Goal: Information Seeking & Learning: Learn about a topic

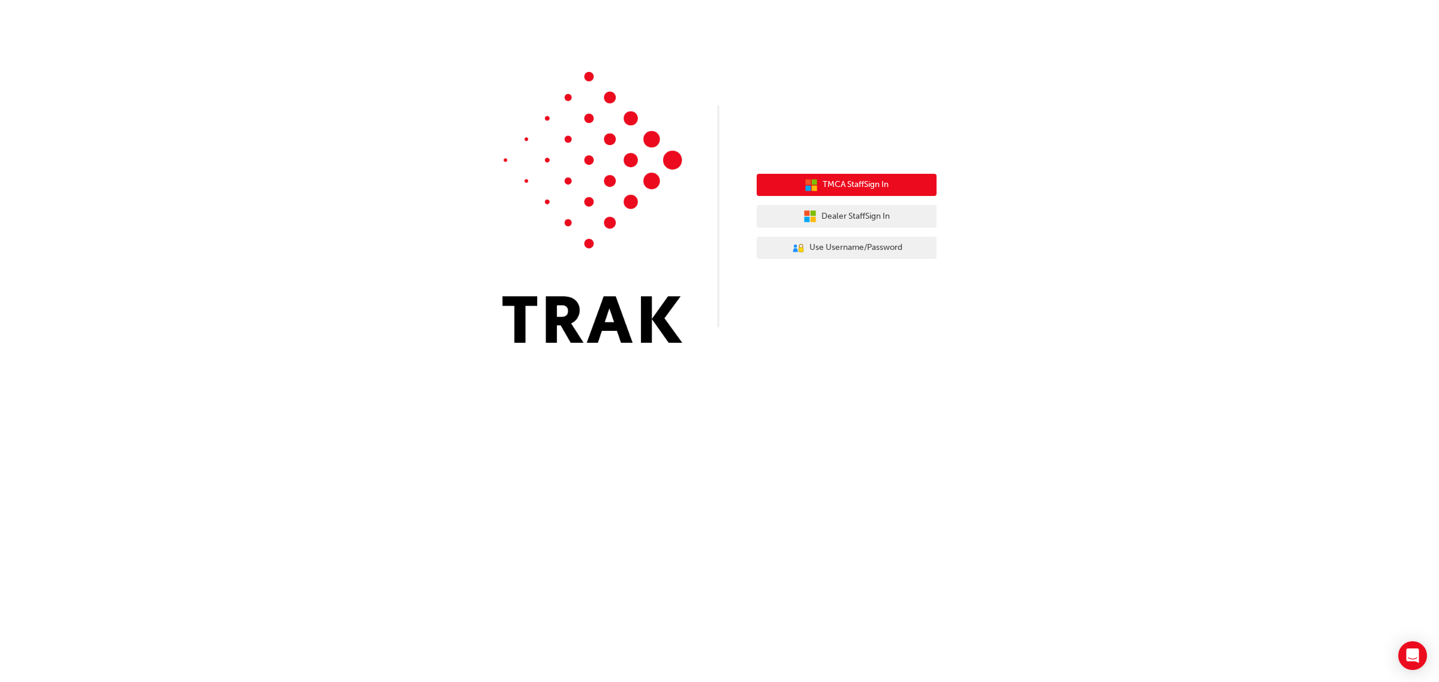
click at [837, 189] on span "TMCA Staff Sign In" at bounding box center [856, 185] width 66 height 14
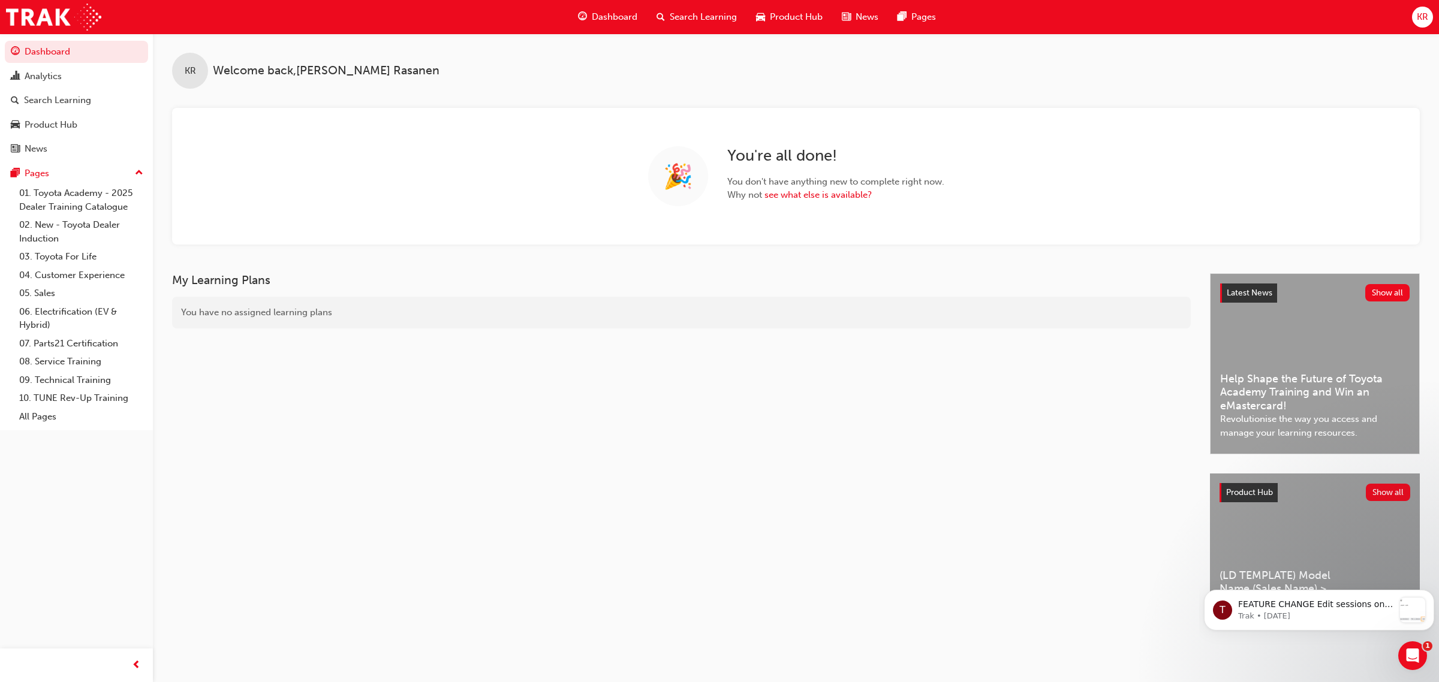
click at [670, 13] on span "Search Learning" at bounding box center [703, 17] width 67 height 14
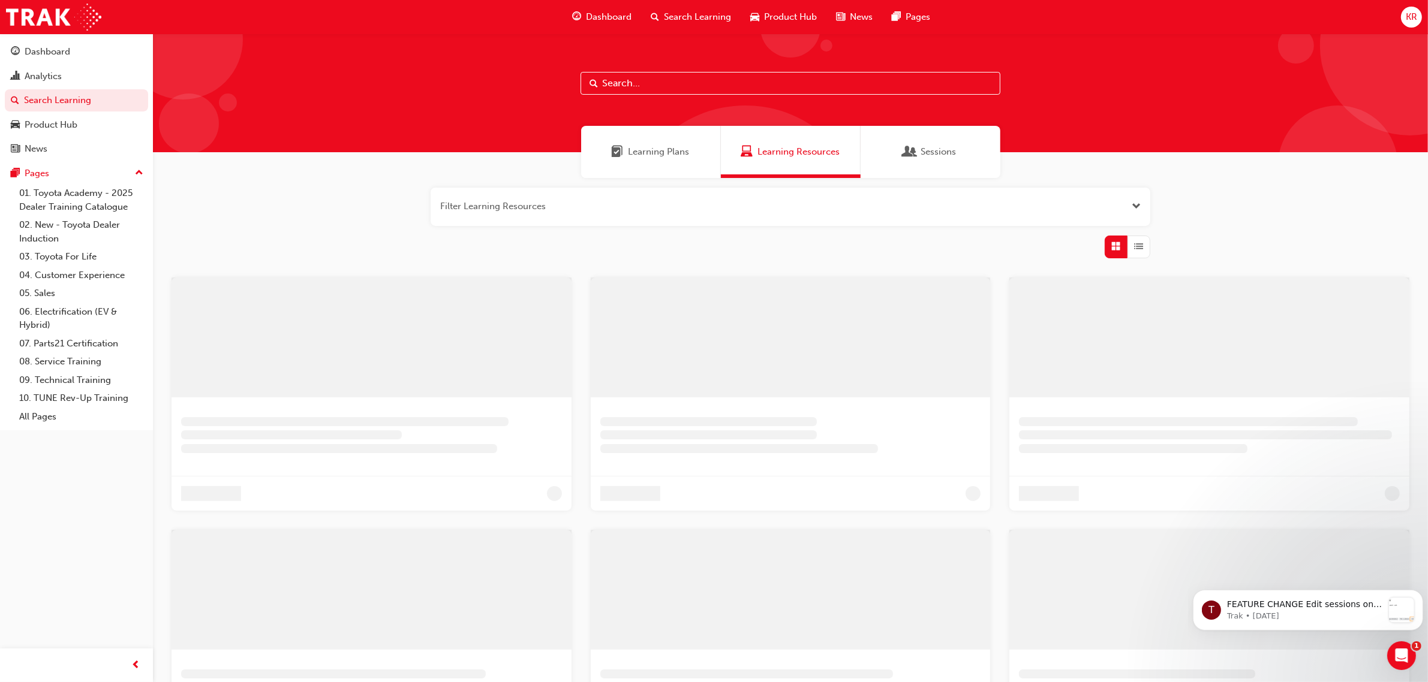
click at [609, 82] on input "text" at bounding box center [790, 83] width 420 height 23
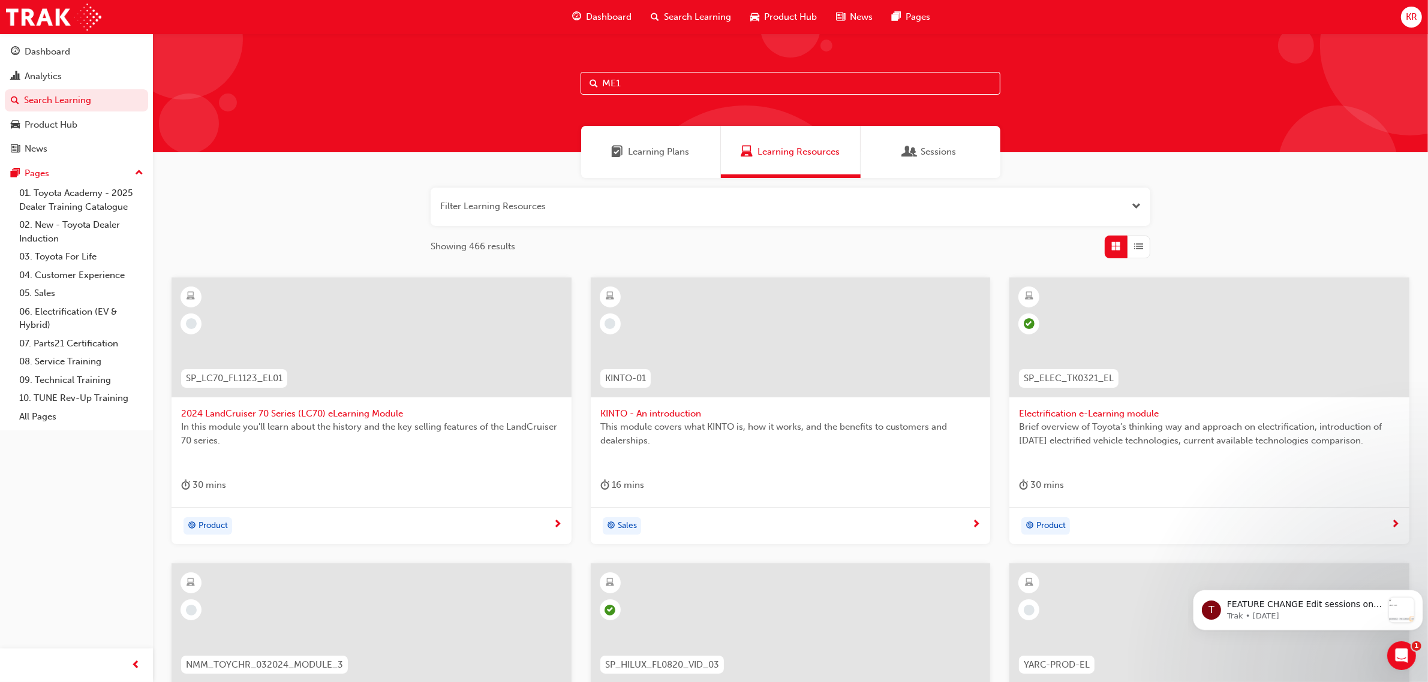
type input "ME1"
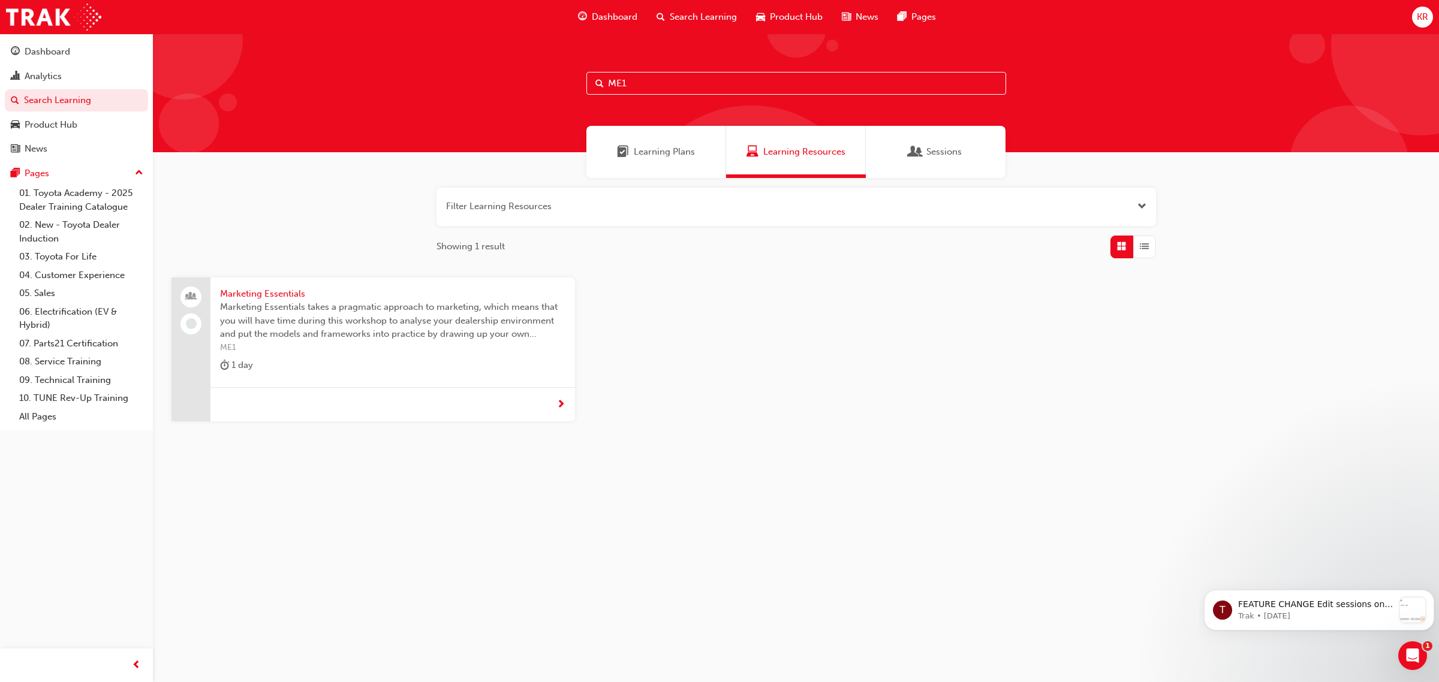
click at [264, 294] on span "Marketing Essentials" at bounding box center [392, 294] width 345 height 14
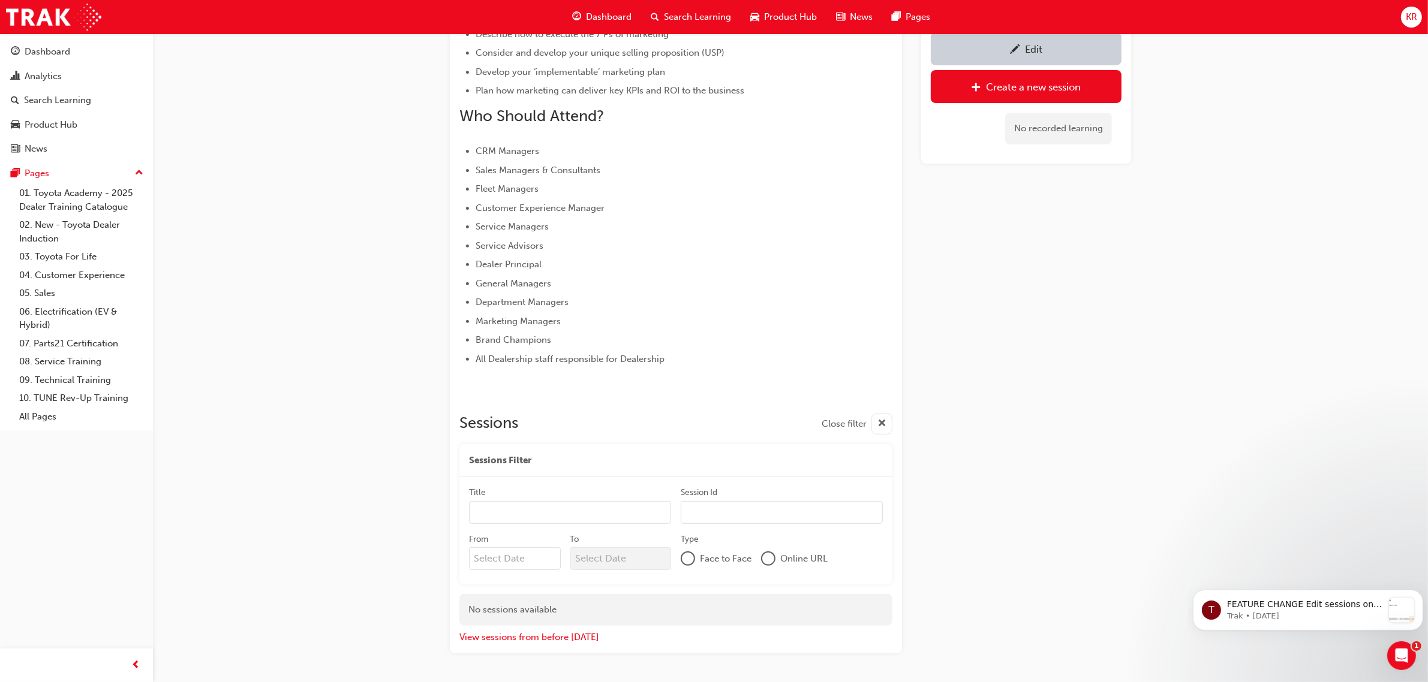
scroll to position [477, 0]
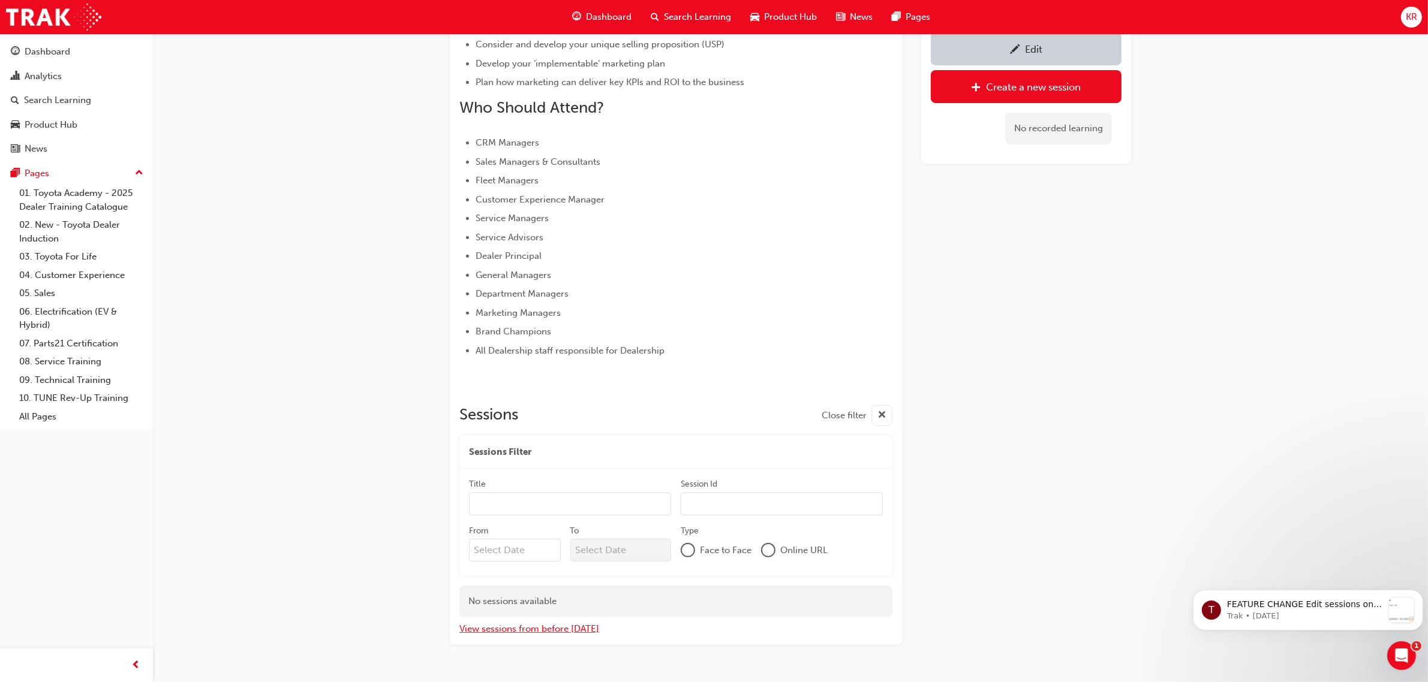
click at [550, 630] on button "View sessions from before [DATE]" at bounding box center [529, 629] width 140 height 14
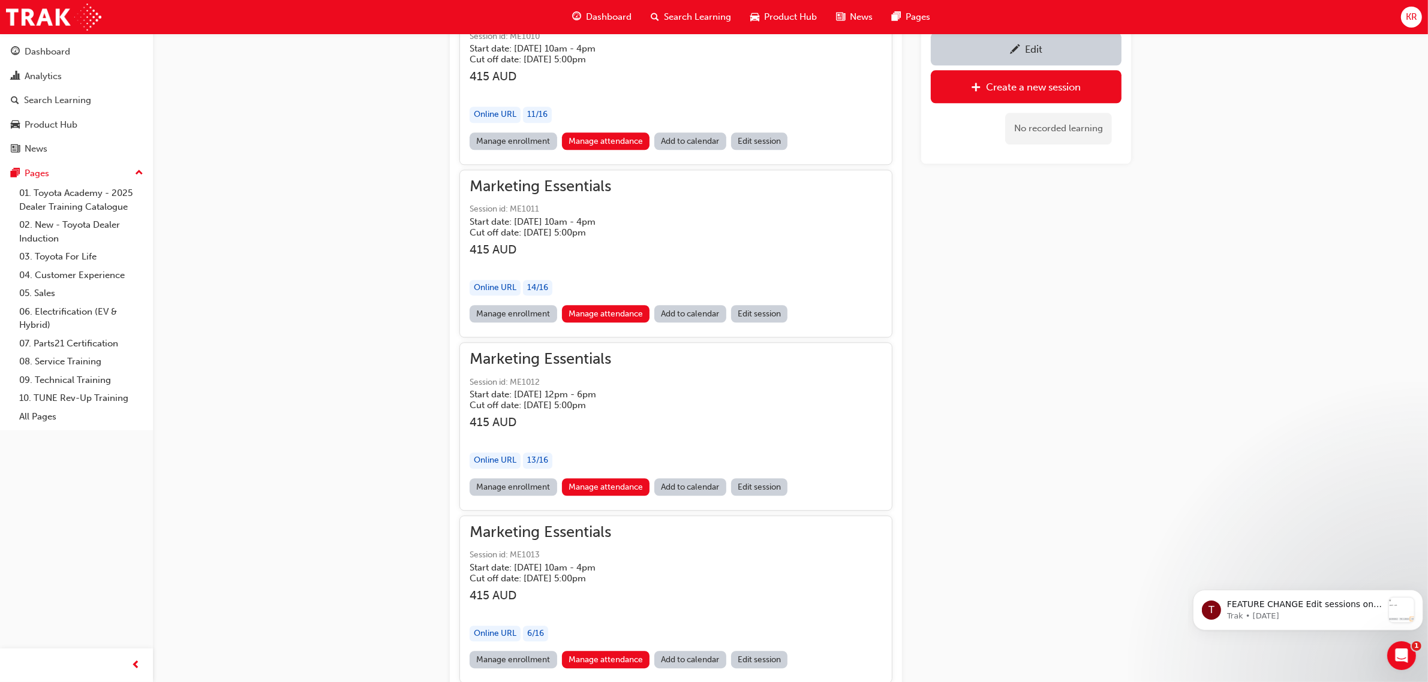
scroll to position [4086, 0]
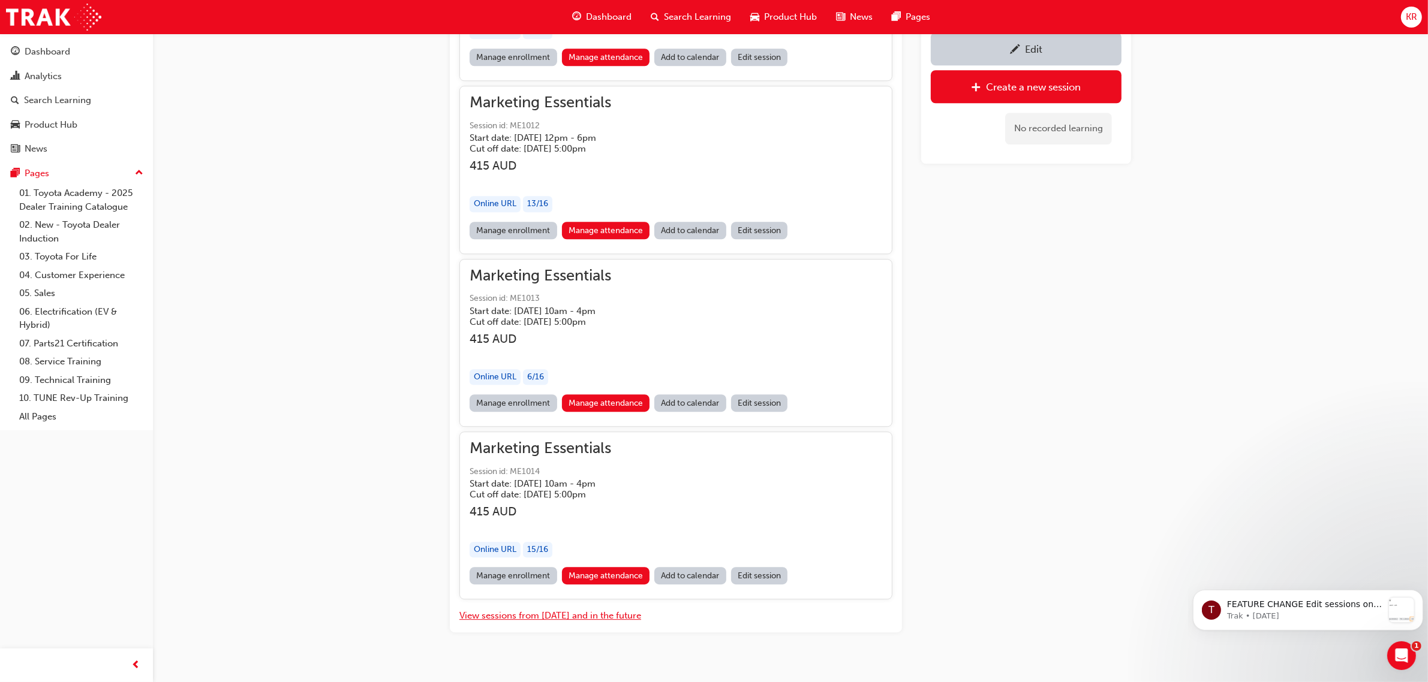
drag, startPoint x: 1433, startPoint y: 264, endPoint x: 227, endPoint y: 67, distance: 1222.5
click at [597, 609] on button "View sessions from [DATE] and in the future" at bounding box center [550, 616] width 182 height 14
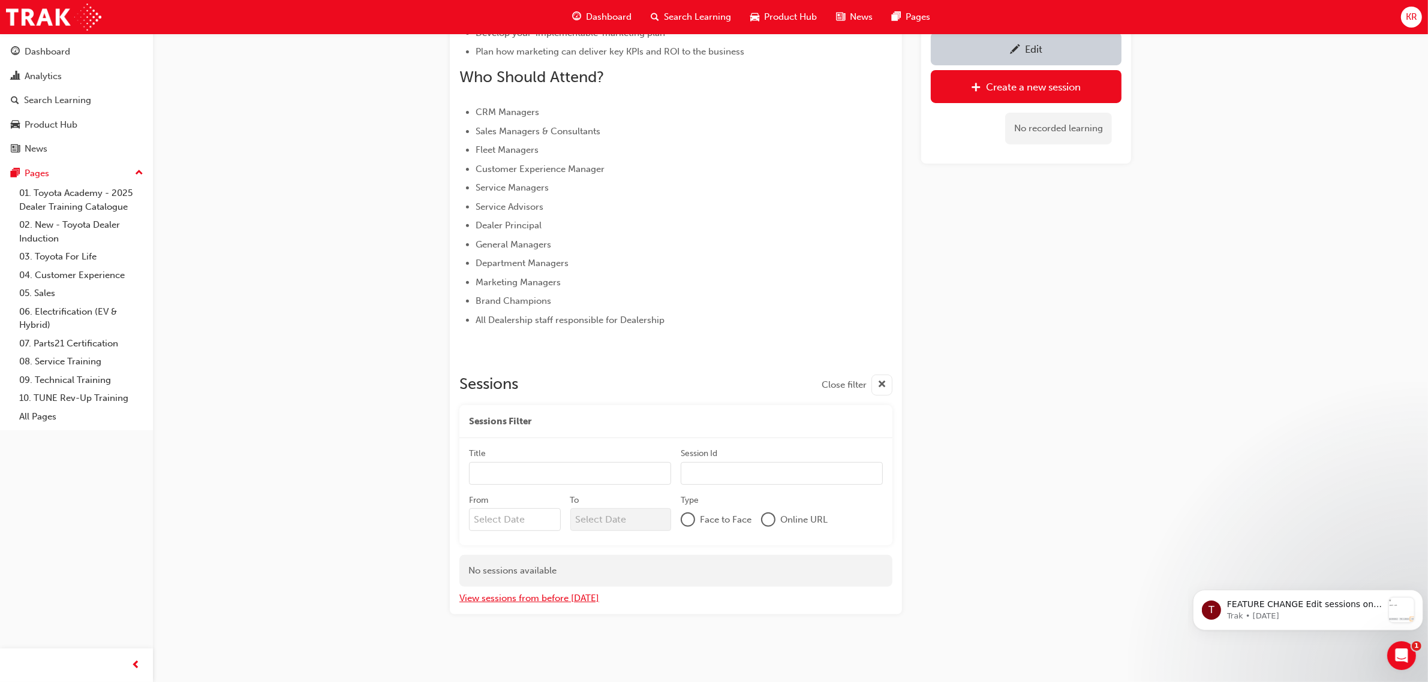
click at [567, 597] on button "View sessions from before [DATE]" at bounding box center [529, 599] width 140 height 14
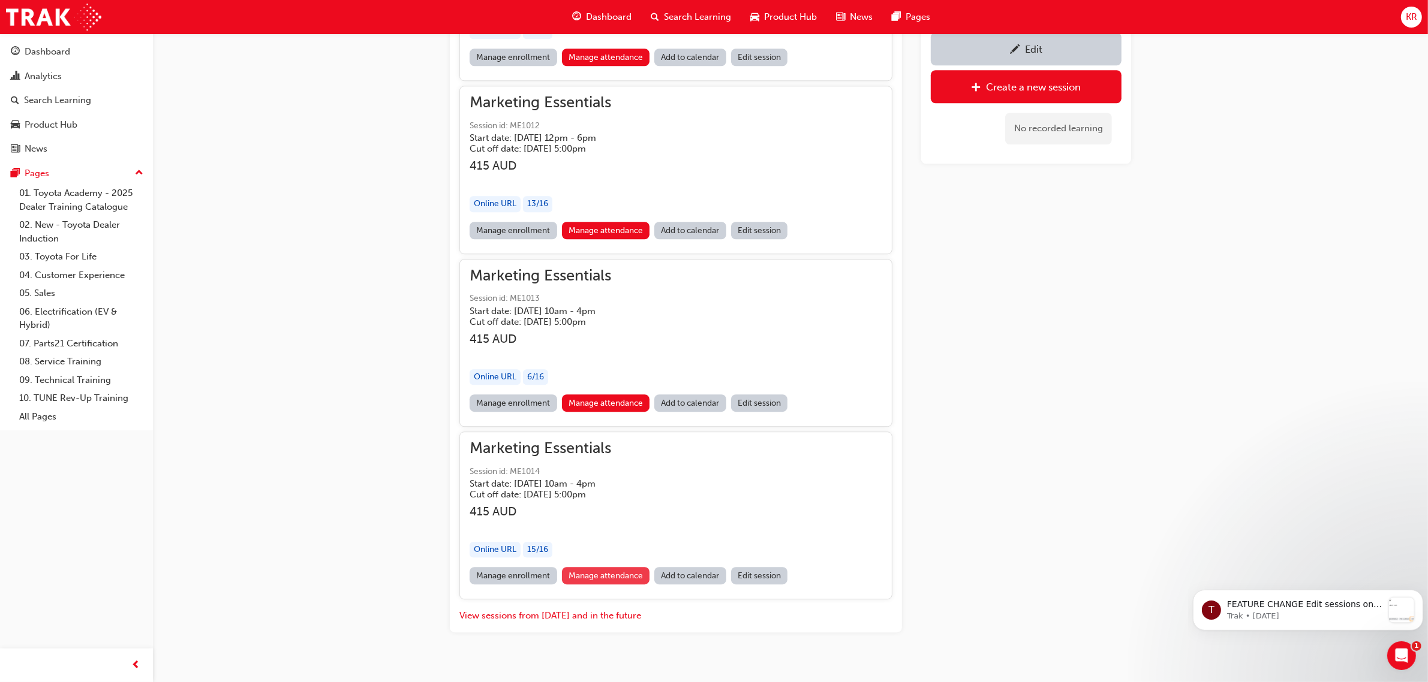
click at [606, 567] on link "Manage attendance" at bounding box center [606, 575] width 88 height 17
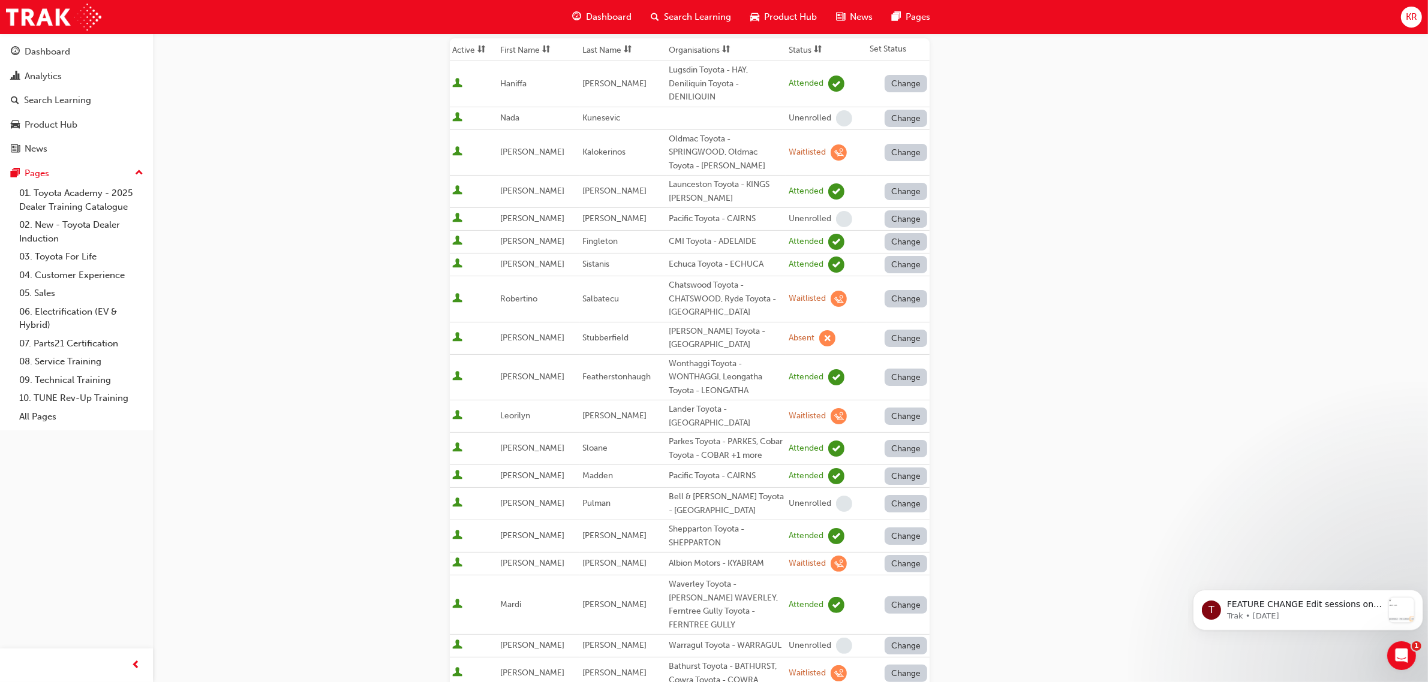
scroll to position [225, 0]
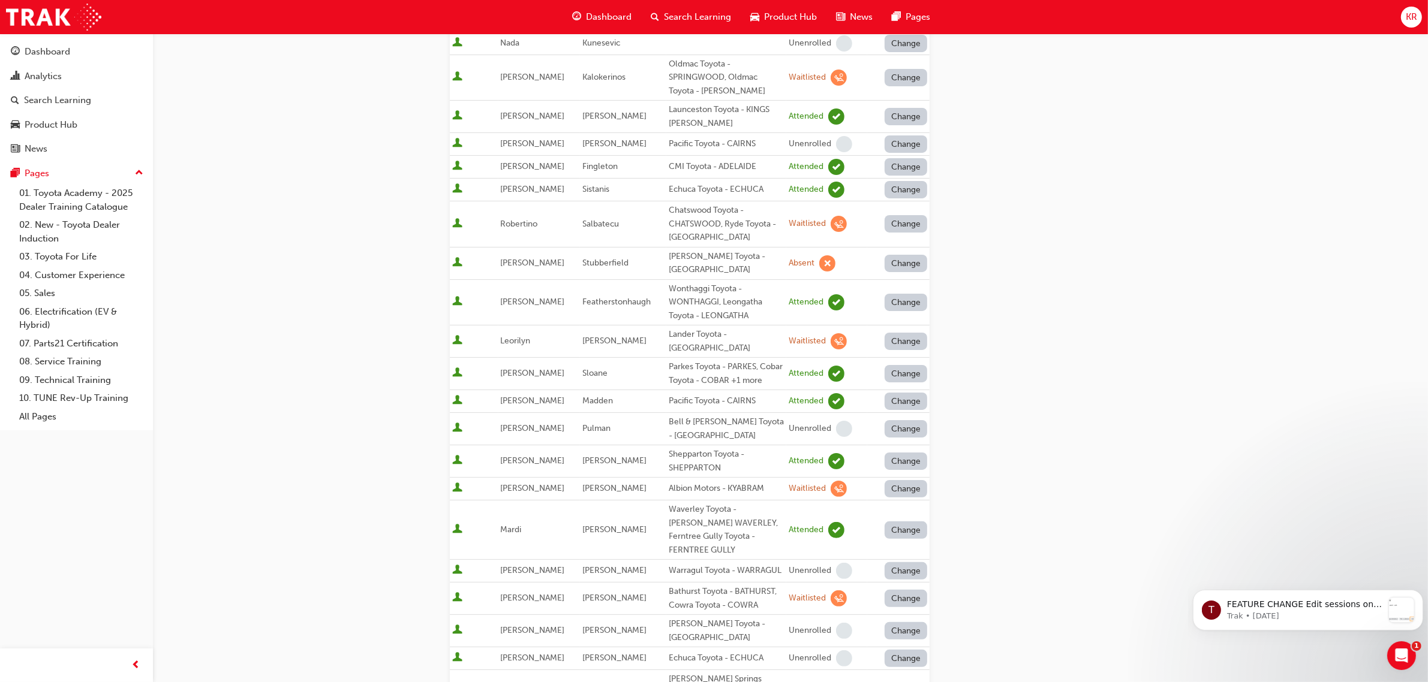
click at [679, 12] on span "Search Learning" at bounding box center [697, 17] width 67 height 14
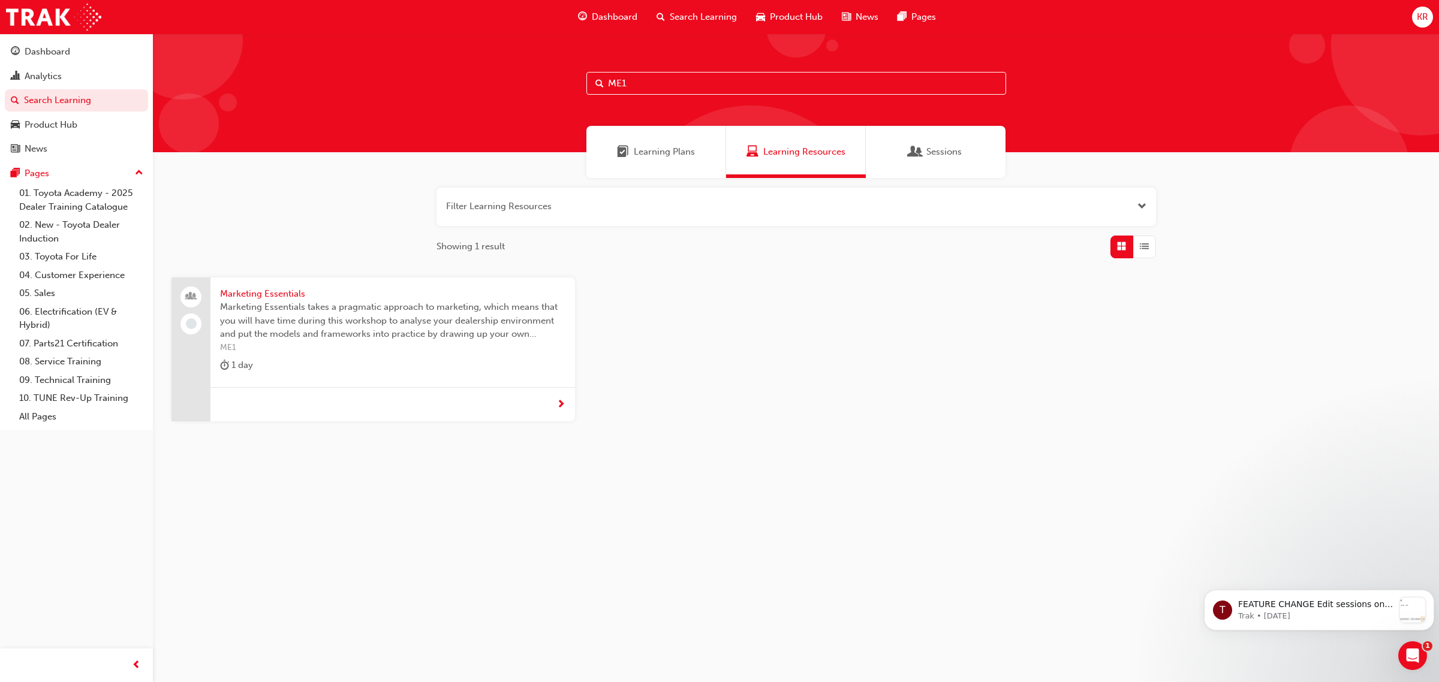
click at [654, 82] on input "ME1" at bounding box center [796, 83] width 420 height 23
click at [549, 76] on div "ME1" at bounding box center [796, 93] width 1286 height 119
type input "CCC"
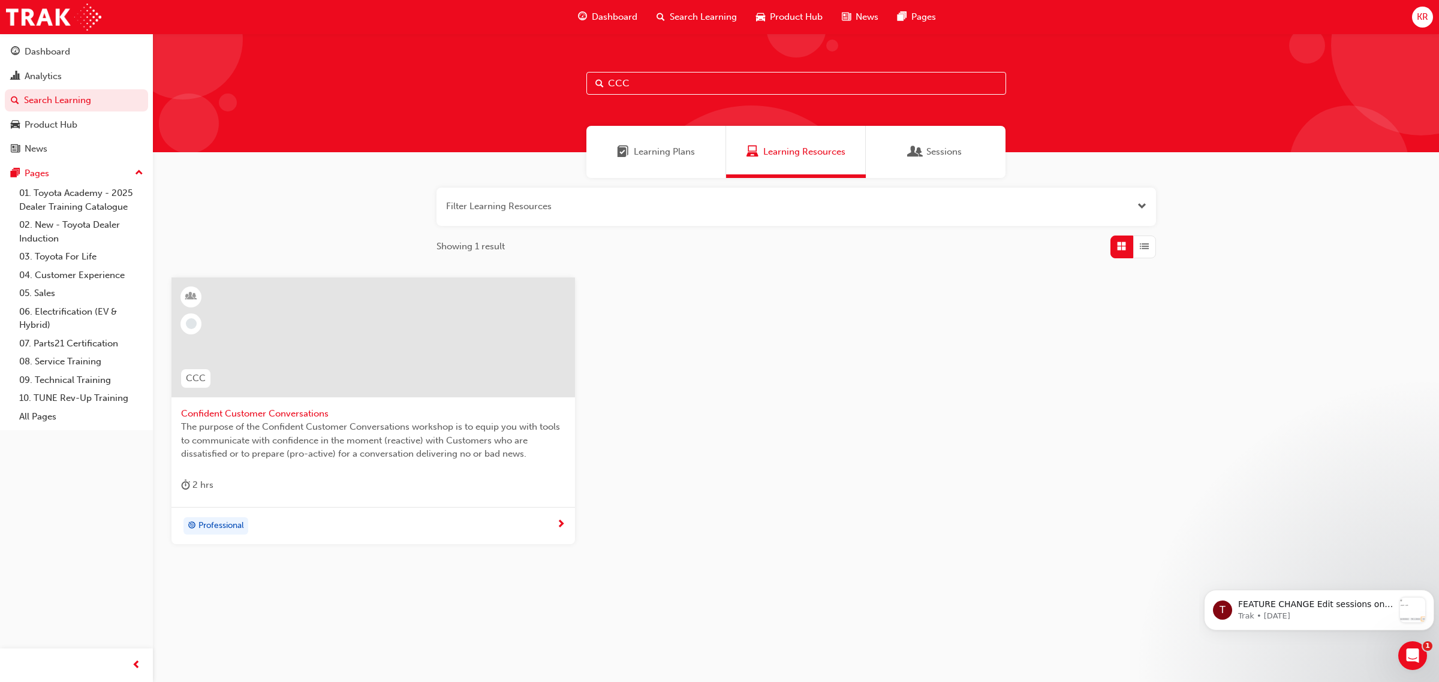
click at [237, 429] on span "The purpose of the Confident Customer Conversations workshop is to equip you wi…" at bounding box center [373, 440] width 384 height 41
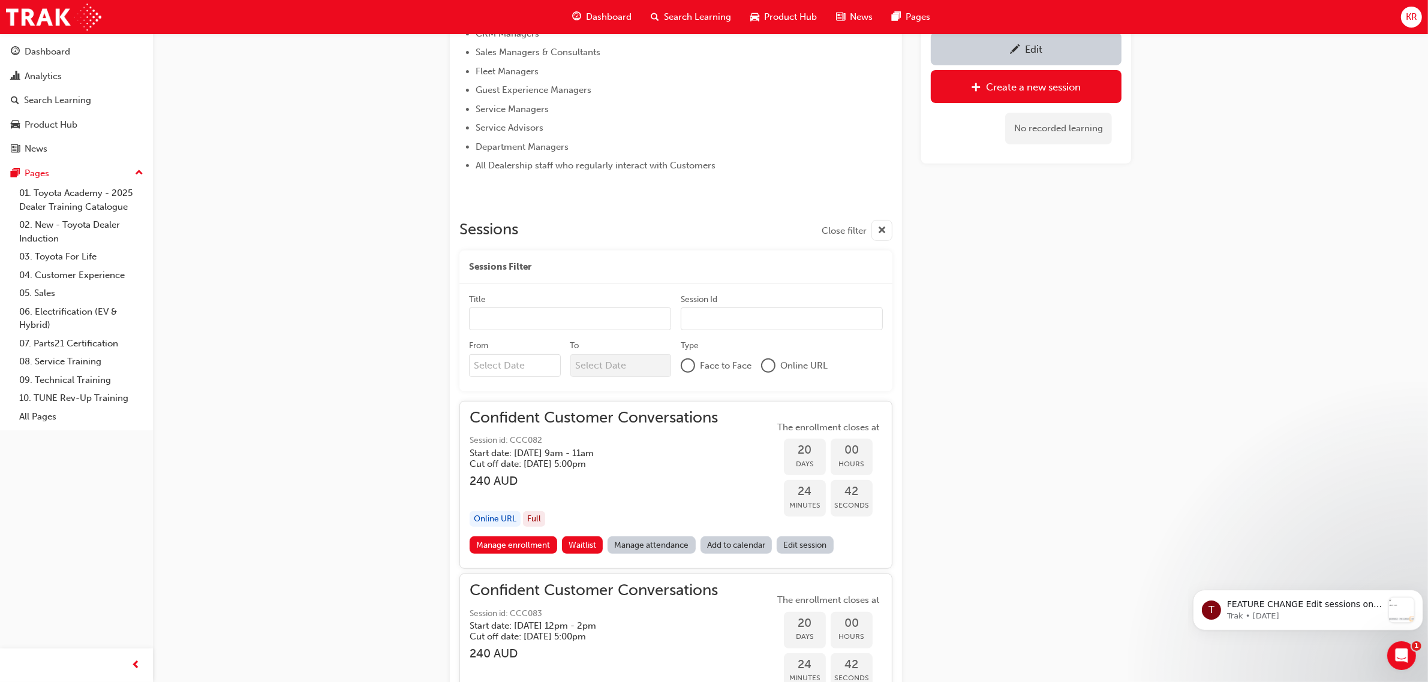
scroll to position [684, 0]
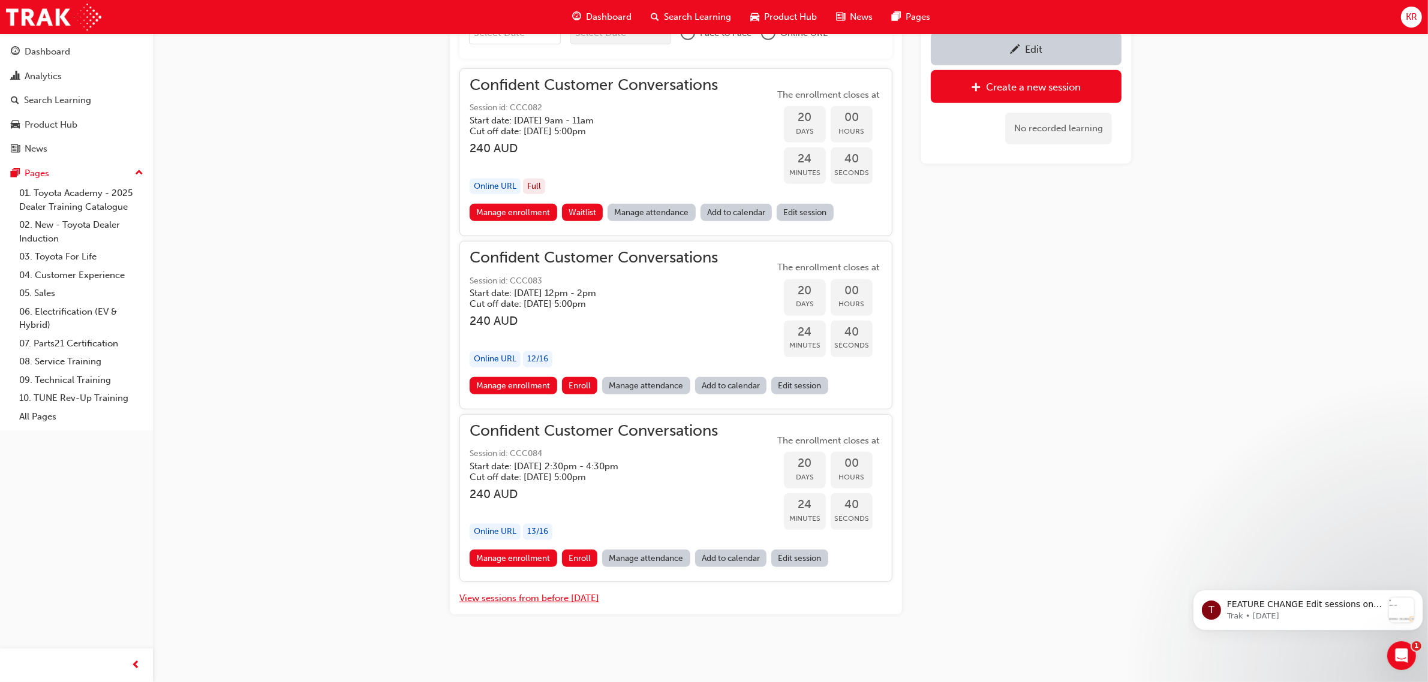
click at [546, 594] on button "View sessions from before [DATE]" at bounding box center [529, 599] width 140 height 14
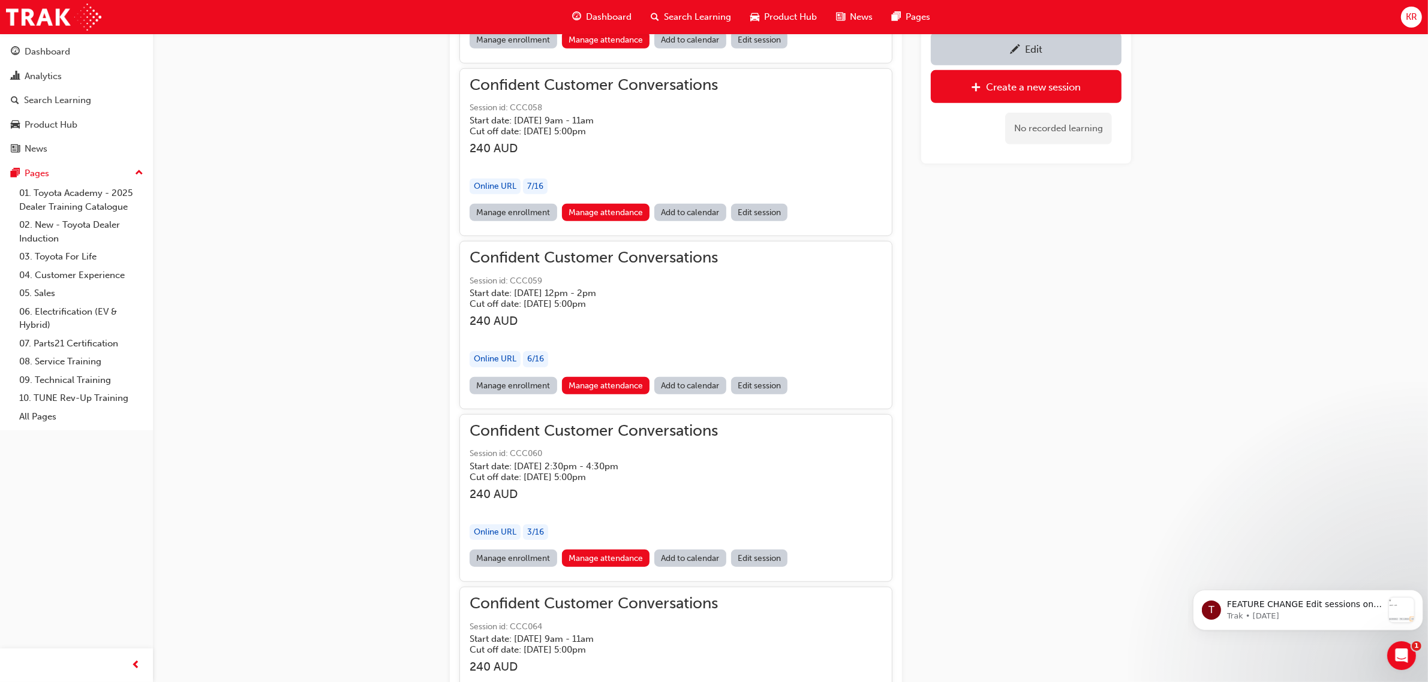
scroll to position [14027, 0]
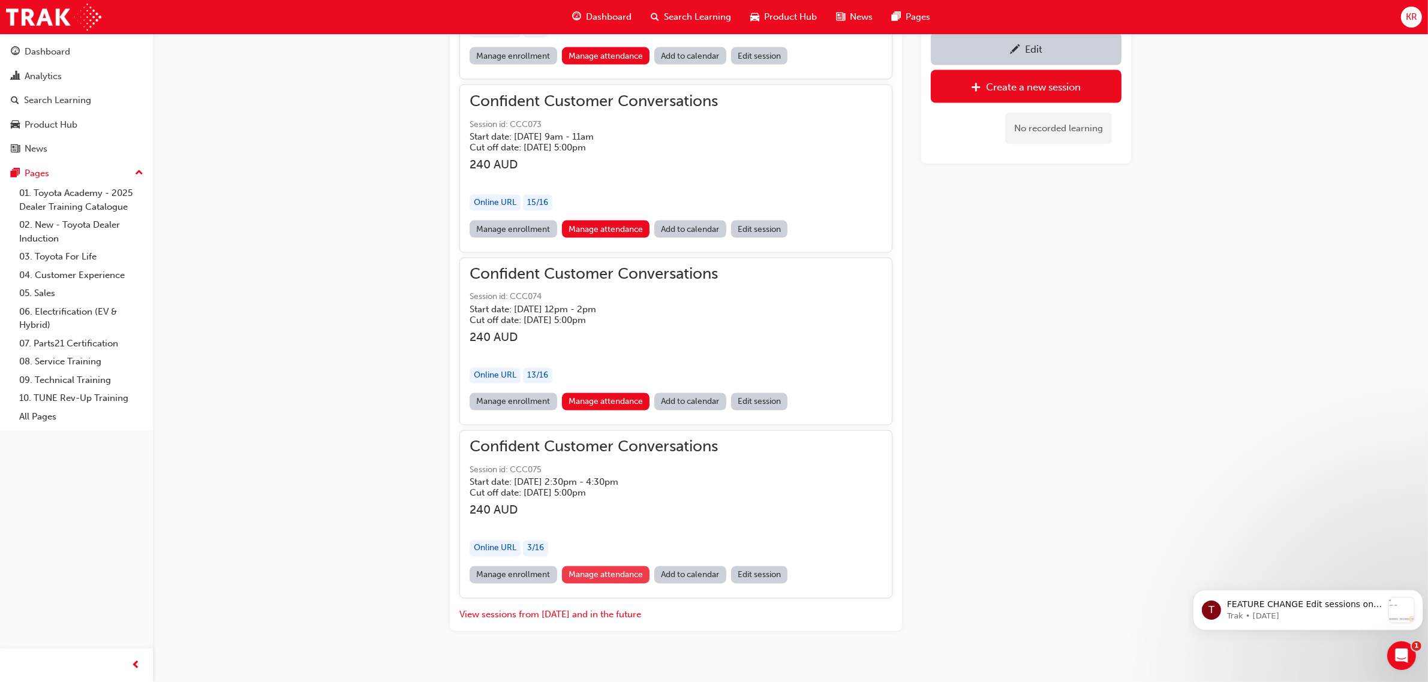
click at [619, 567] on link "Manage attendance" at bounding box center [606, 575] width 88 height 17
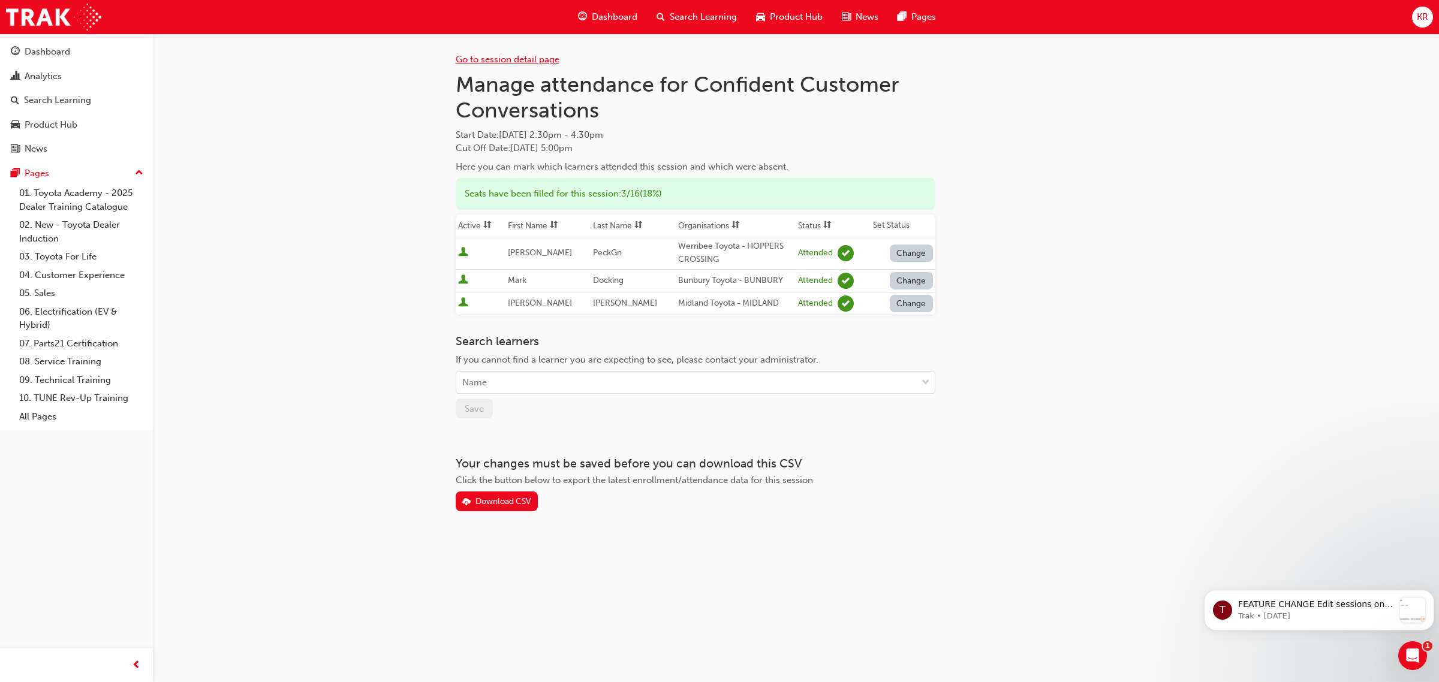
click at [516, 59] on link "Go to session detail page" at bounding box center [508, 59] width 104 height 11
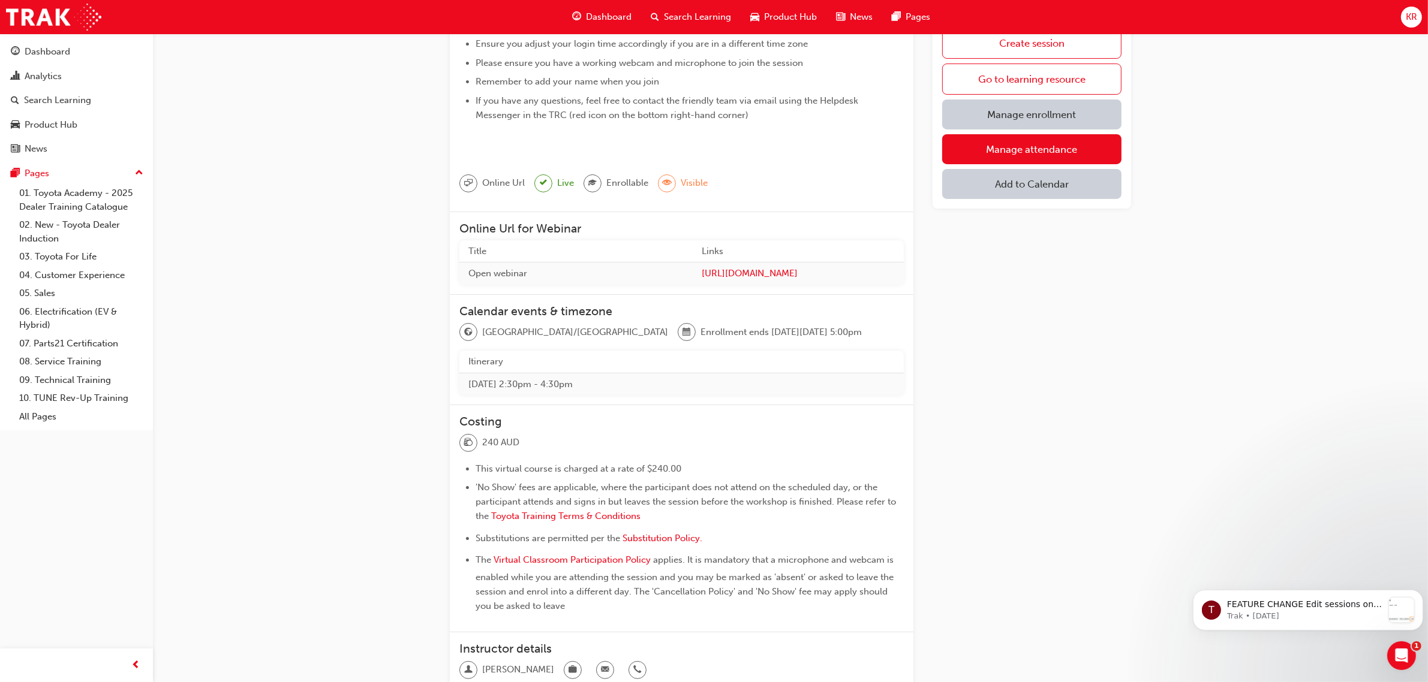
scroll to position [274, 0]
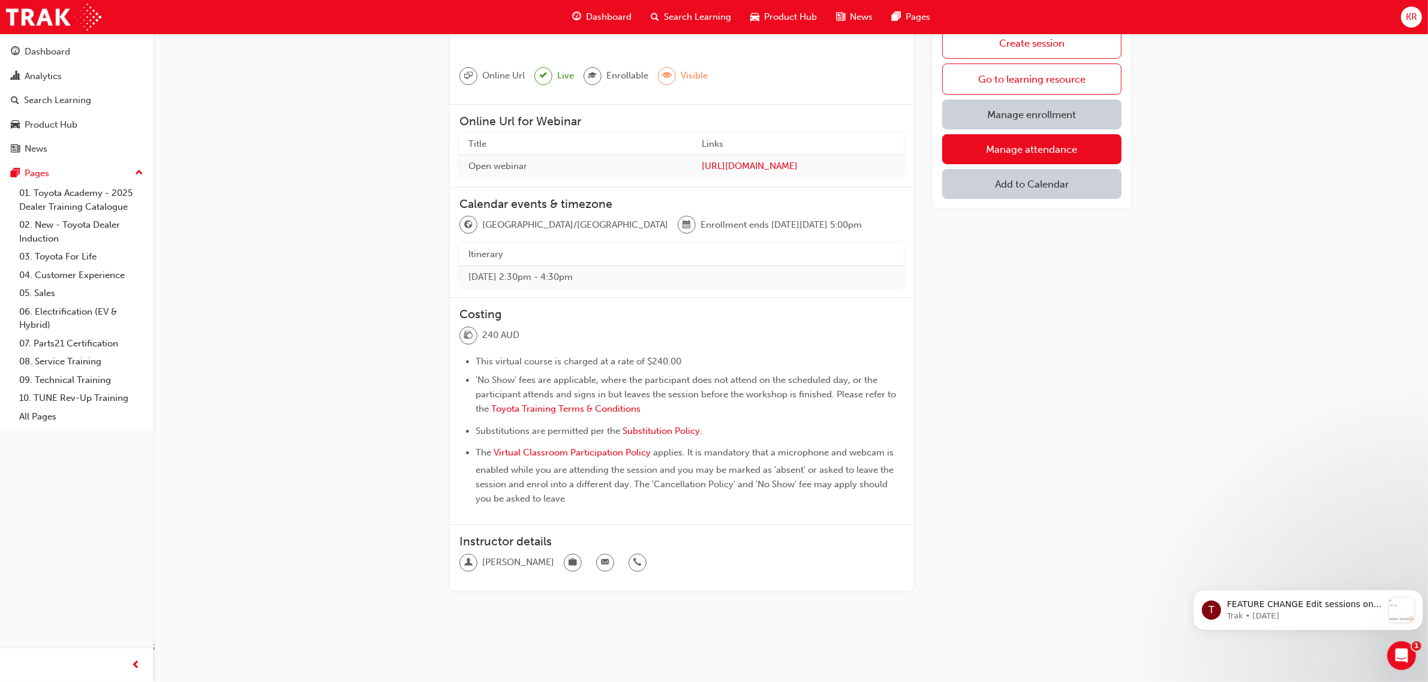
click at [669, 14] on span "Search Learning" at bounding box center [697, 17] width 67 height 14
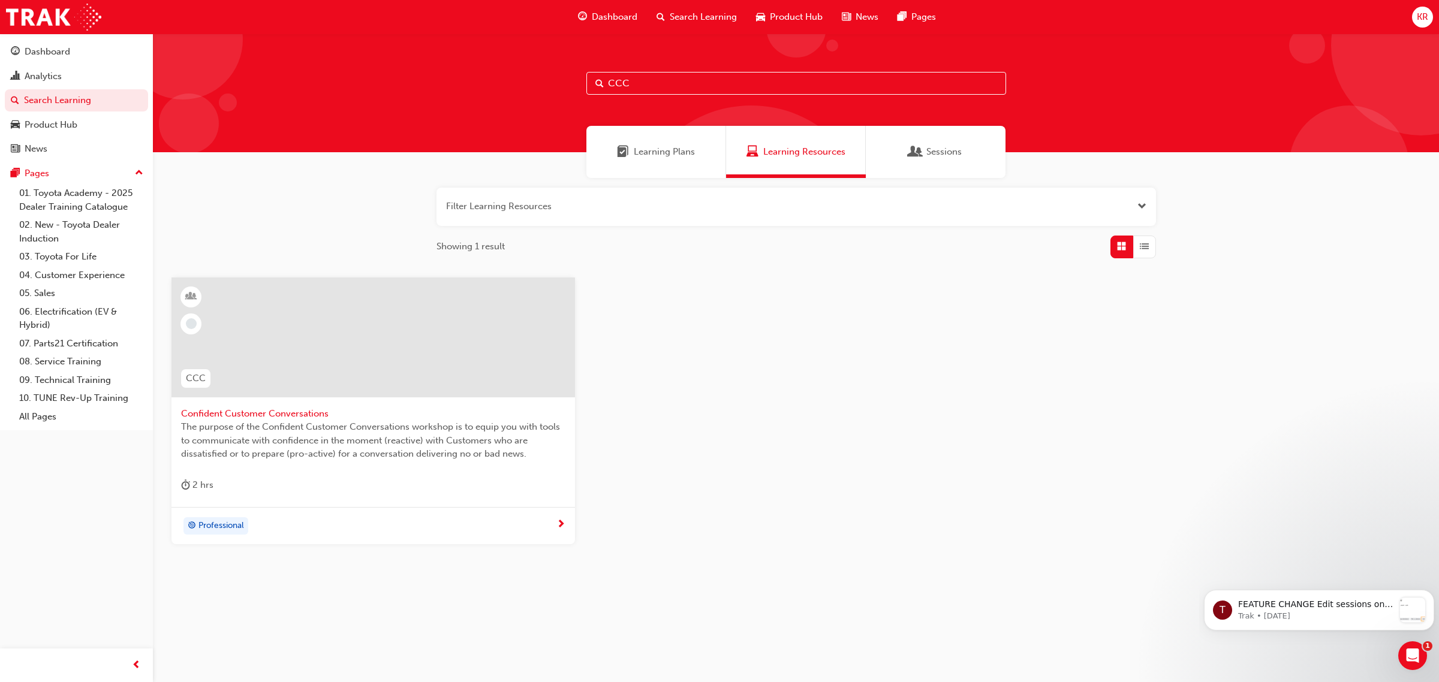
click at [299, 418] on span "Confident Customer Conversations" at bounding box center [373, 414] width 384 height 14
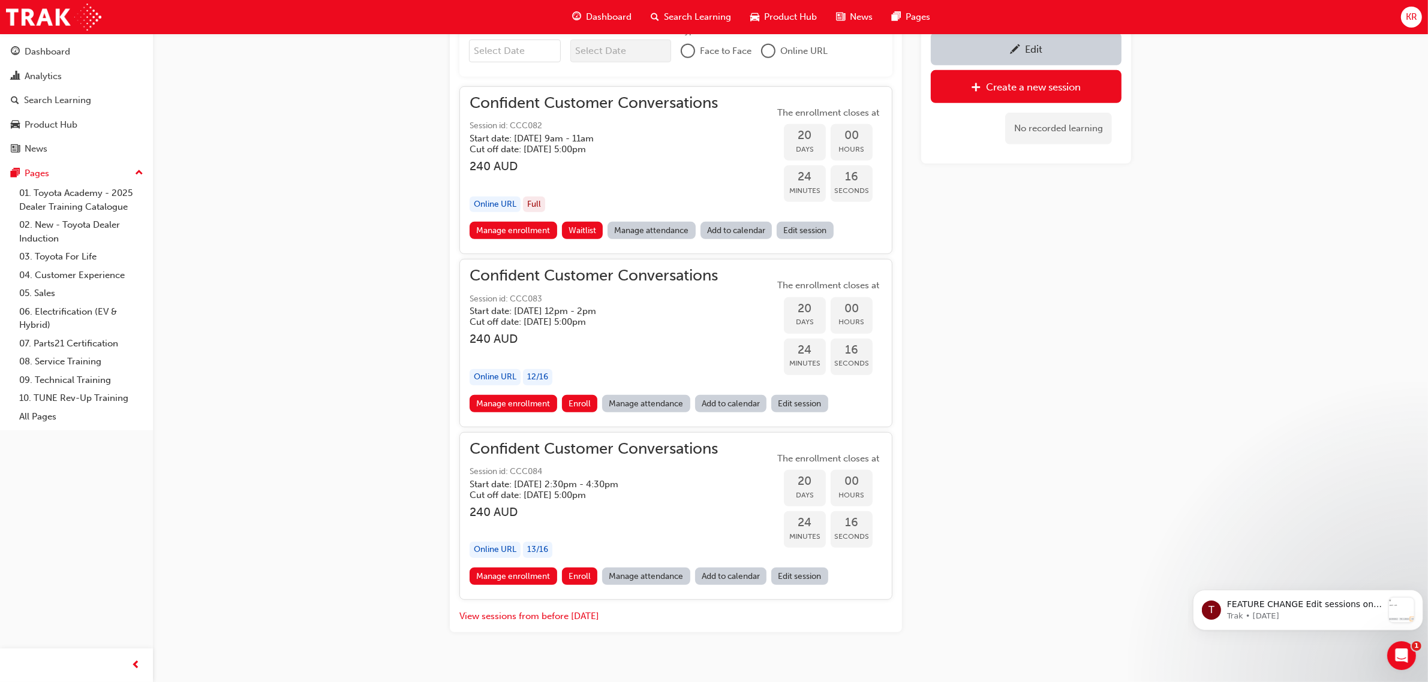
scroll to position [902, 0]
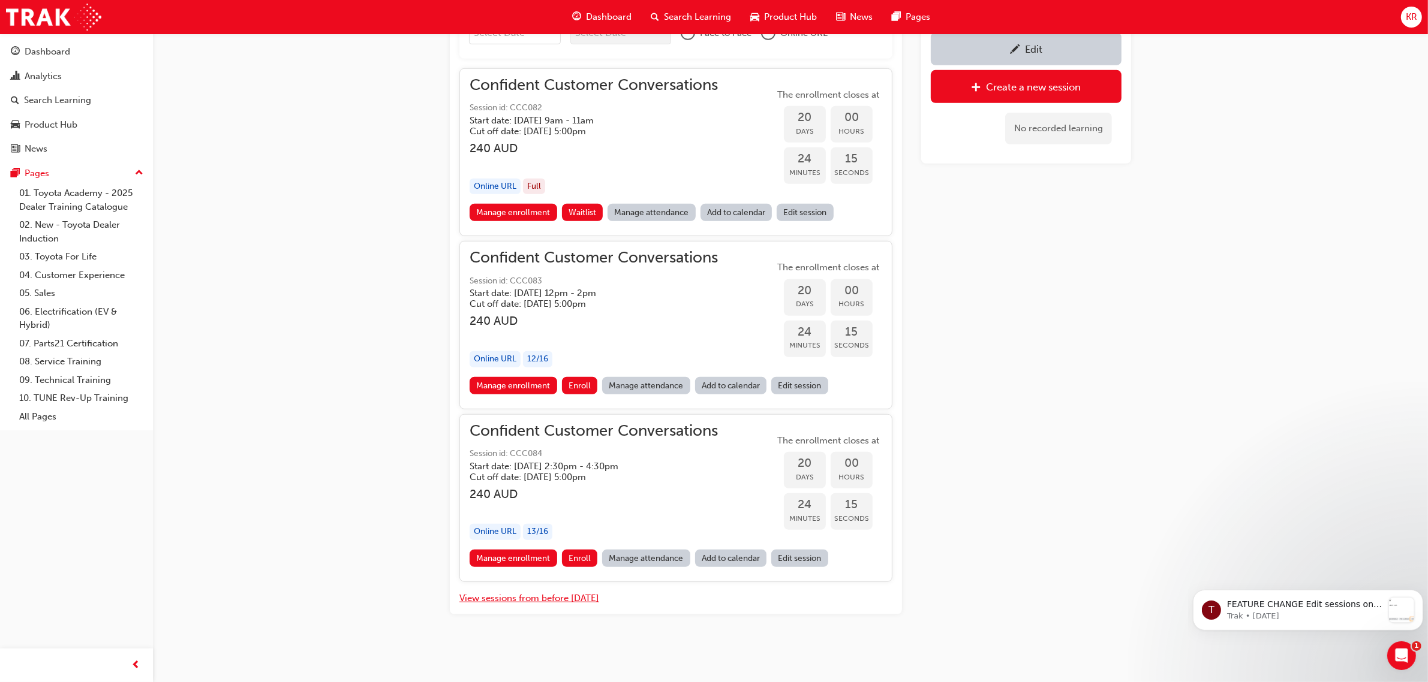
click at [538, 595] on button "View sessions from before [DATE]" at bounding box center [529, 599] width 140 height 14
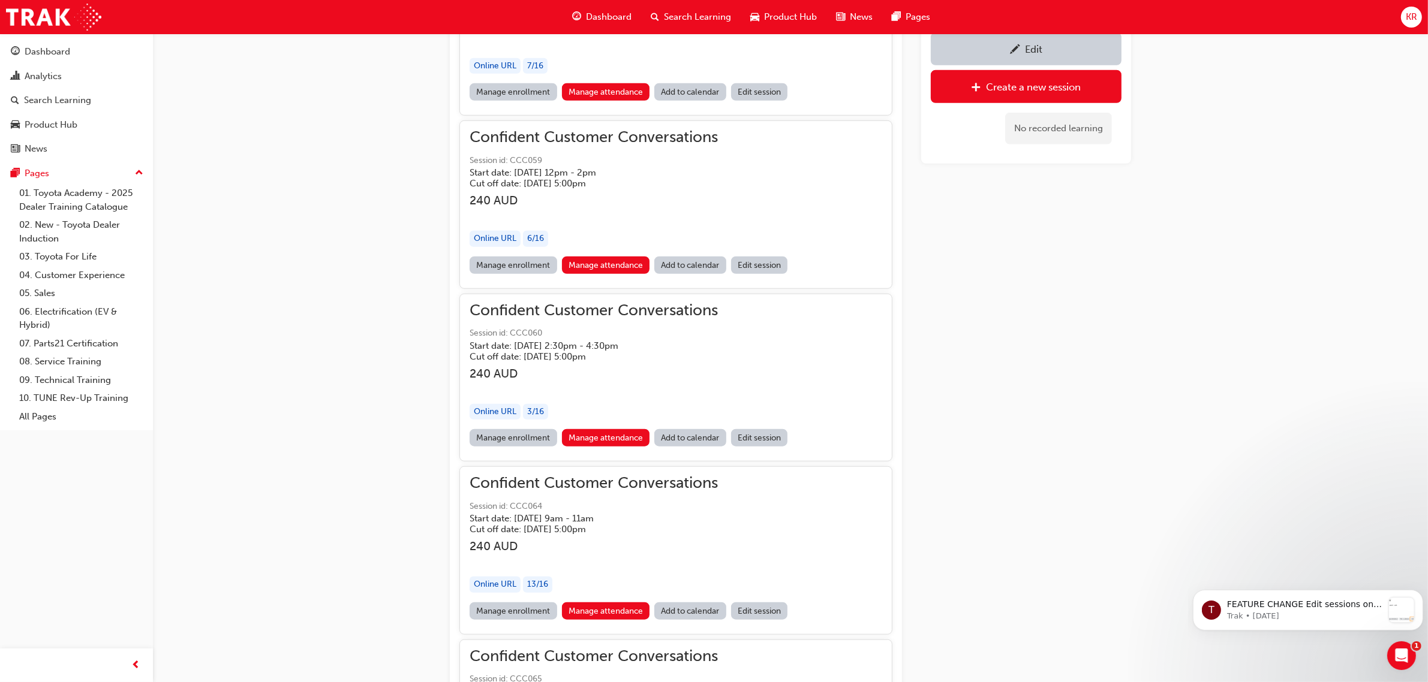
scroll to position [14027, 0]
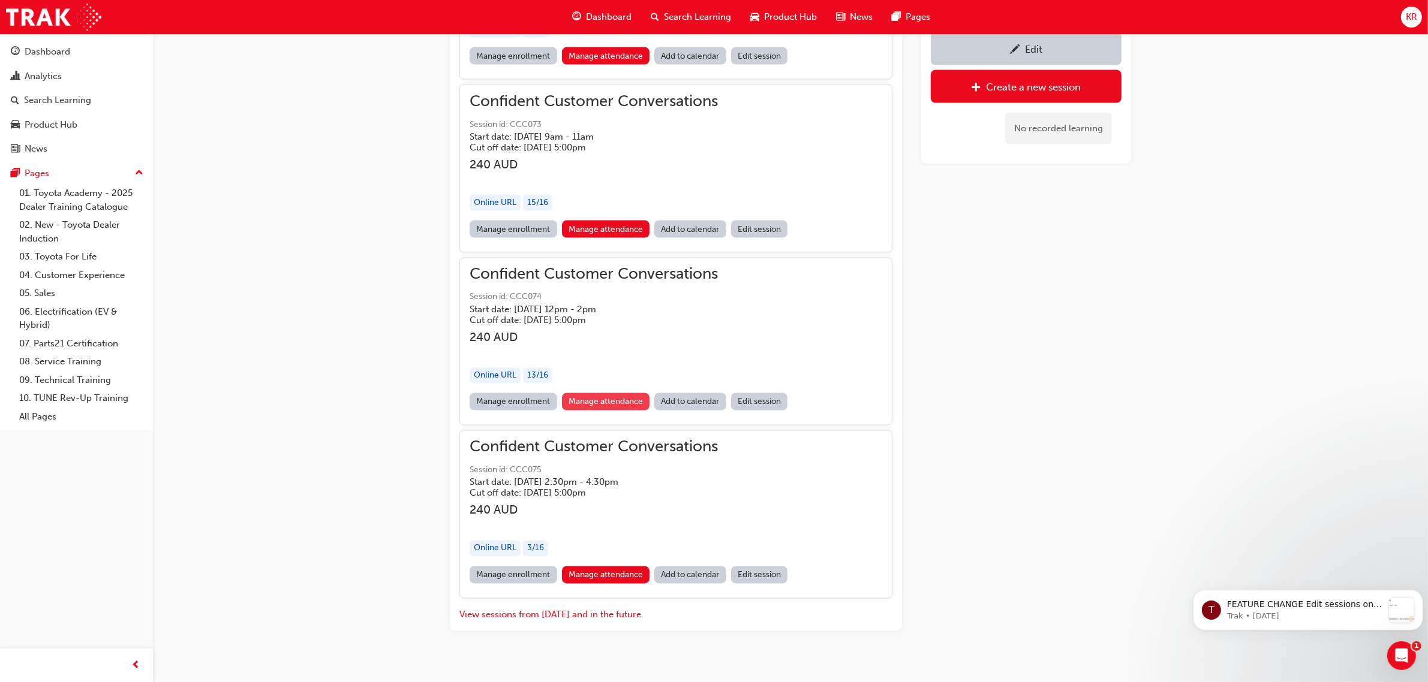
click at [597, 393] on link "Manage attendance" at bounding box center [606, 401] width 88 height 17
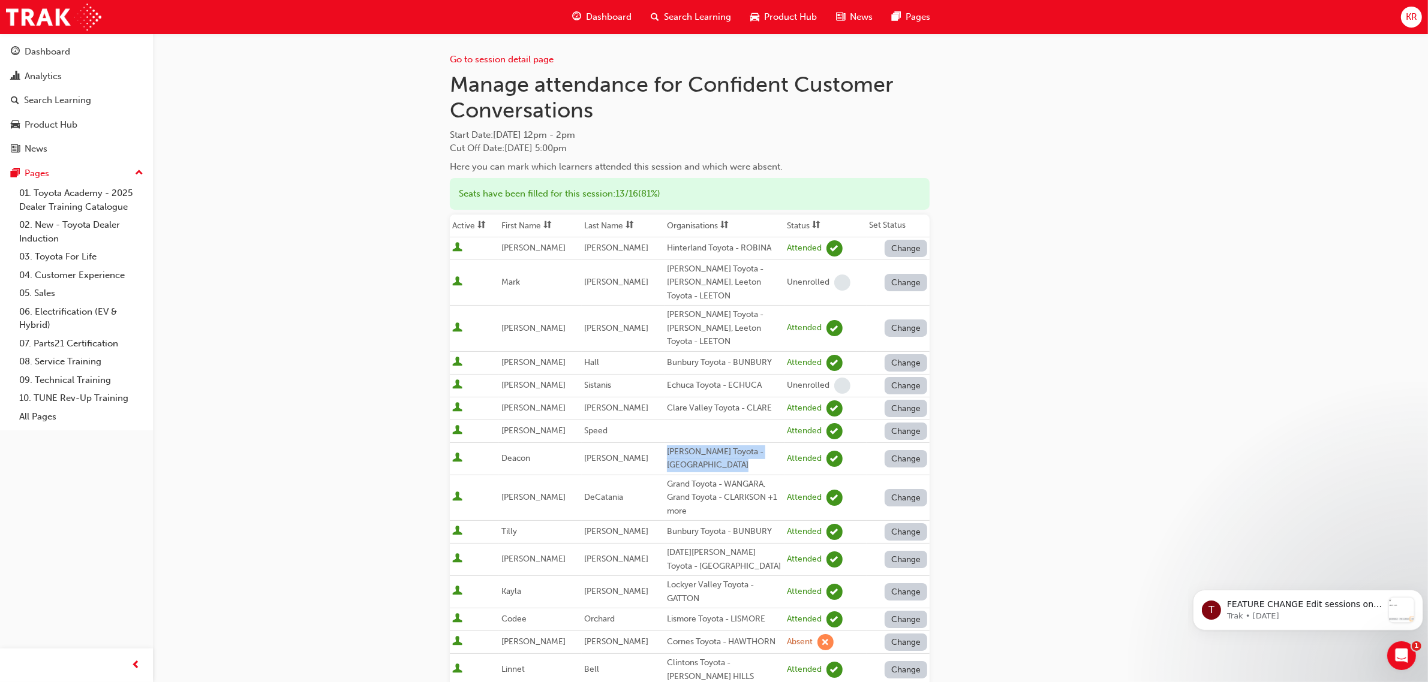
drag, startPoint x: 730, startPoint y: 435, endPoint x: 645, endPoint y: 423, distance: 86.6
click at [667, 445] on div "[PERSON_NAME] Toyota - [GEOGRAPHIC_DATA]" at bounding box center [724, 458] width 115 height 27
click at [688, 18] on span "Search Learning" at bounding box center [697, 17] width 67 height 14
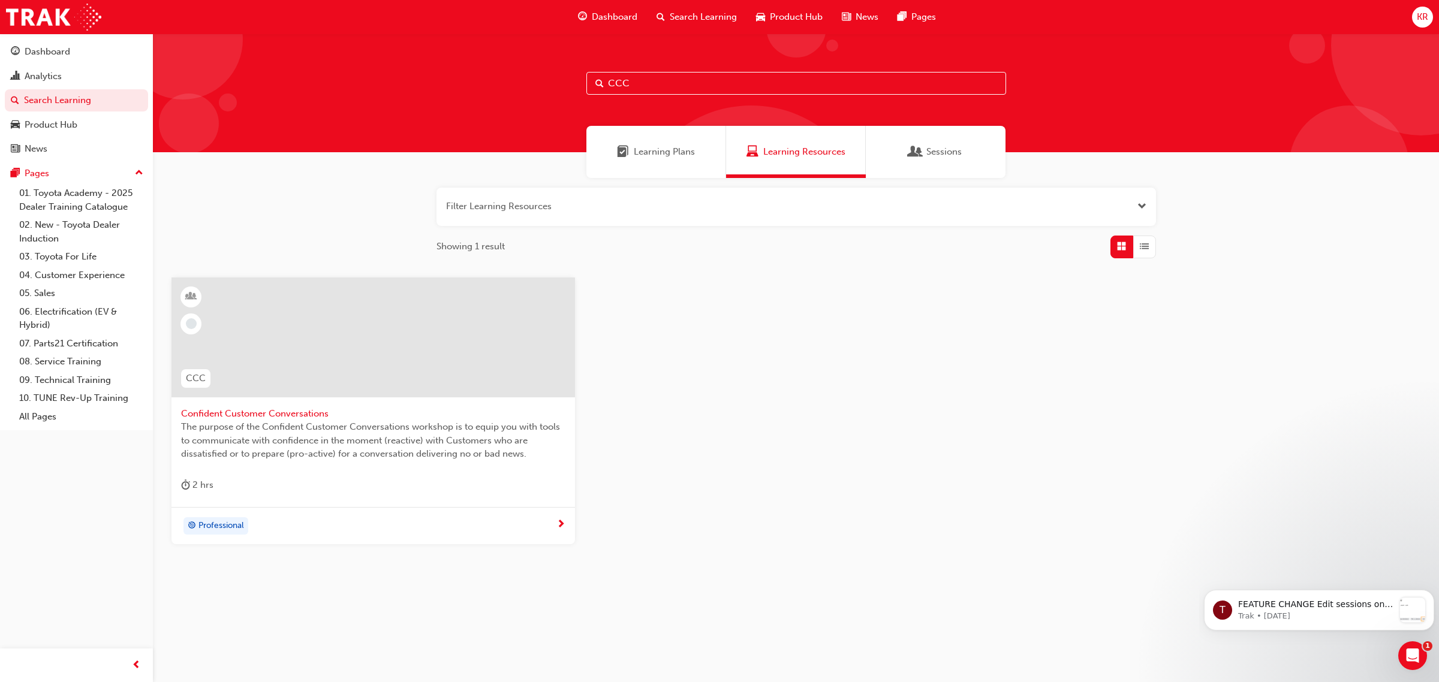
drag, startPoint x: 625, startPoint y: 83, endPoint x: 480, endPoint y: 85, distance: 145.1
click at [481, 84] on div "CCC" at bounding box center [796, 93] width 1286 height 119
type input "DSMS"
click at [240, 415] on span "Digital & Social Media Marketing Strategy" at bounding box center [373, 414] width 384 height 14
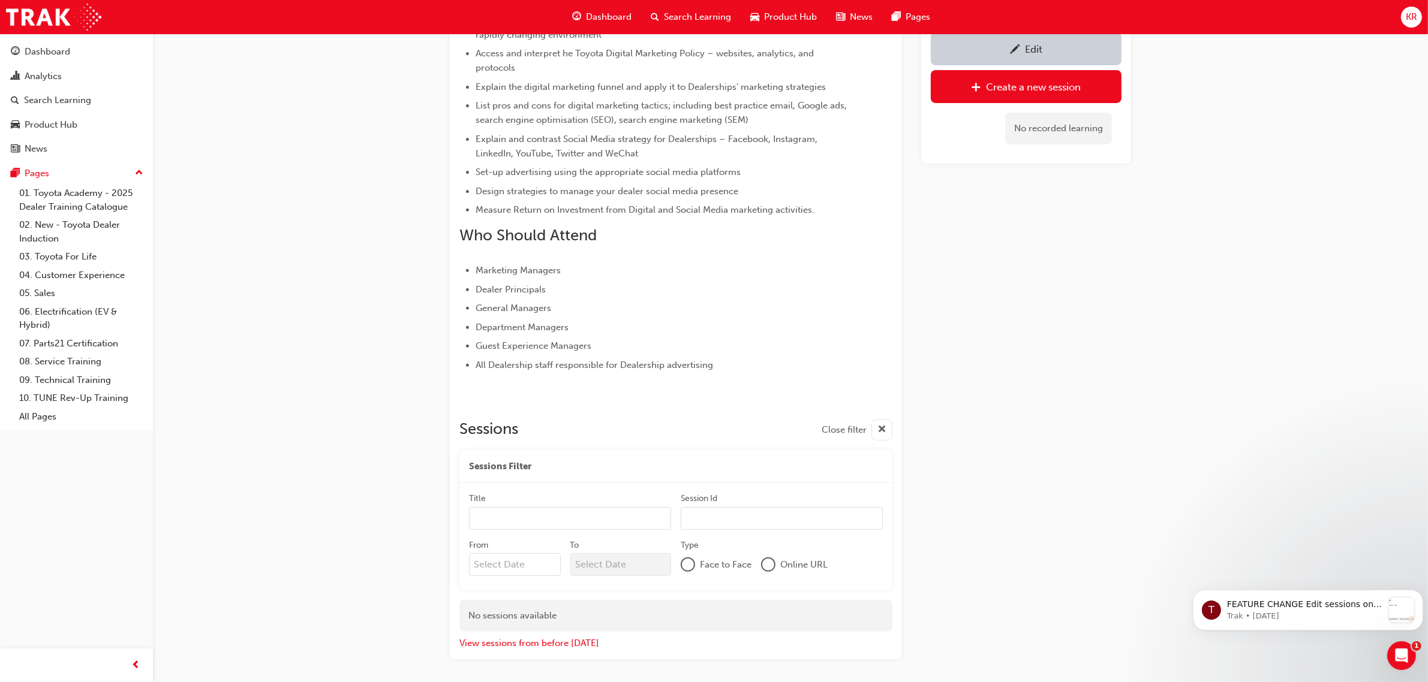
scroll to position [531, 0]
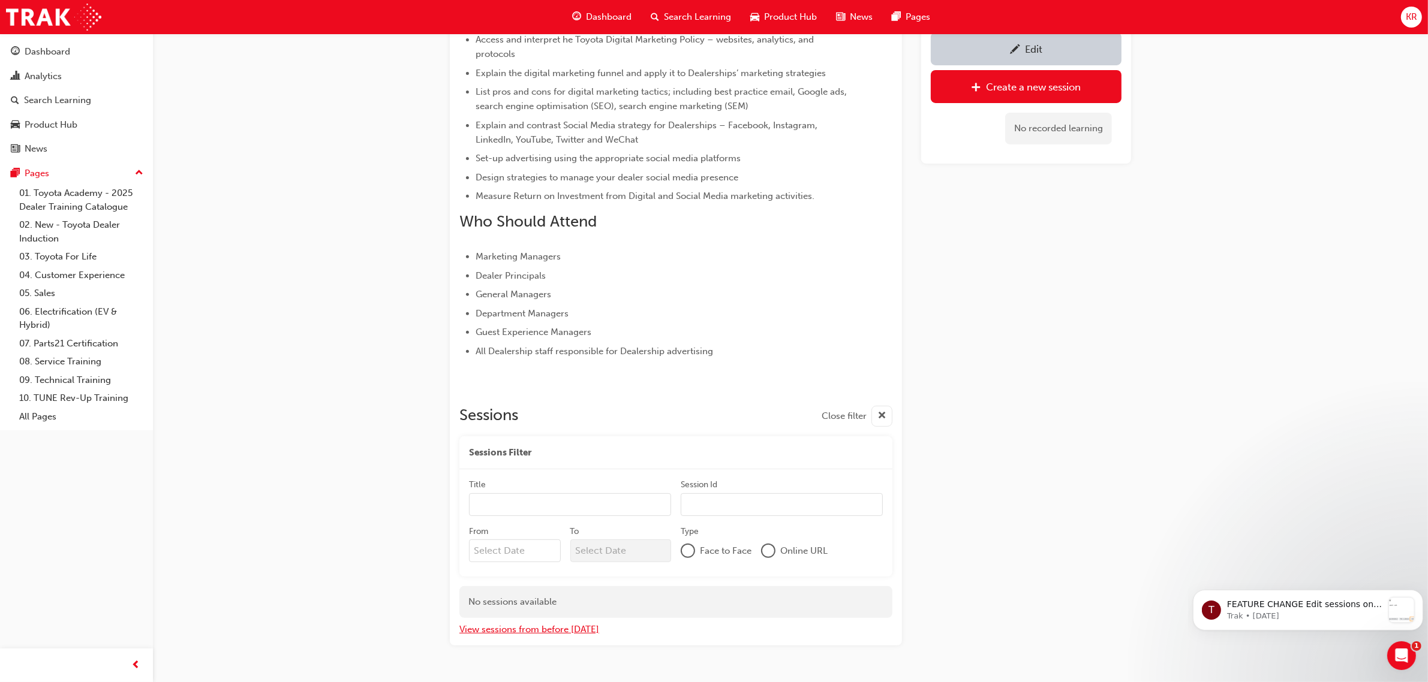
click at [550, 630] on button "View sessions from before [DATE]" at bounding box center [529, 630] width 140 height 14
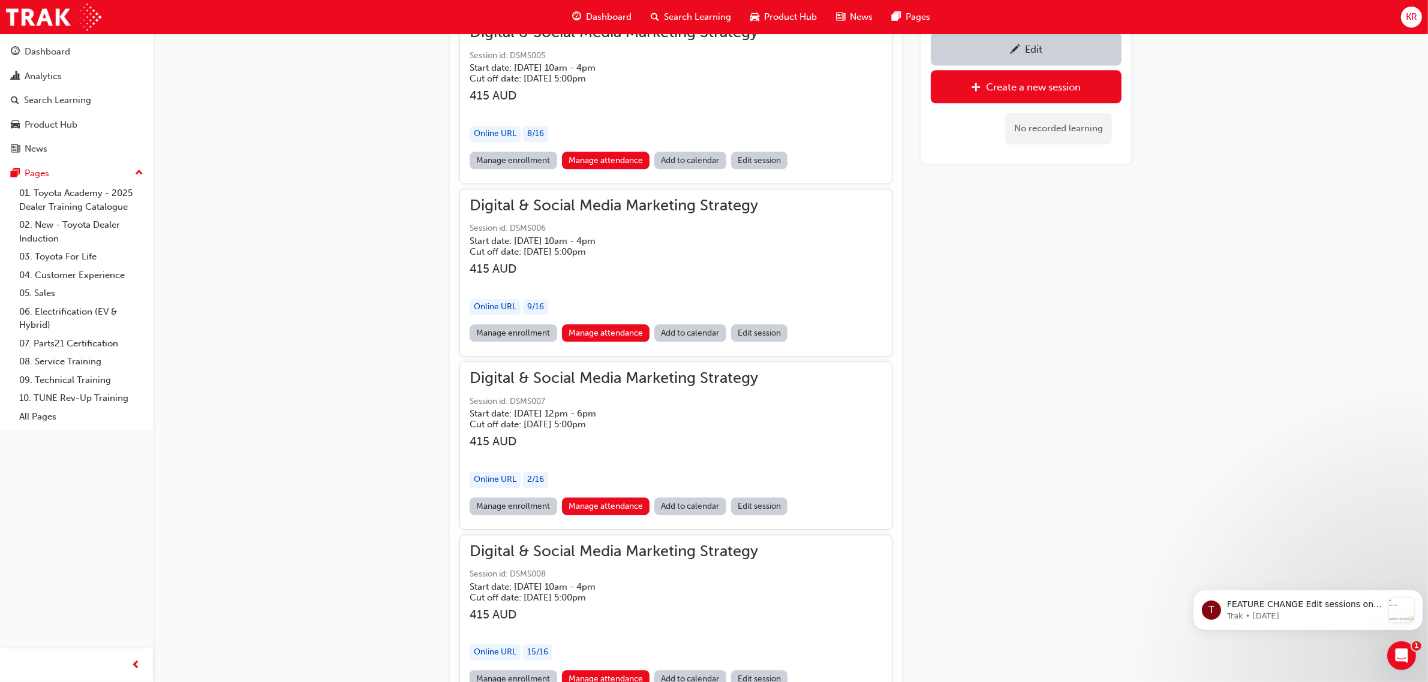
scroll to position [3749, 0]
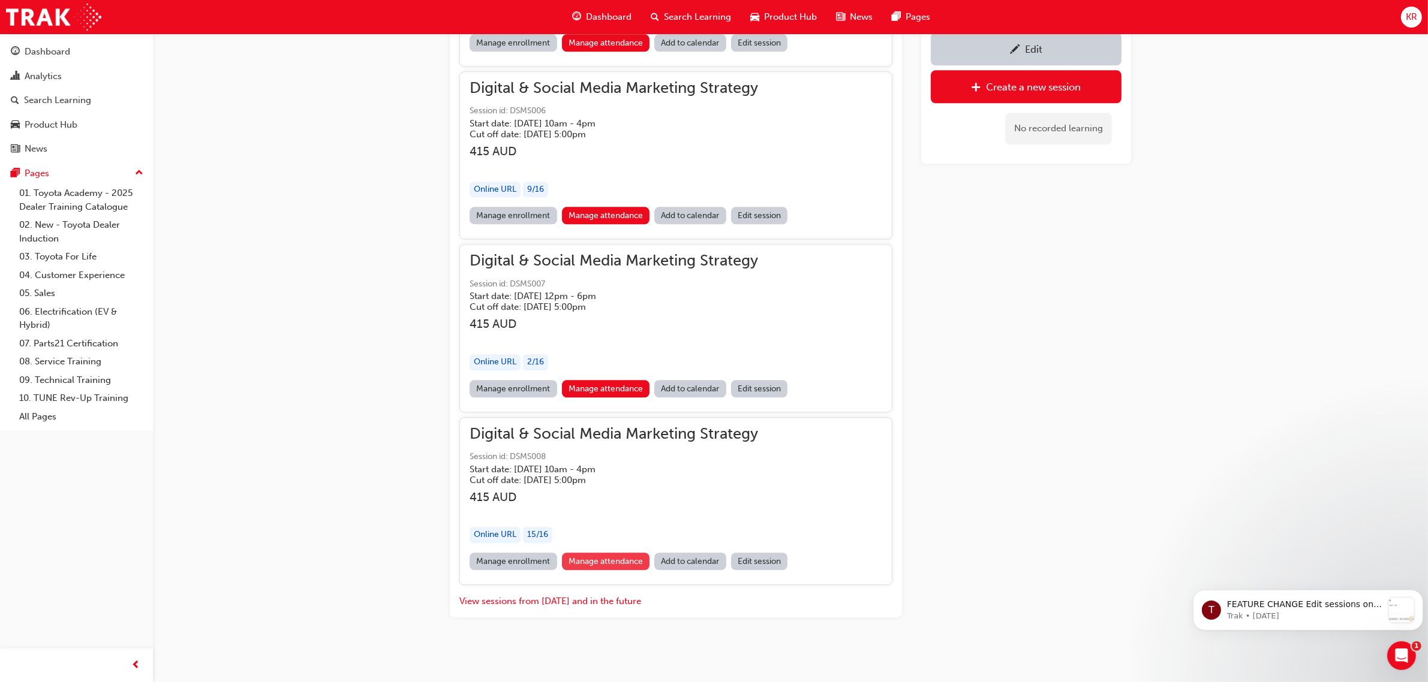
click at [601, 555] on link "Manage attendance" at bounding box center [606, 561] width 88 height 17
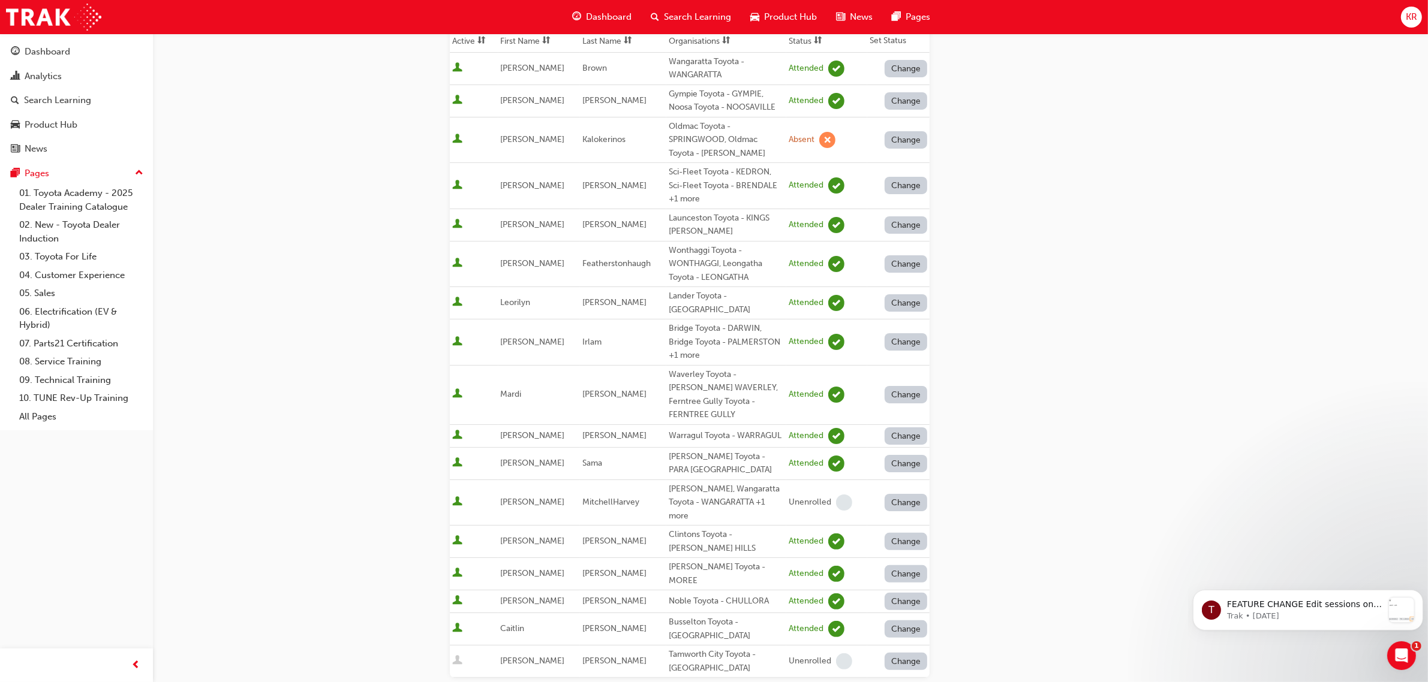
scroll to position [225, 0]
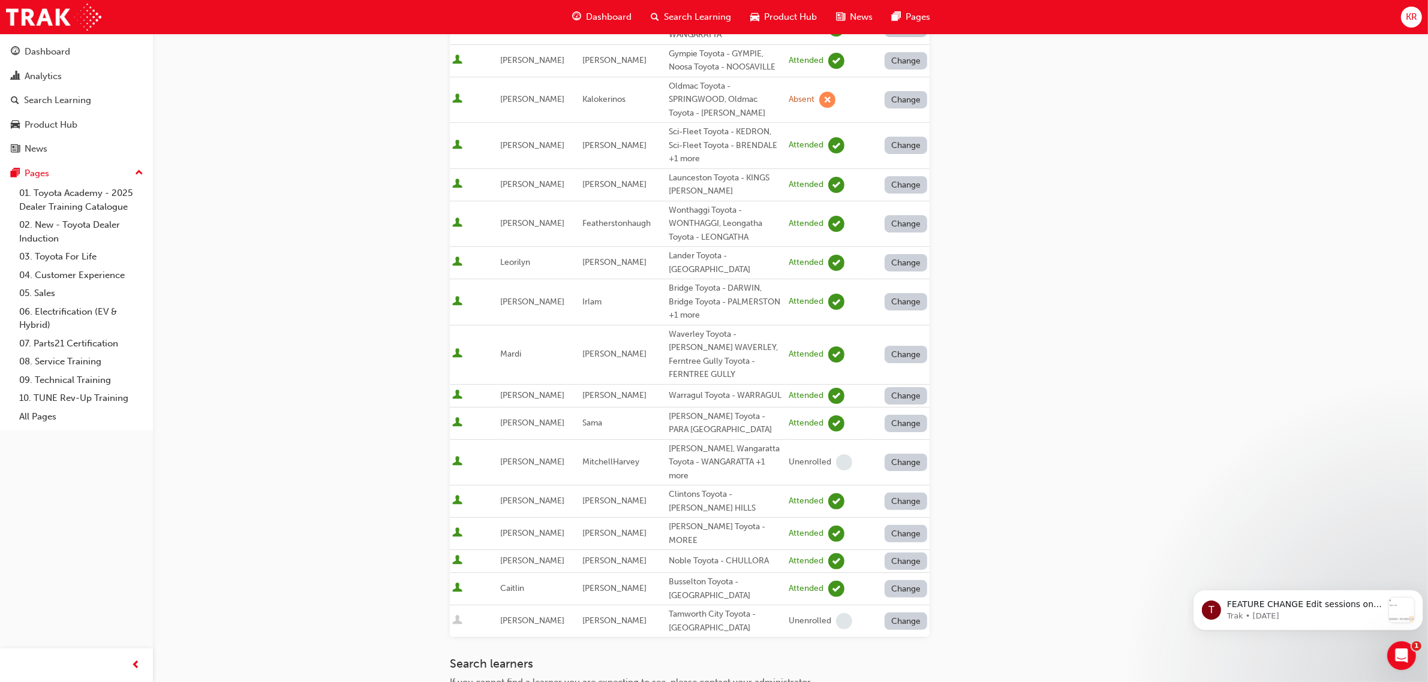
click at [684, 8] on div "Search Learning" at bounding box center [691, 17] width 100 height 25
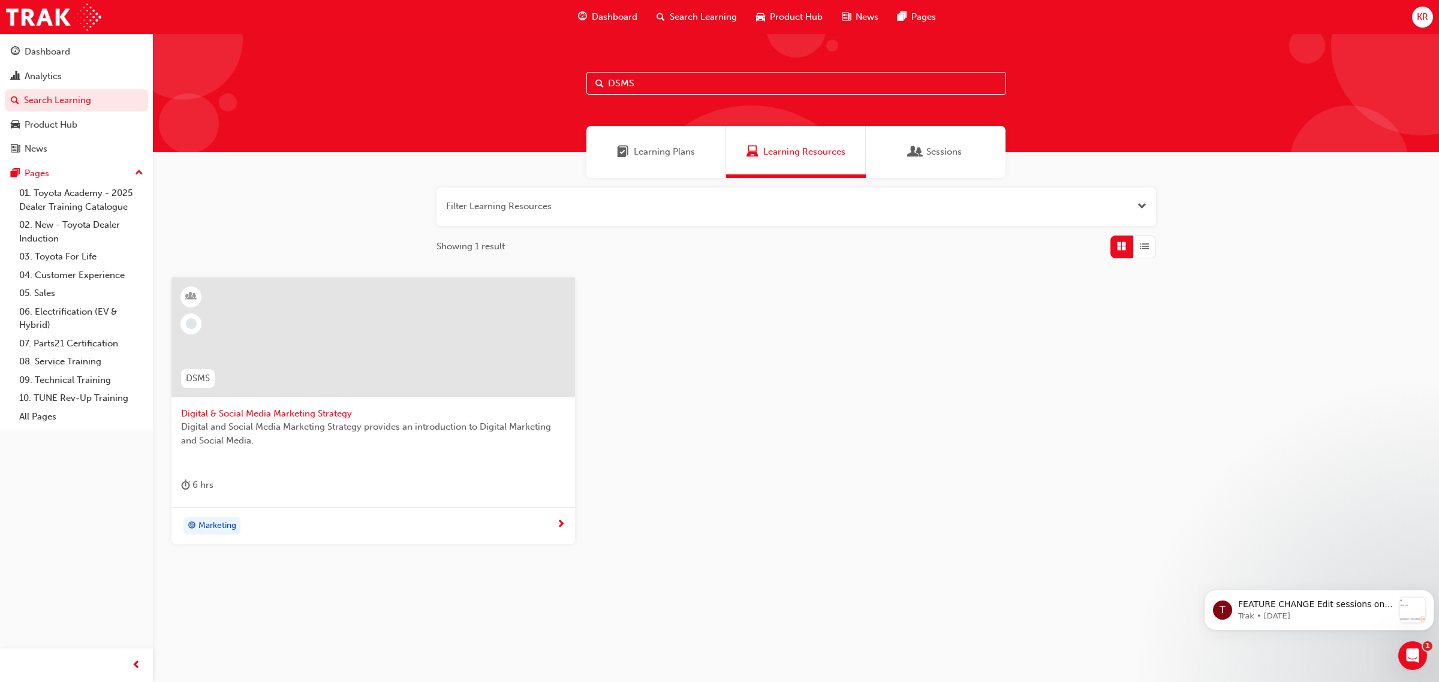
click at [462, 81] on div "DSMS" at bounding box center [796, 93] width 1286 height 119
type input "S"
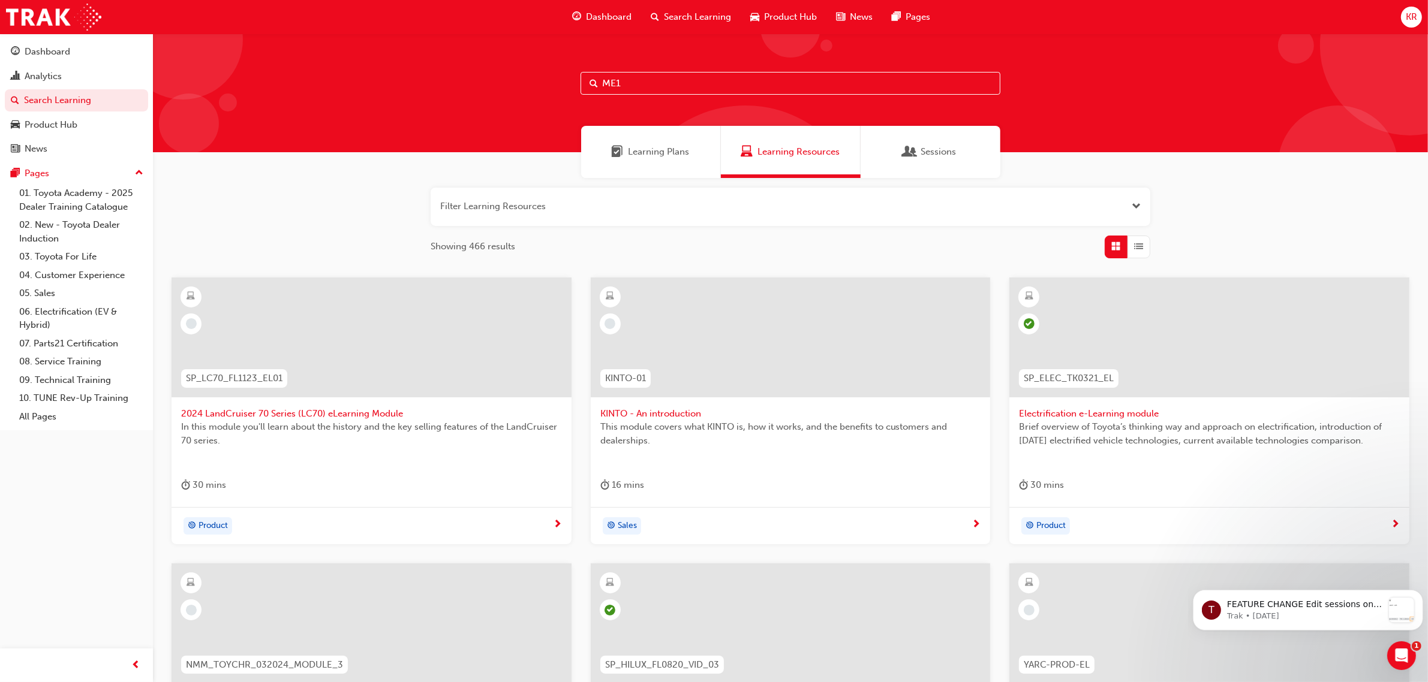
type input "ME1"
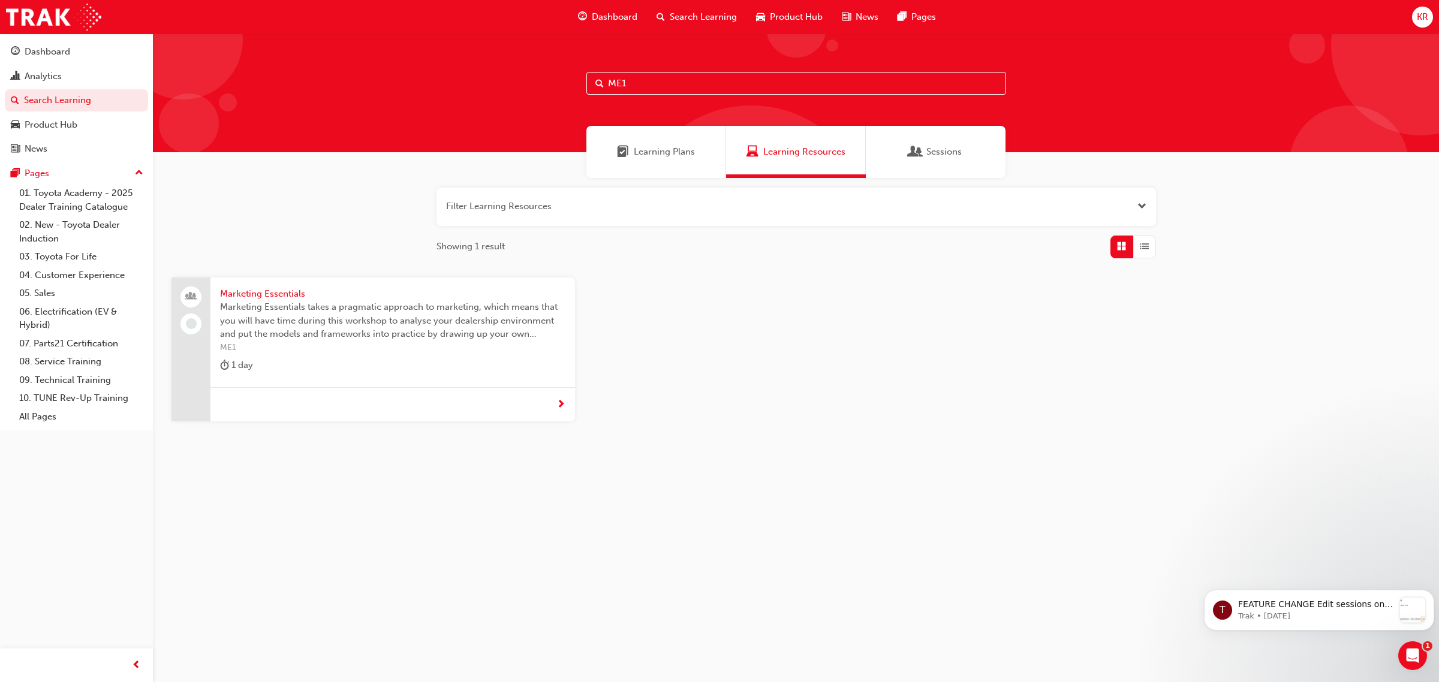
click at [255, 284] on div "Marketing Essentials Marketing Essentials takes a pragmatic approach to marketi…" at bounding box center [392, 333] width 365 height 110
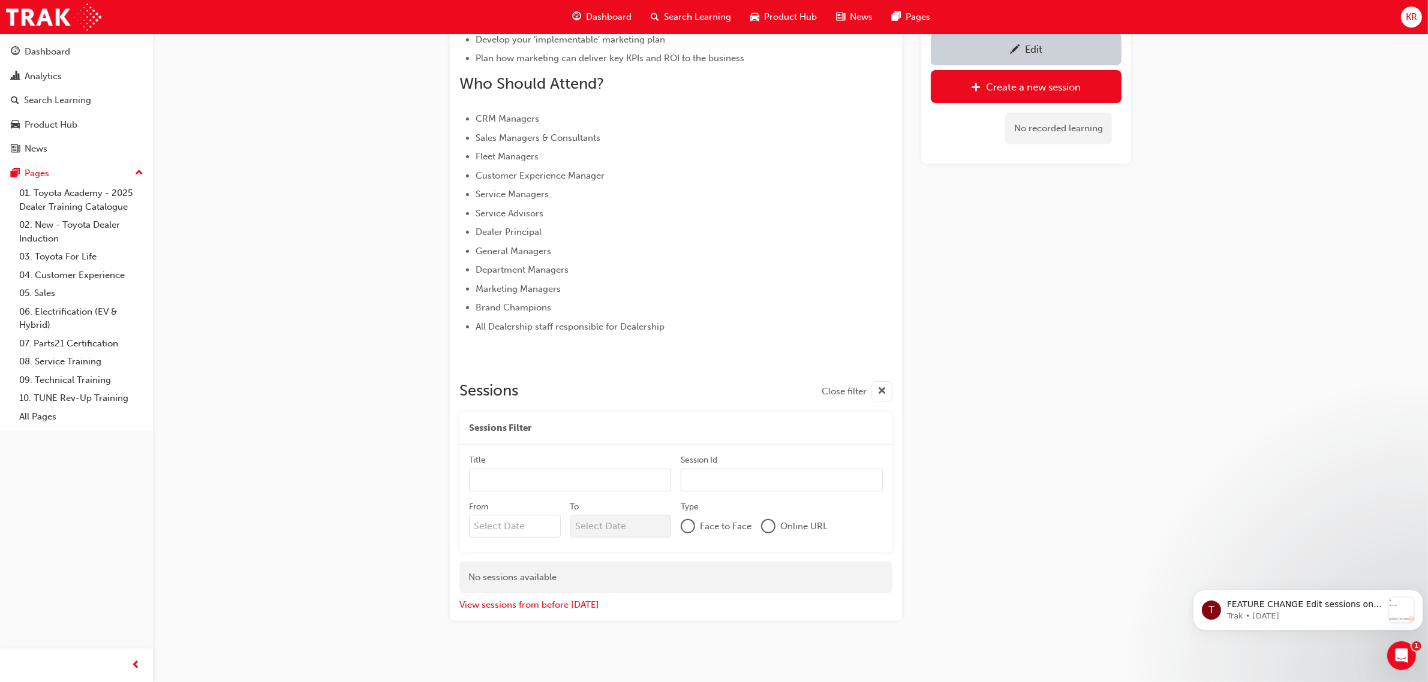
scroll to position [508, 0]
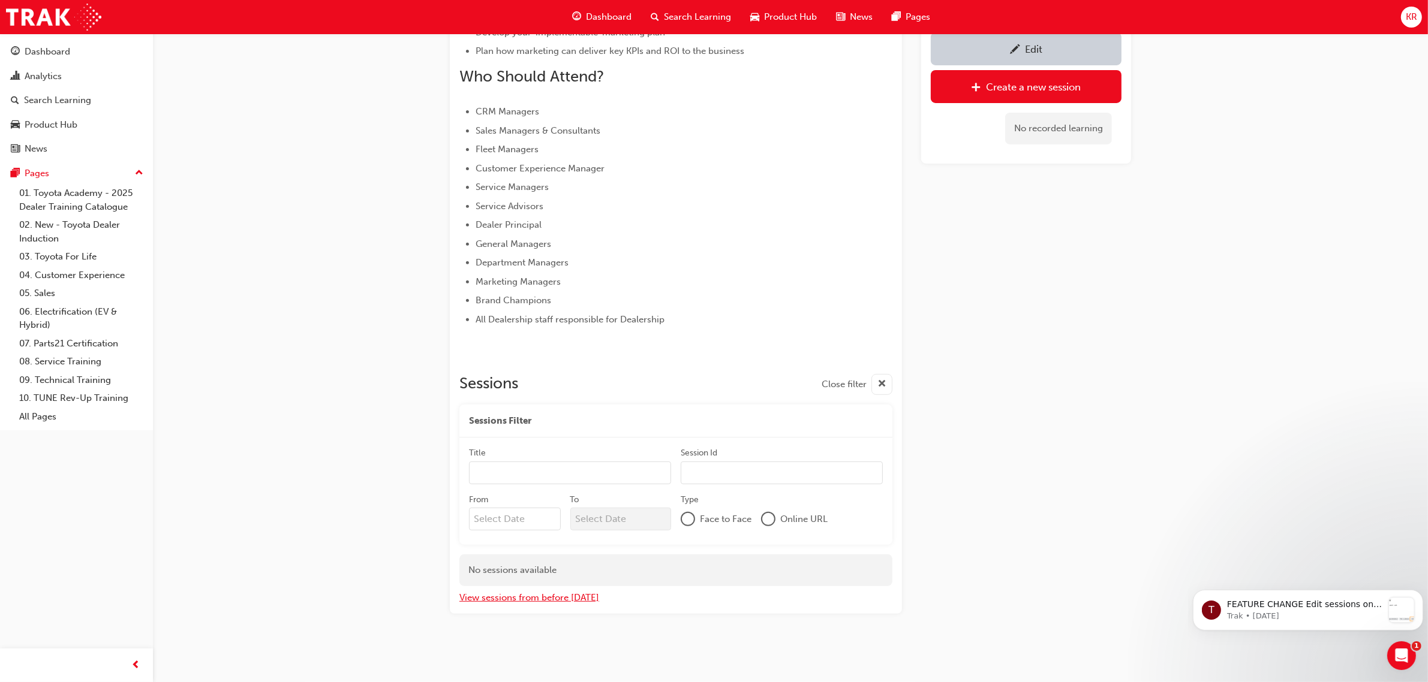
click at [562, 595] on button "View sessions from before [DATE]" at bounding box center [529, 598] width 140 height 14
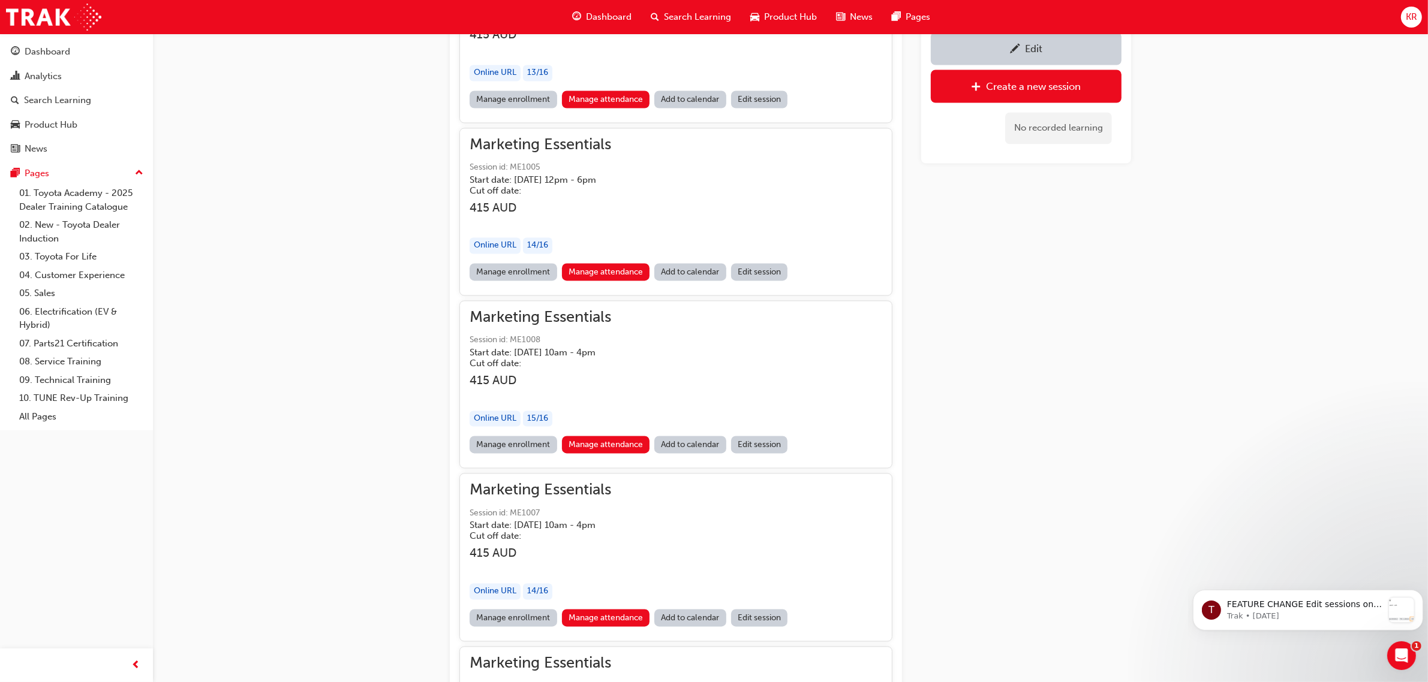
scroll to position [4086, 0]
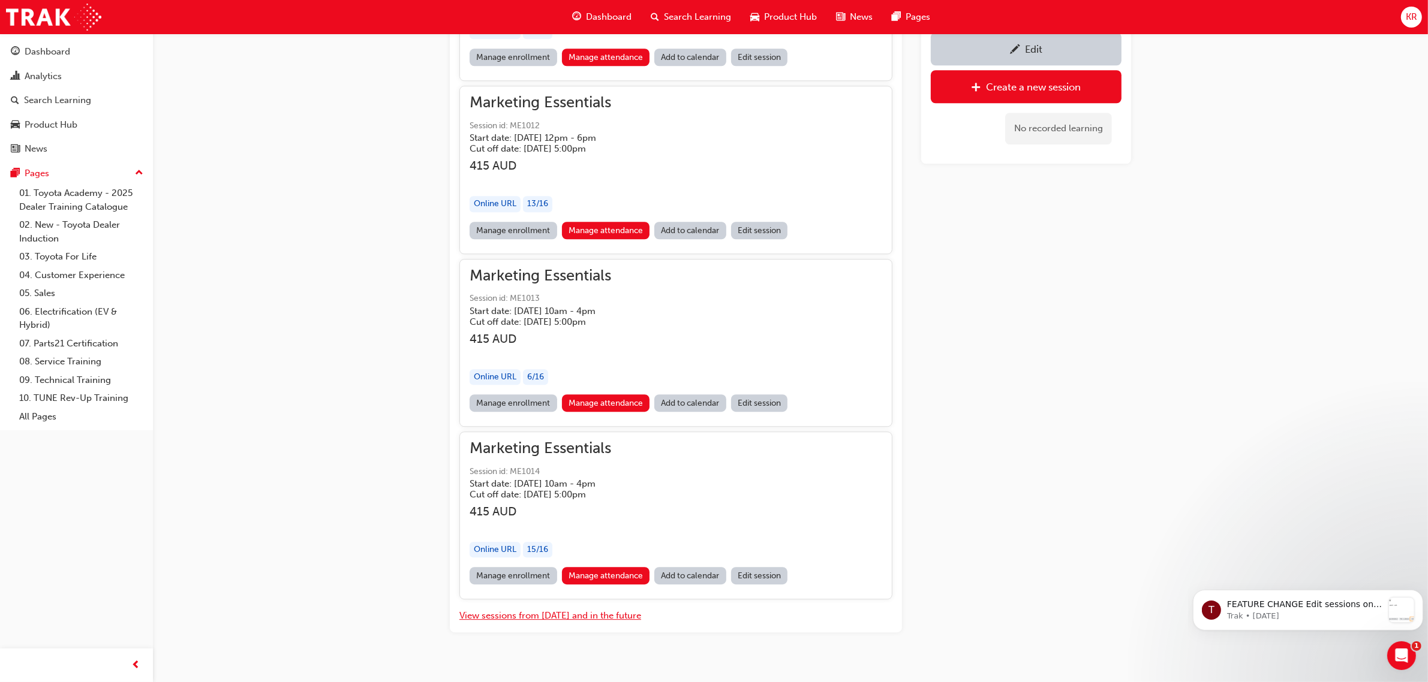
drag, startPoint x: 1430, startPoint y: 148, endPoint x: 2, endPoint y: 14, distance: 1433.9
click at [606, 567] on link "Manage attendance" at bounding box center [606, 575] width 88 height 17
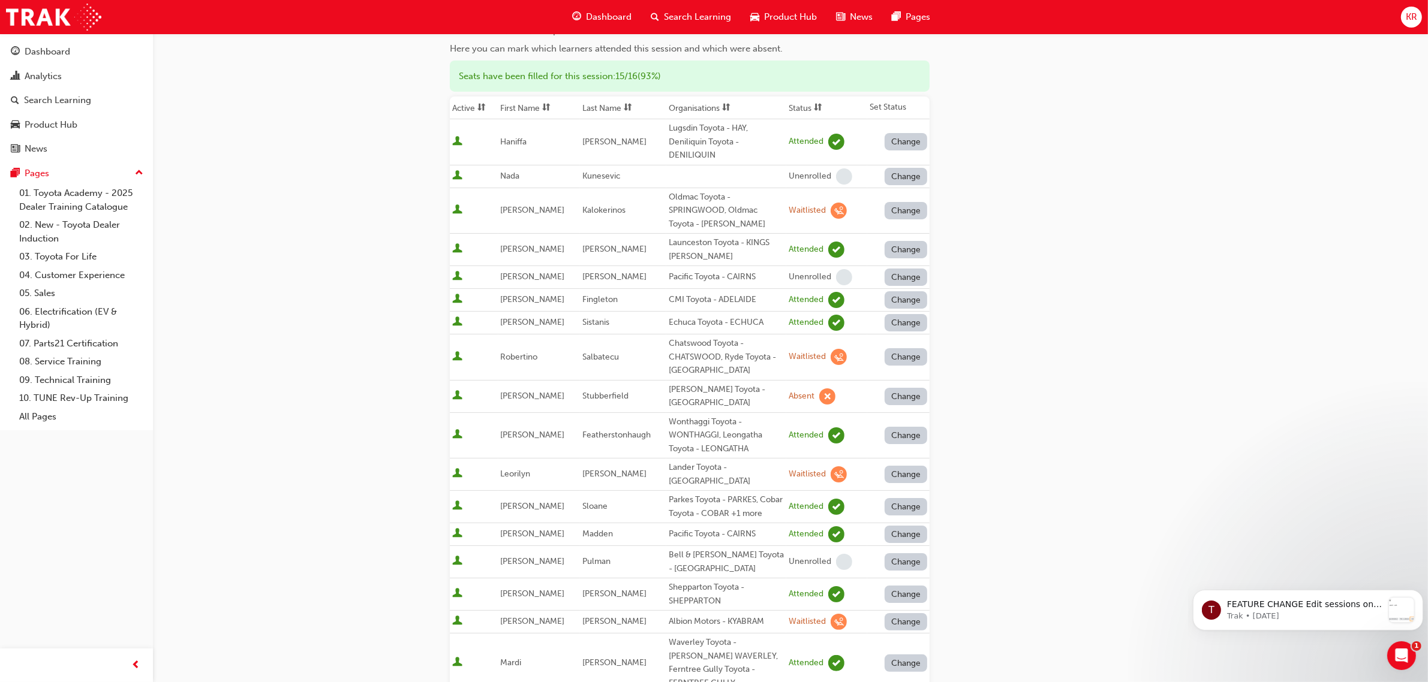
scroll to position [75, 0]
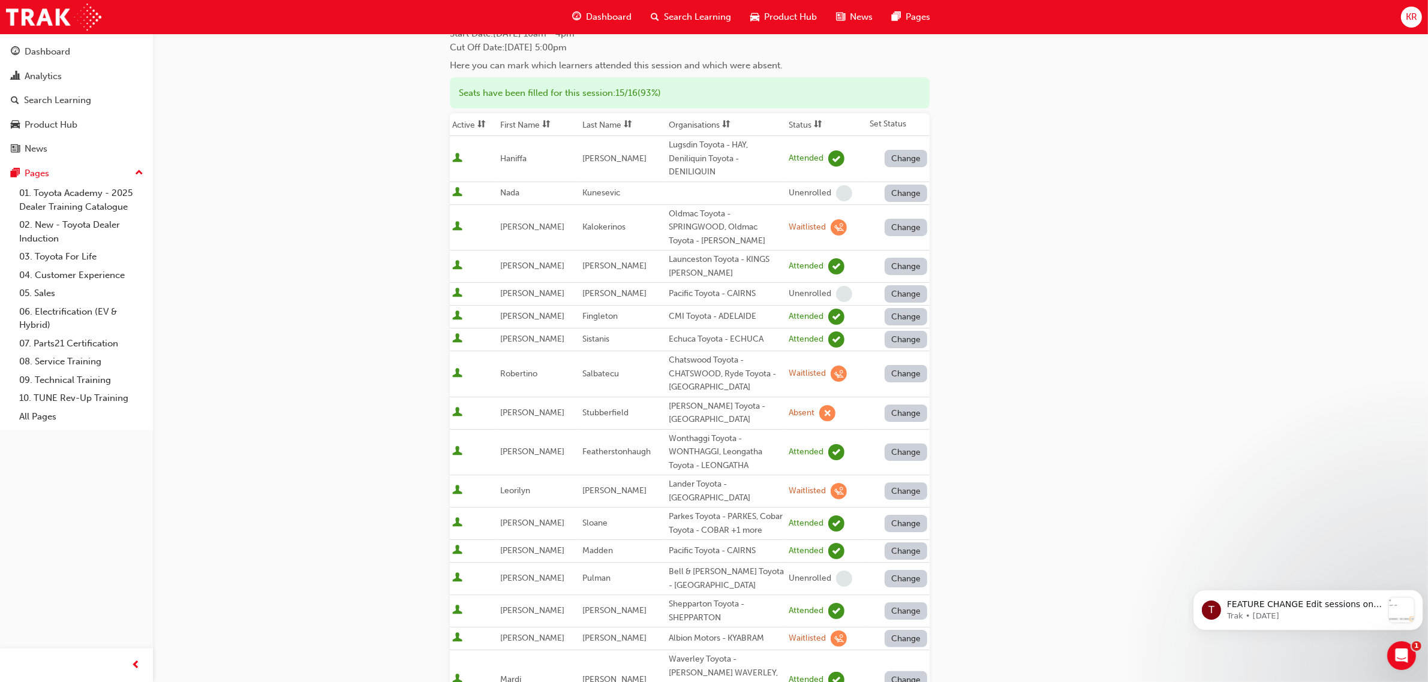
click at [609, 643] on td "[PERSON_NAME]" at bounding box center [623, 639] width 87 height 23
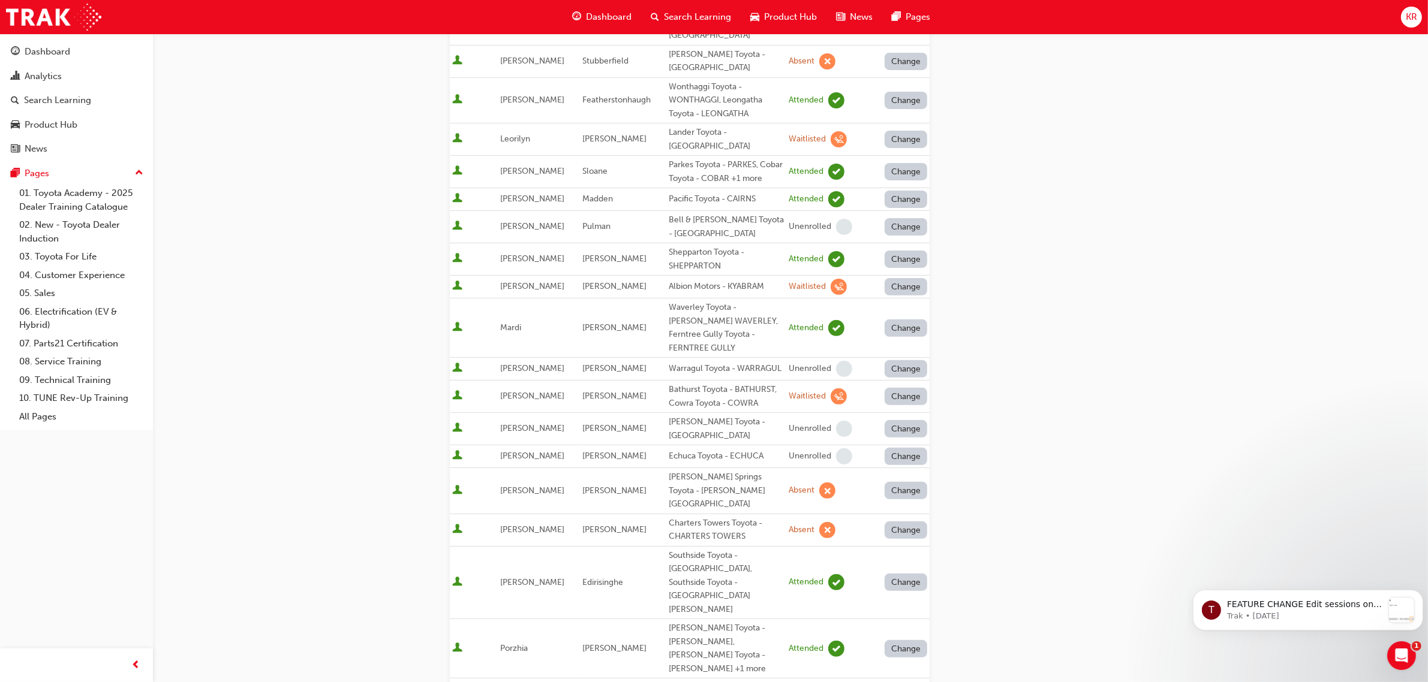
scroll to position [450, 0]
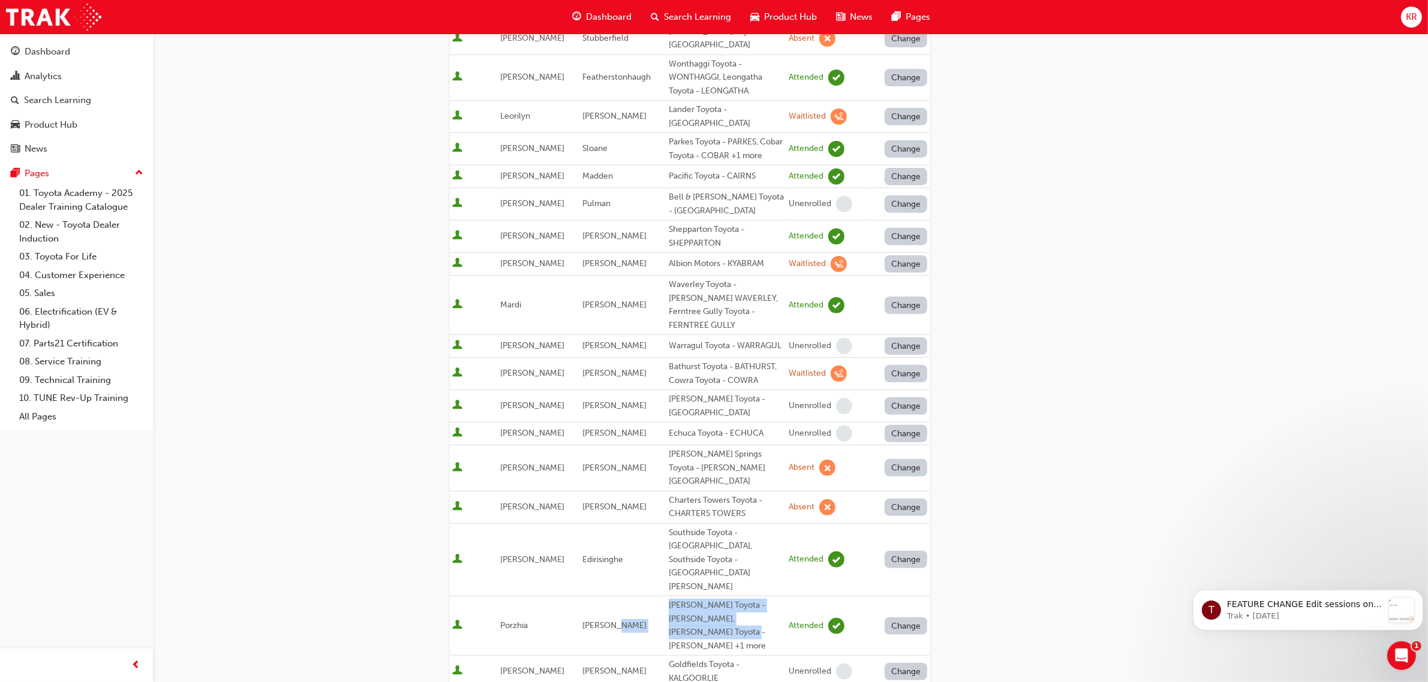
drag, startPoint x: 691, startPoint y: 598, endPoint x: 733, endPoint y: 591, distance: 42.7
click at [658, 597] on tr "[PERSON_NAME] [PERSON_NAME] Toyota - [PERSON_NAME], [PERSON_NAME] Toyota - [PER…" at bounding box center [690, 626] width 480 height 59
click at [733, 599] on div "[PERSON_NAME] Toyota - [PERSON_NAME], [PERSON_NAME] Toyota - [PERSON_NAME] +1 m…" at bounding box center [726, 626] width 115 height 54
drag, startPoint x: 737, startPoint y: 595, endPoint x: 667, endPoint y: 570, distance: 75.1
click at [669, 599] on div "[PERSON_NAME] Toyota - [PERSON_NAME], [PERSON_NAME] Toyota - [PERSON_NAME] +1 m…" at bounding box center [726, 626] width 115 height 54
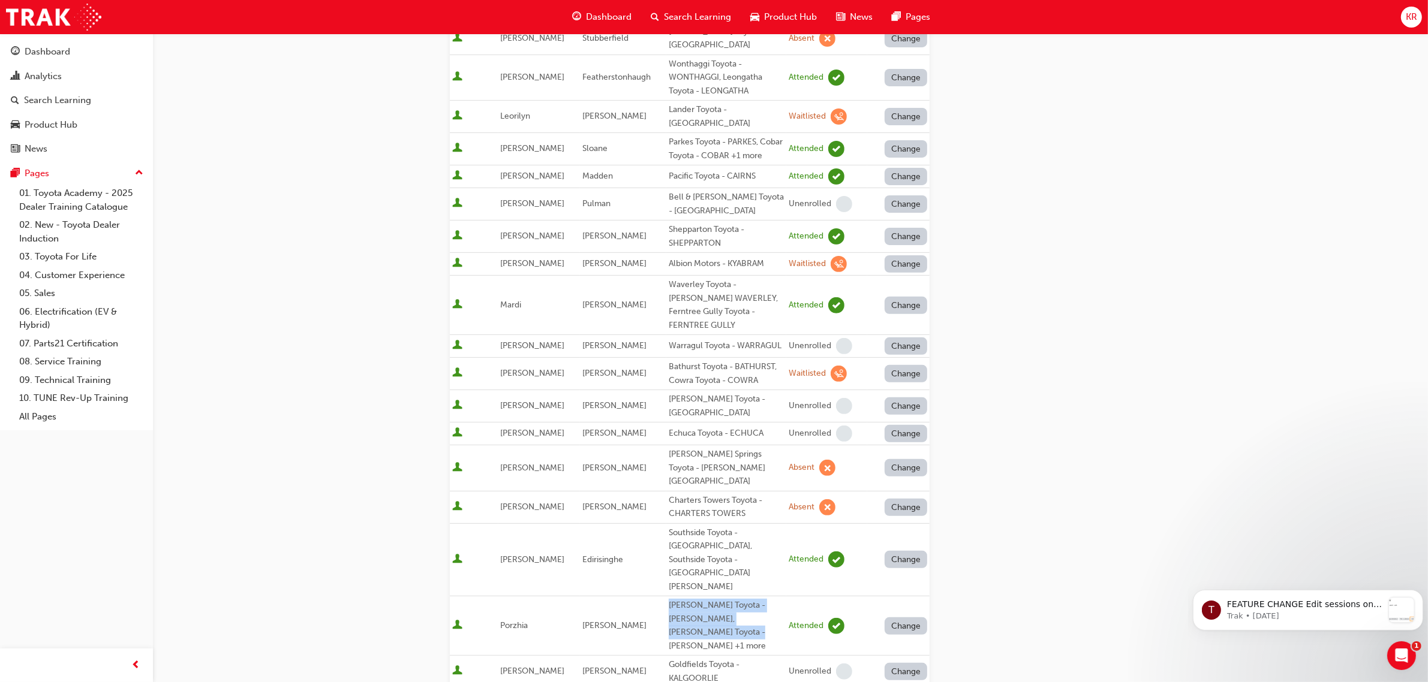
copy div "[PERSON_NAME] Toyota - [PERSON_NAME], [PERSON_NAME] Toyota - [PERSON_NAME] +1 m…"
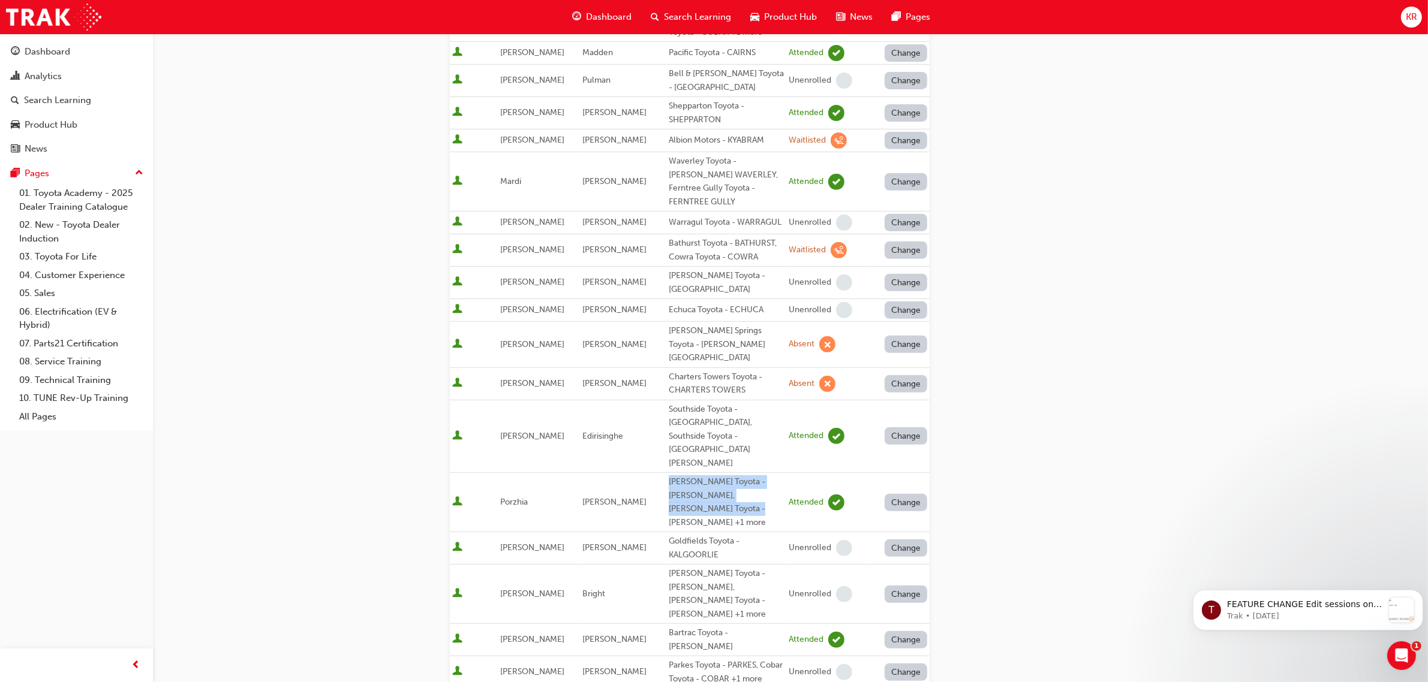
scroll to position [600, 0]
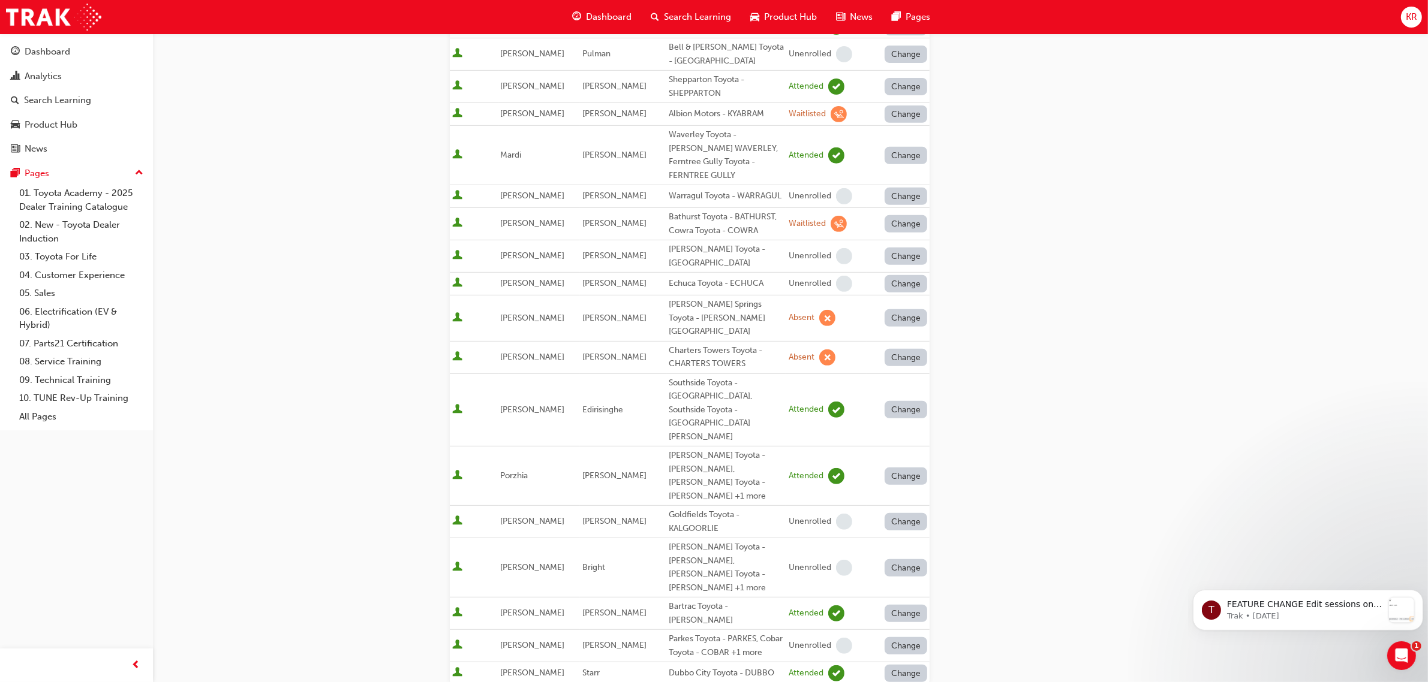
click at [756, 663] on td "Dubbo City Toyota - DUBBO" at bounding box center [726, 674] width 120 height 23
click at [685, 8] on div "Search Learning" at bounding box center [691, 17] width 100 height 25
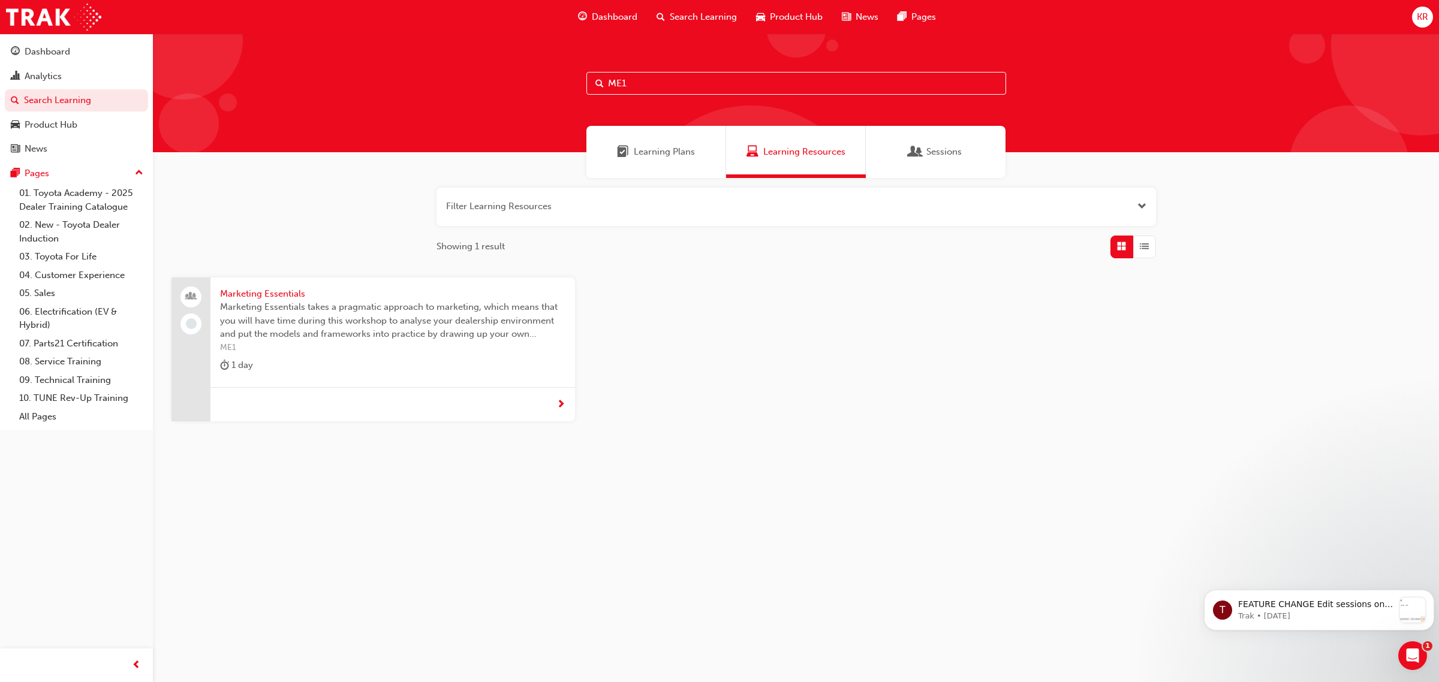
drag, startPoint x: 640, startPoint y: 81, endPoint x: 513, endPoint y: 75, distance: 127.3
click at [513, 75] on div "ME1" at bounding box center [796, 93] width 1286 height 119
type input "CCC"
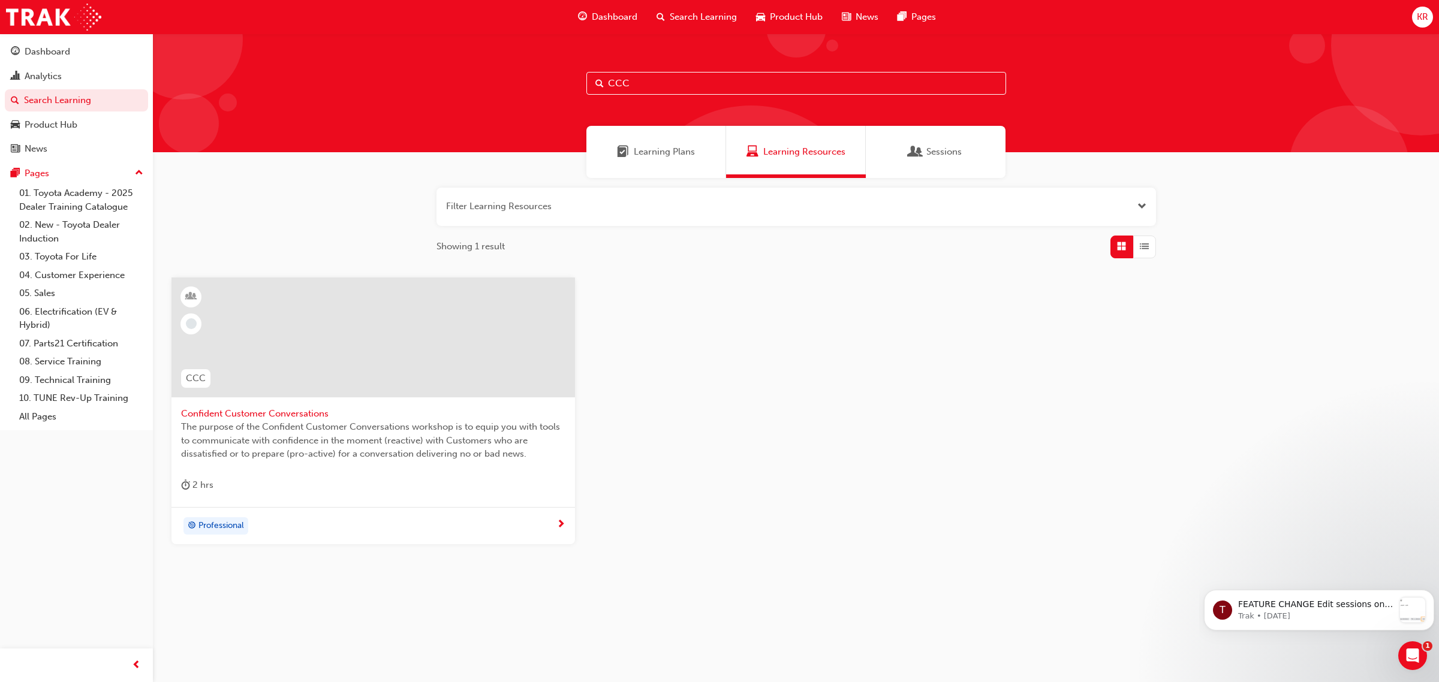
click at [234, 529] on span "Professional" at bounding box center [221, 526] width 46 height 14
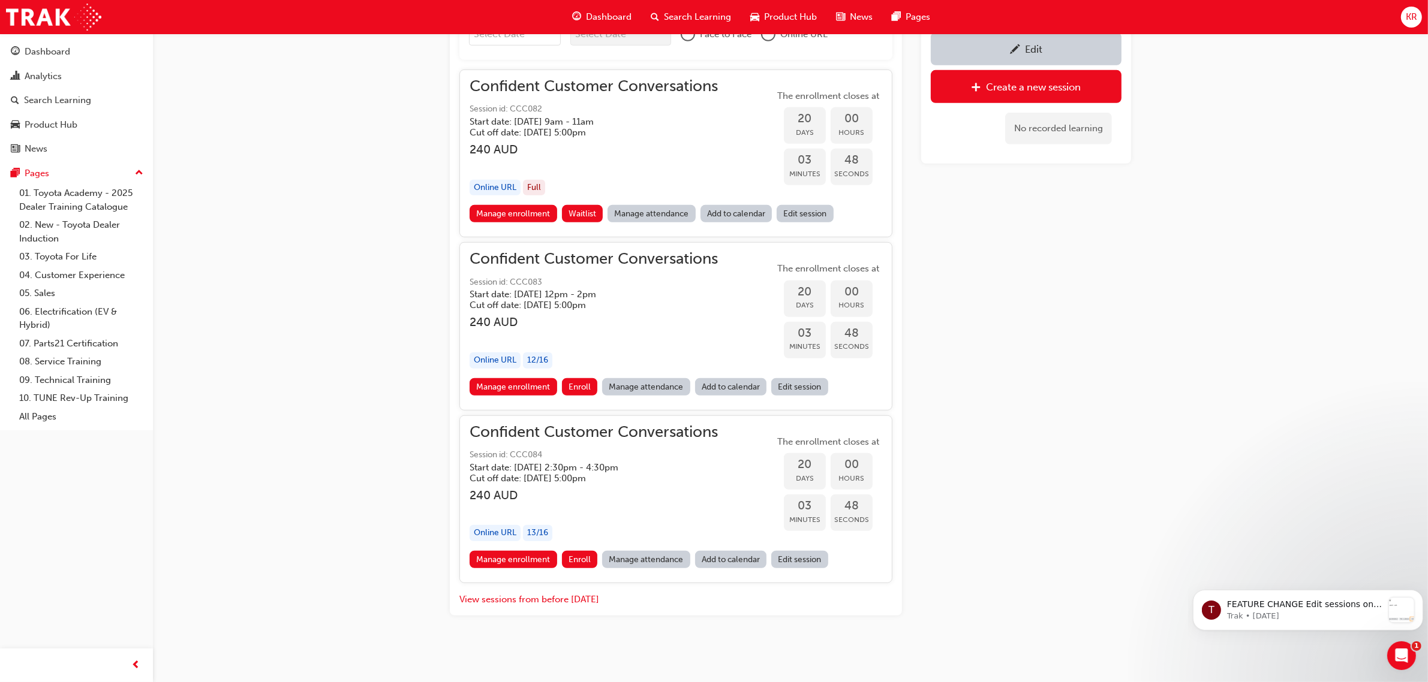
scroll to position [902, 0]
click at [558, 595] on button "View sessions from before [DATE]" at bounding box center [529, 599] width 140 height 14
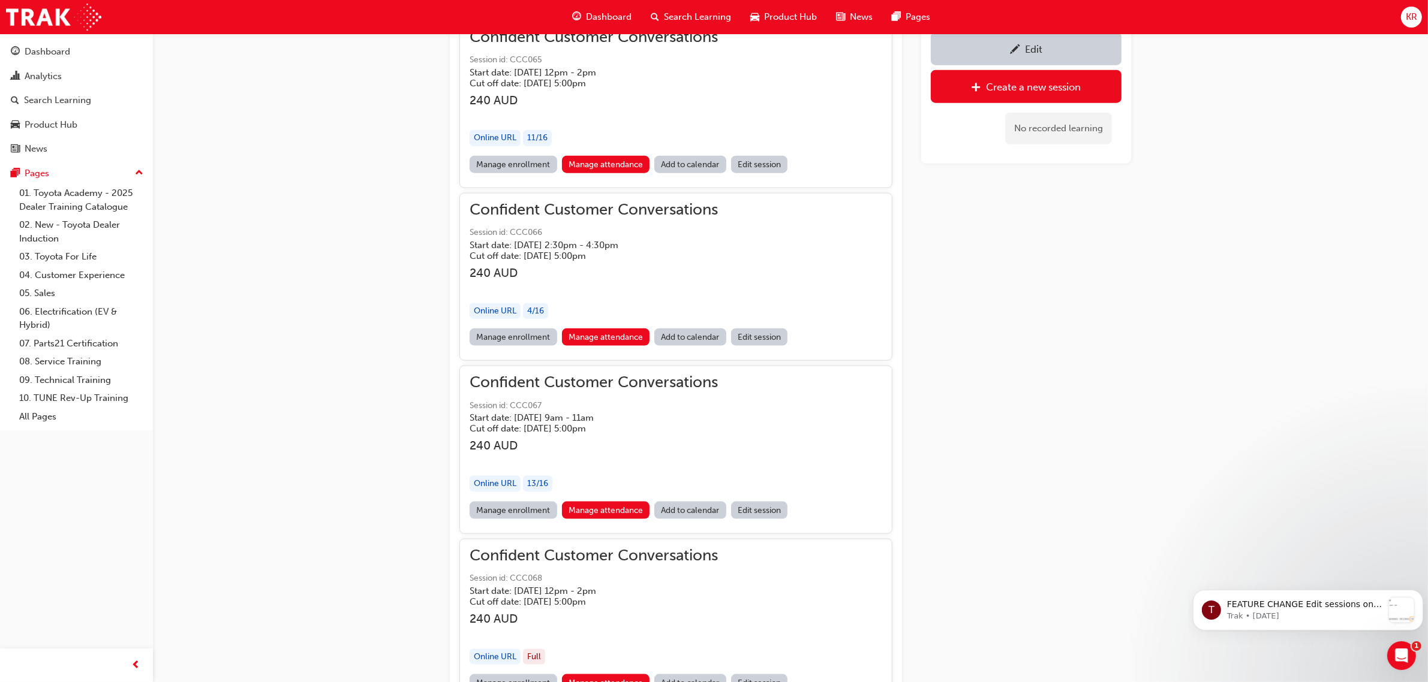
scroll to position [14027, 0]
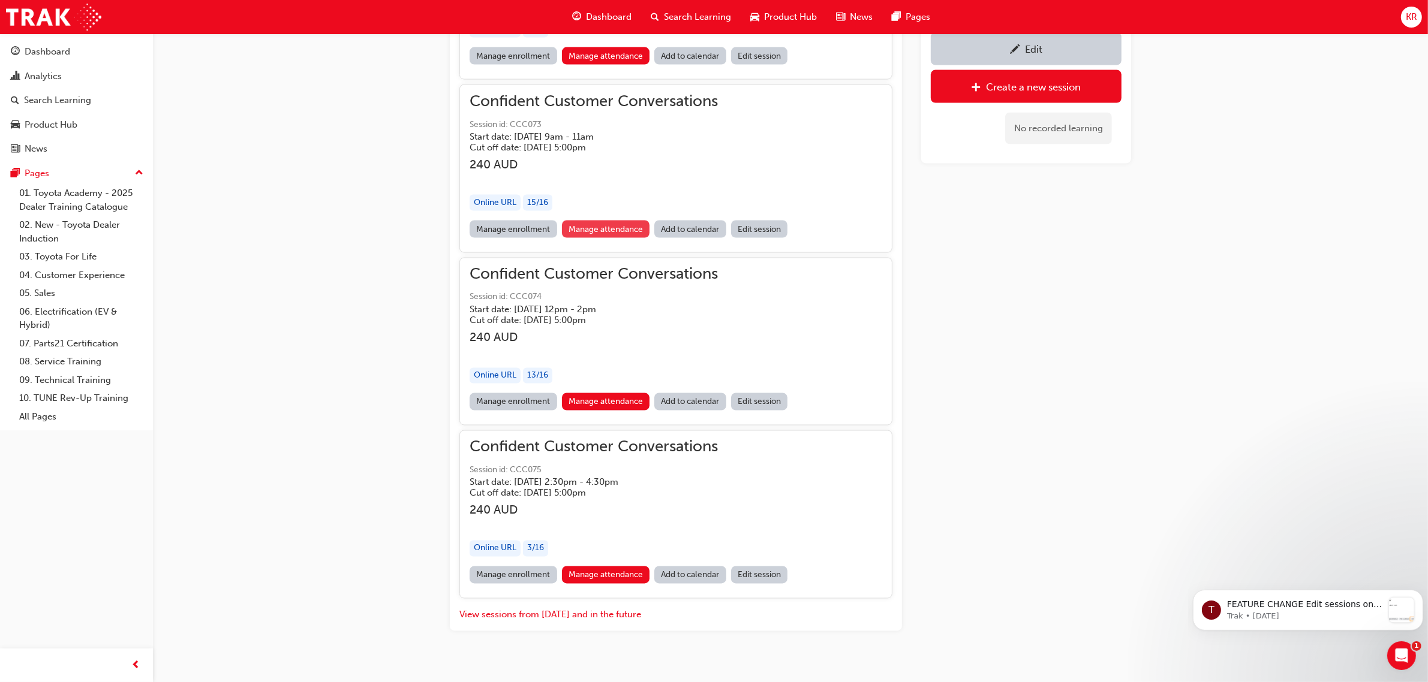
click at [600, 221] on link "Manage attendance" at bounding box center [606, 229] width 88 height 17
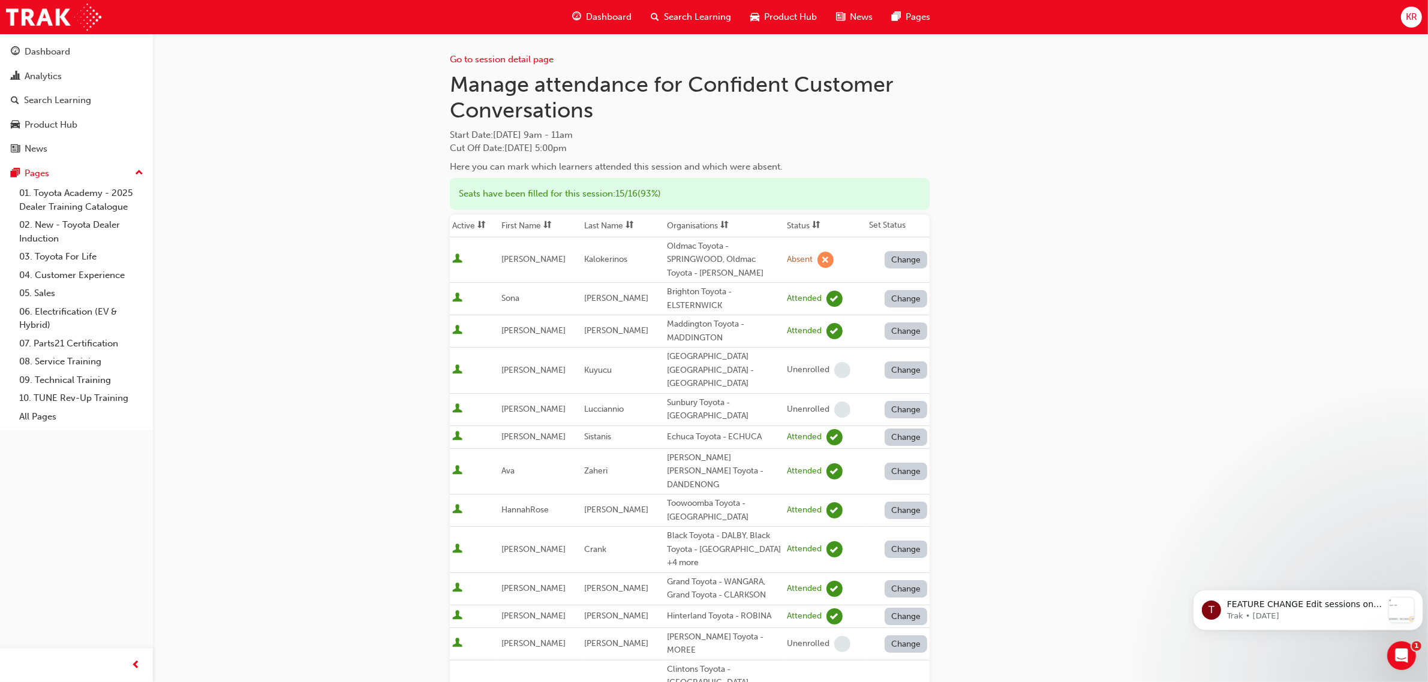
click at [690, 22] on span "Search Learning" at bounding box center [697, 17] width 67 height 14
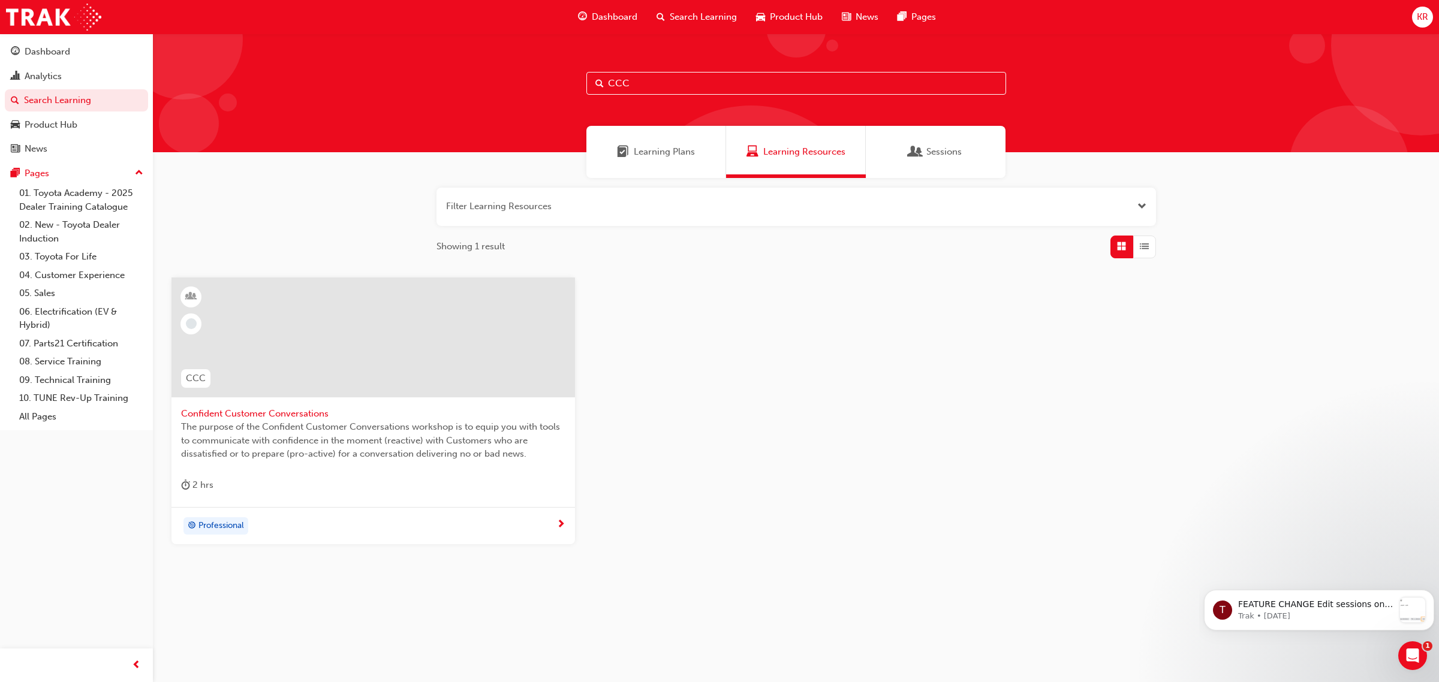
click at [260, 496] on div "2 hrs" at bounding box center [373, 488] width 384 height 20
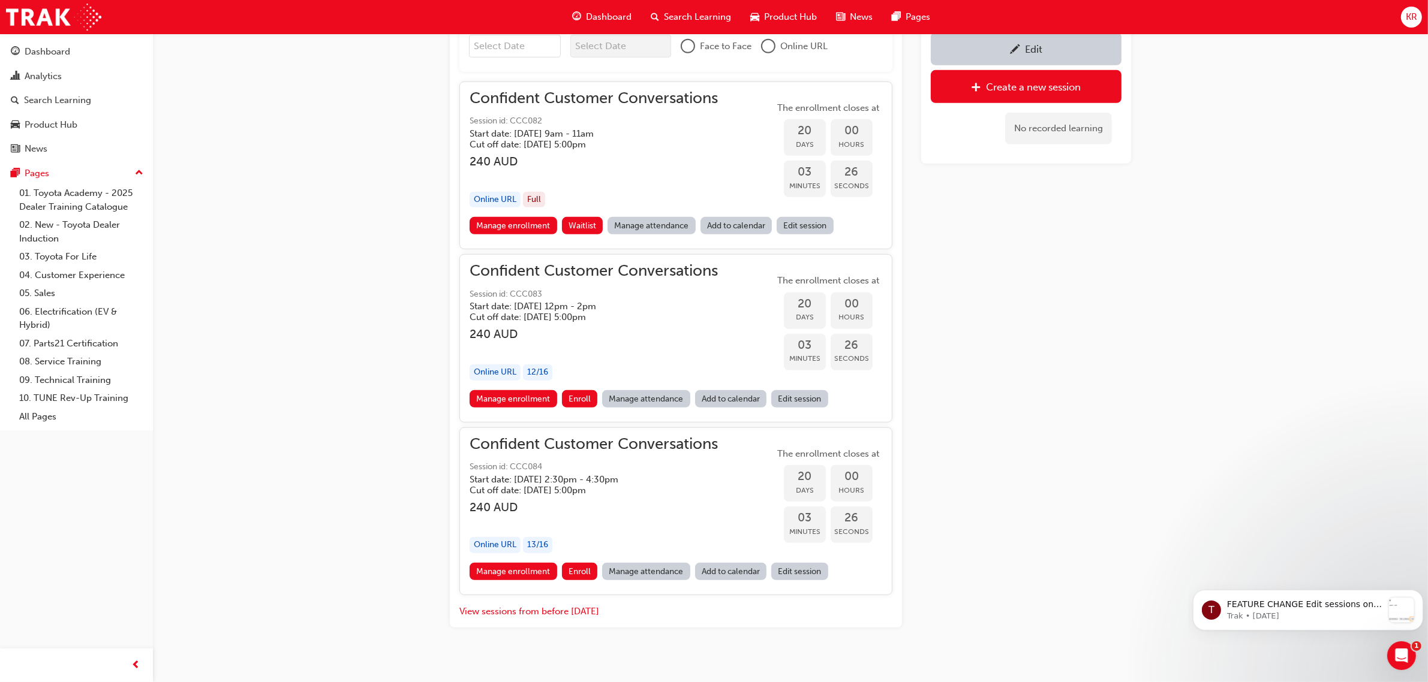
scroll to position [902, 0]
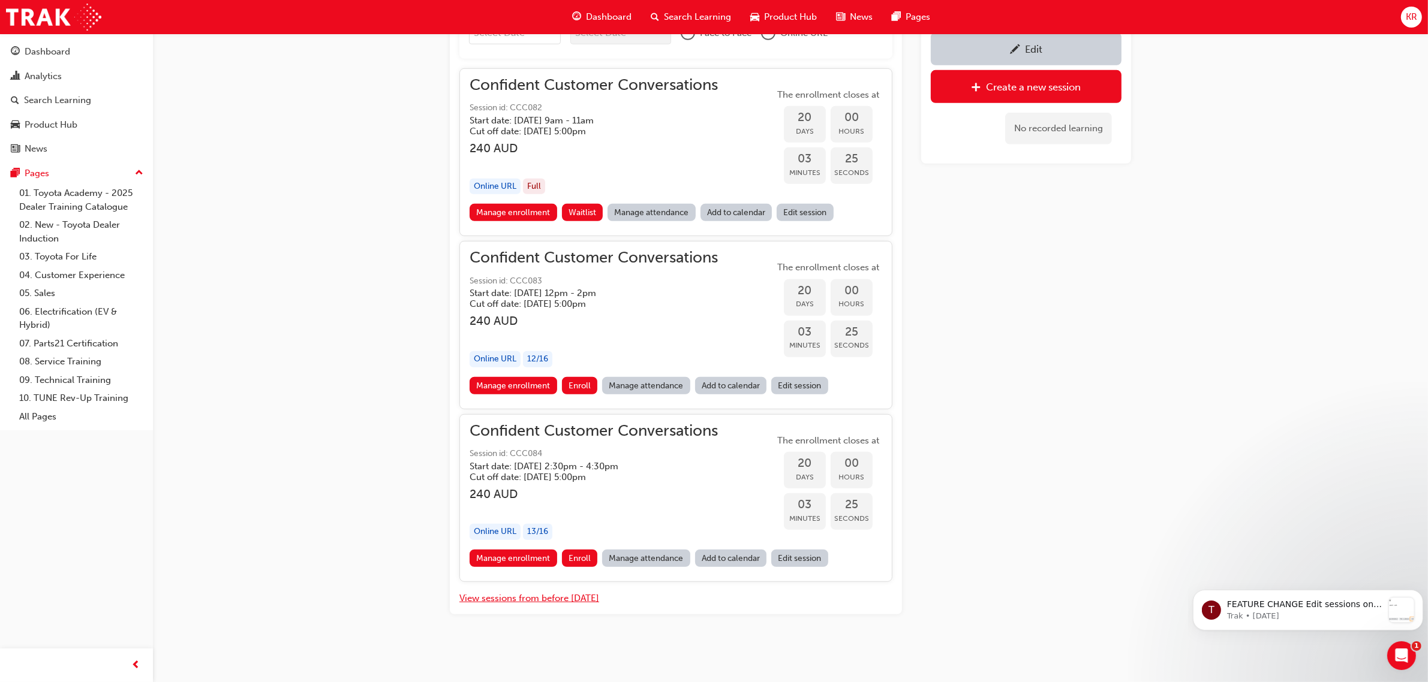
click at [544, 598] on button "View sessions from before [DATE]" at bounding box center [529, 599] width 140 height 14
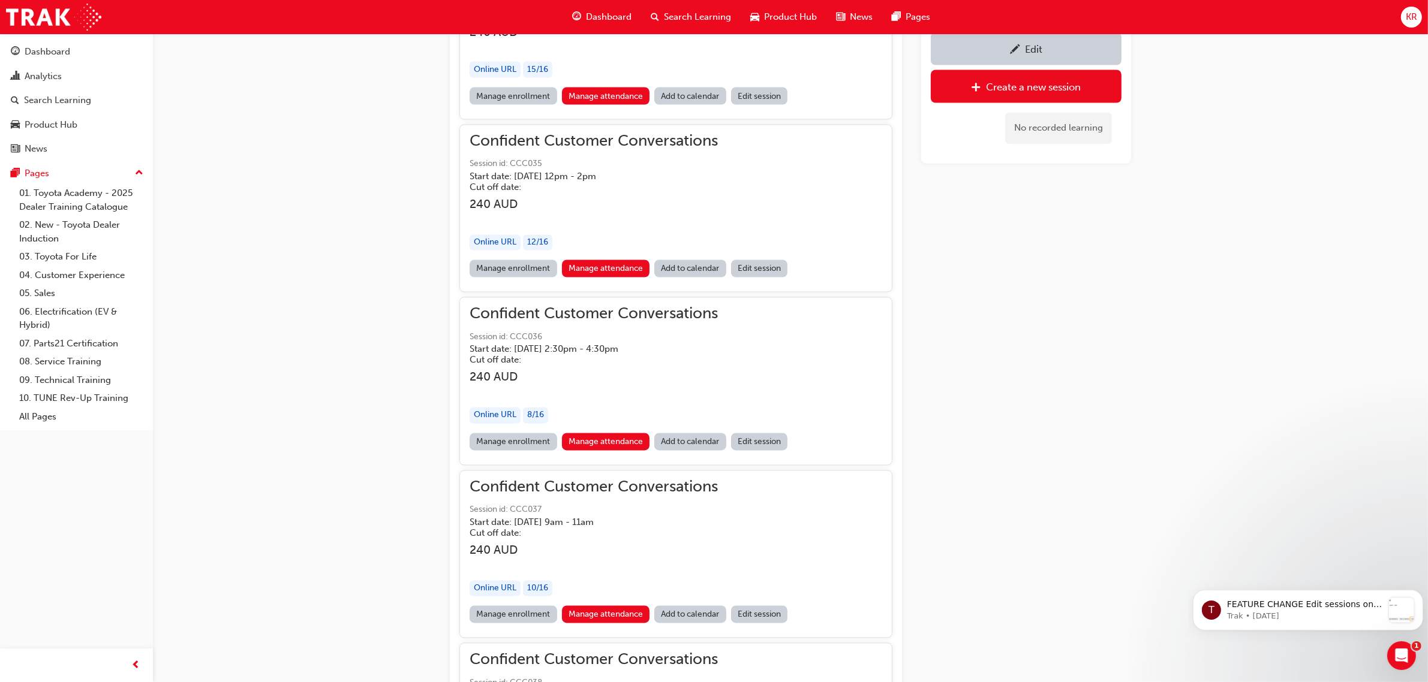
scroll to position [14027, 0]
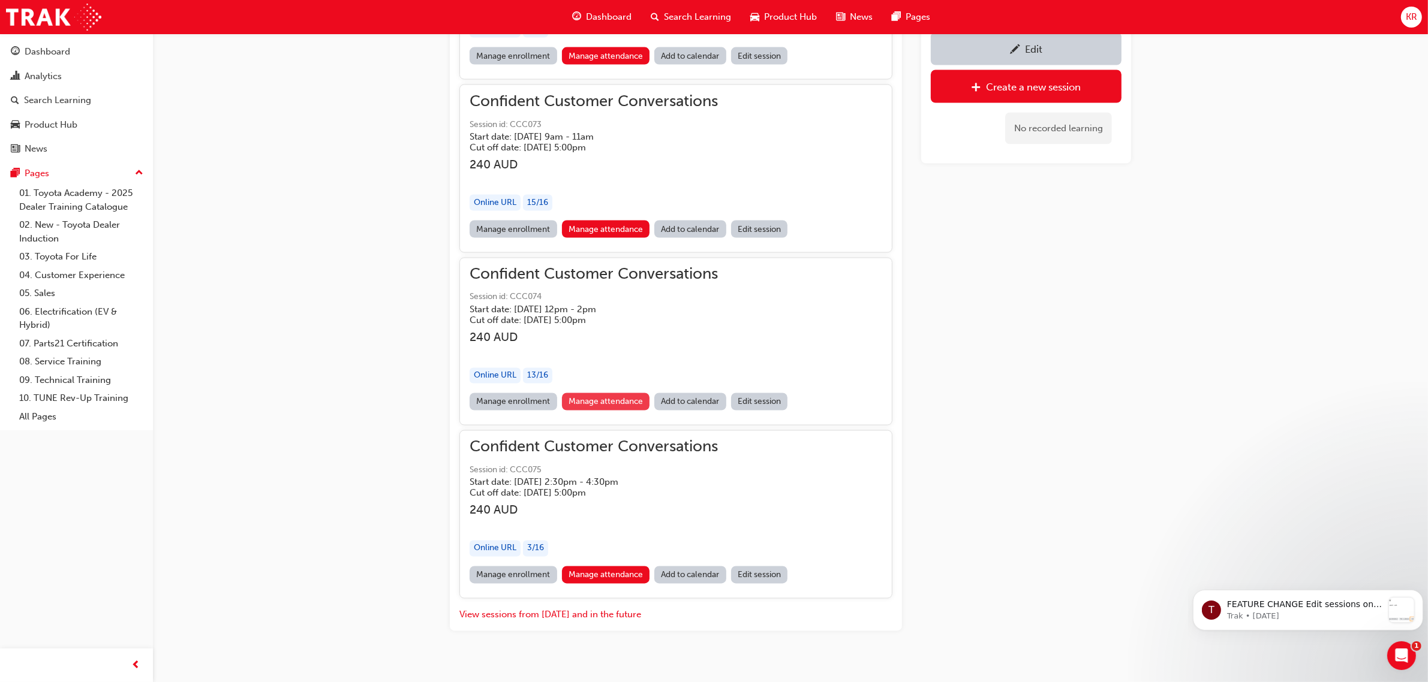
click at [598, 393] on link "Manage attendance" at bounding box center [606, 401] width 88 height 17
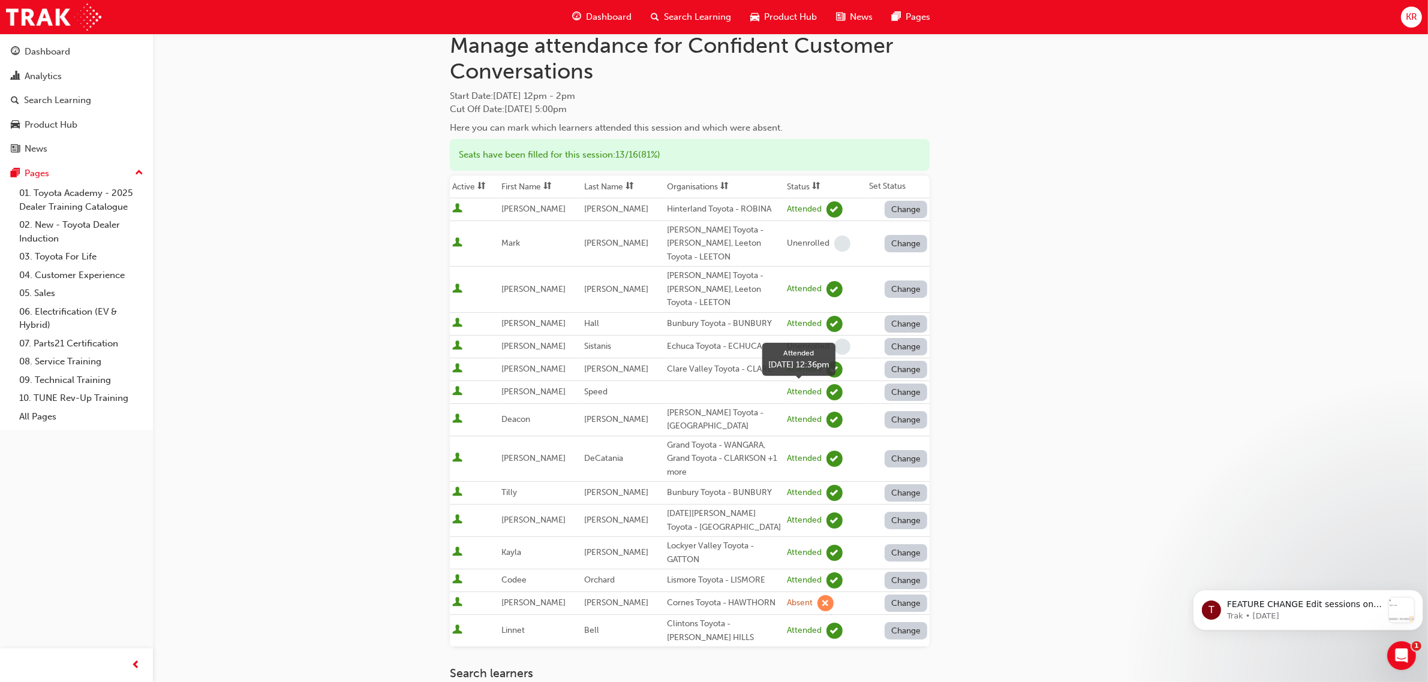
scroll to position [75, 0]
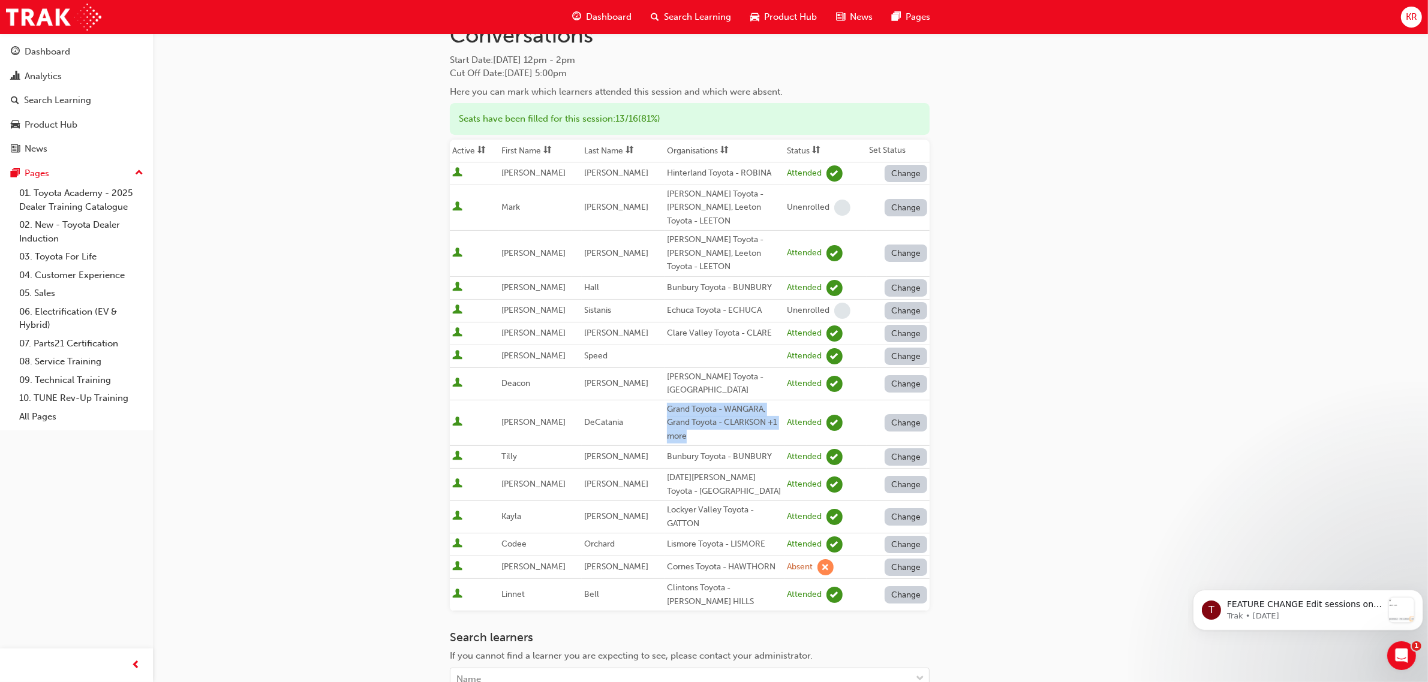
drag, startPoint x: 679, startPoint y: 405, endPoint x: 652, endPoint y: 387, distance: 32.4
click at [652, 400] on tr "[PERSON_NAME] Grand Toyota - WANGARA, Grand Toyota - CLARKSON +1 more Attended …" at bounding box center [690, 423] width 480 height 46
copy tr "Grand Toyota - WANGARA, Grand Toyota - CLARKSON +1 more"
click at [700, 19] on span "Search Learning" at bounding box center [697, 17] width 67 height 14
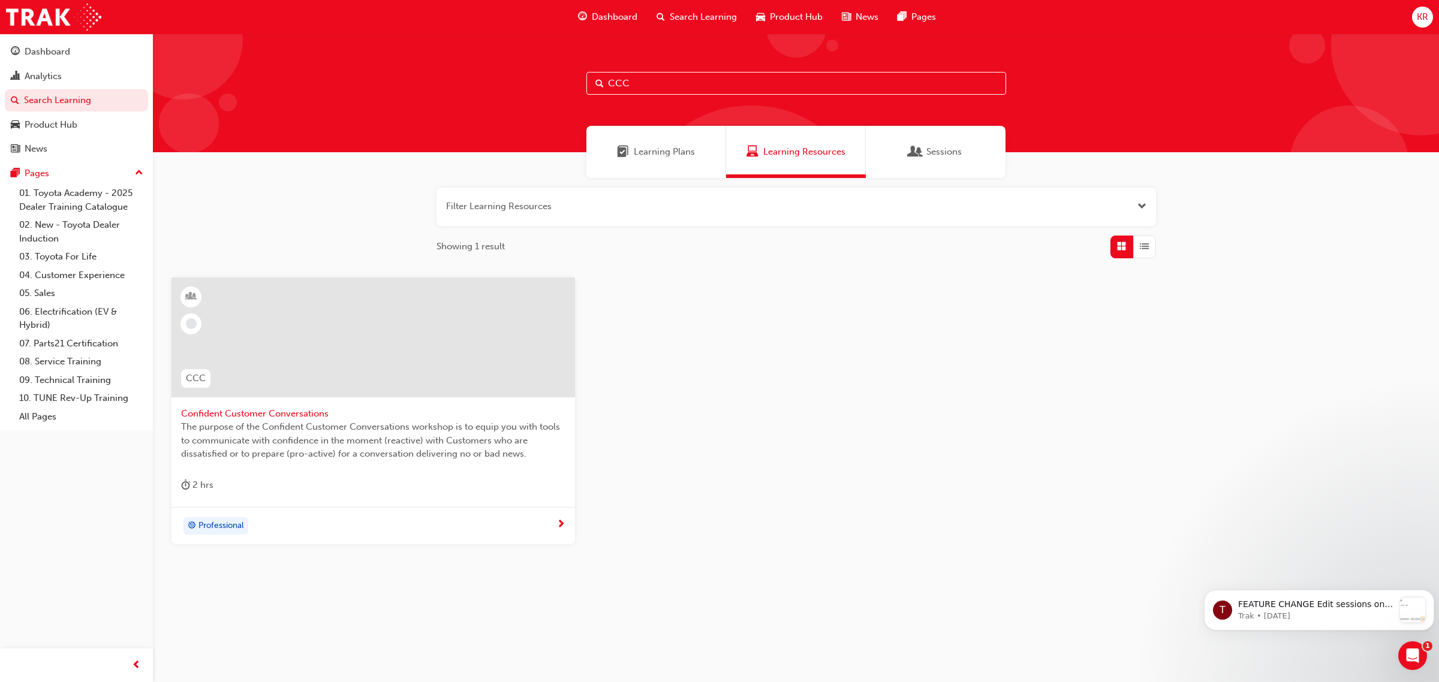
drag, startPoint x: 507, startPoint y: 81, endPoint x: 456, endPoint y: 82, distance: 51.0
click at [504, 82] on div "CCC" at bounding box center [796, 93] width 1286 height 119
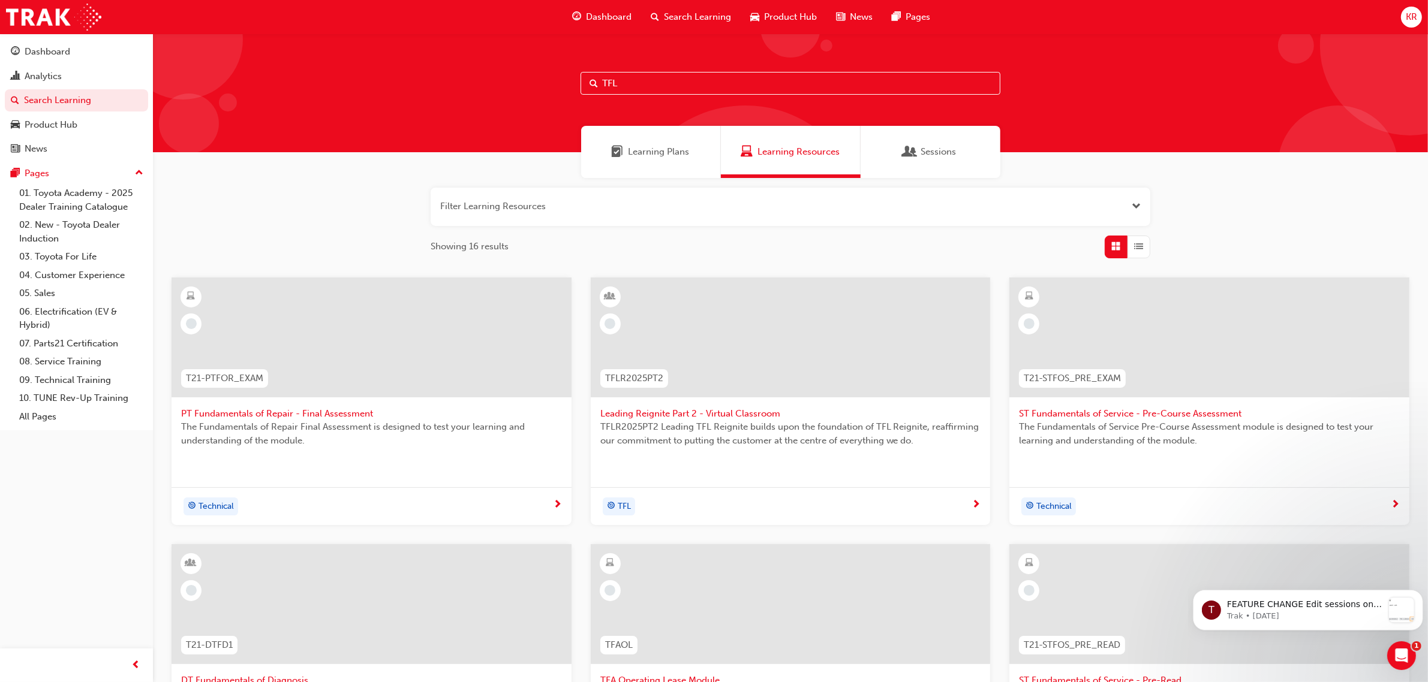
type input "TFL"
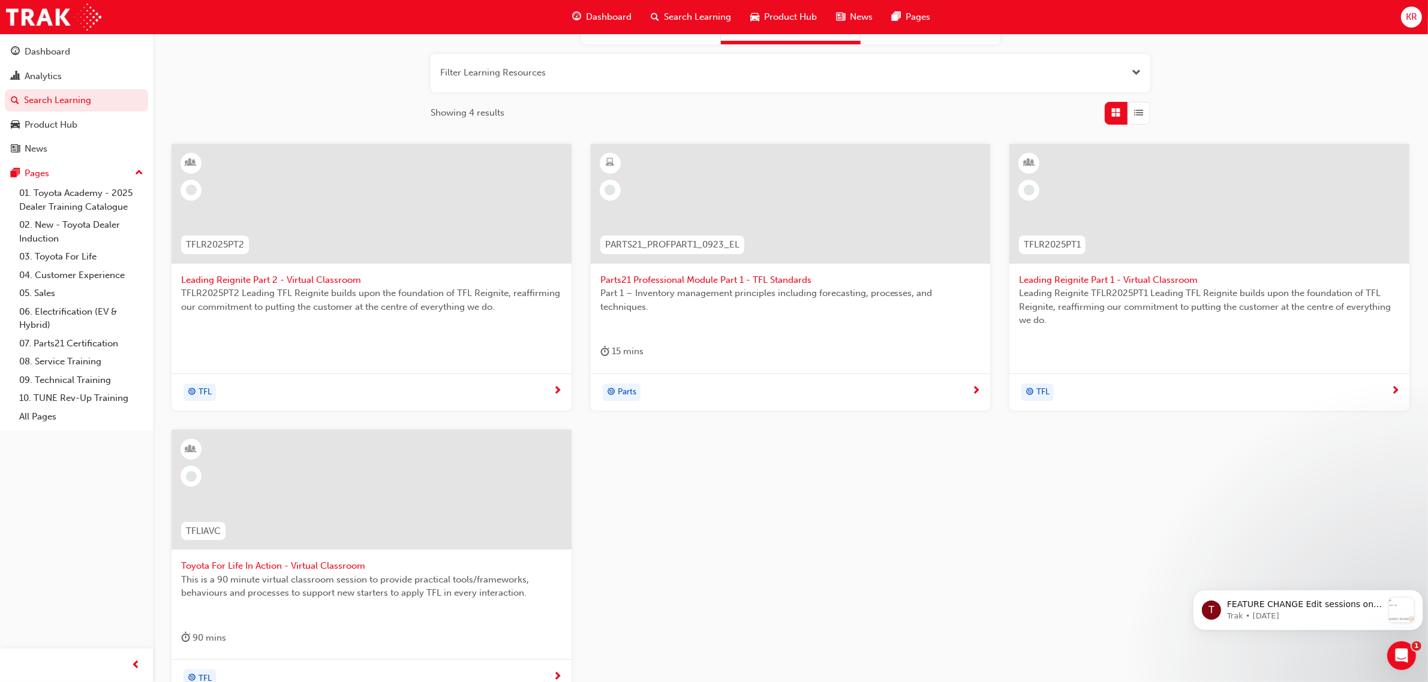
scroll to position [150, 0]
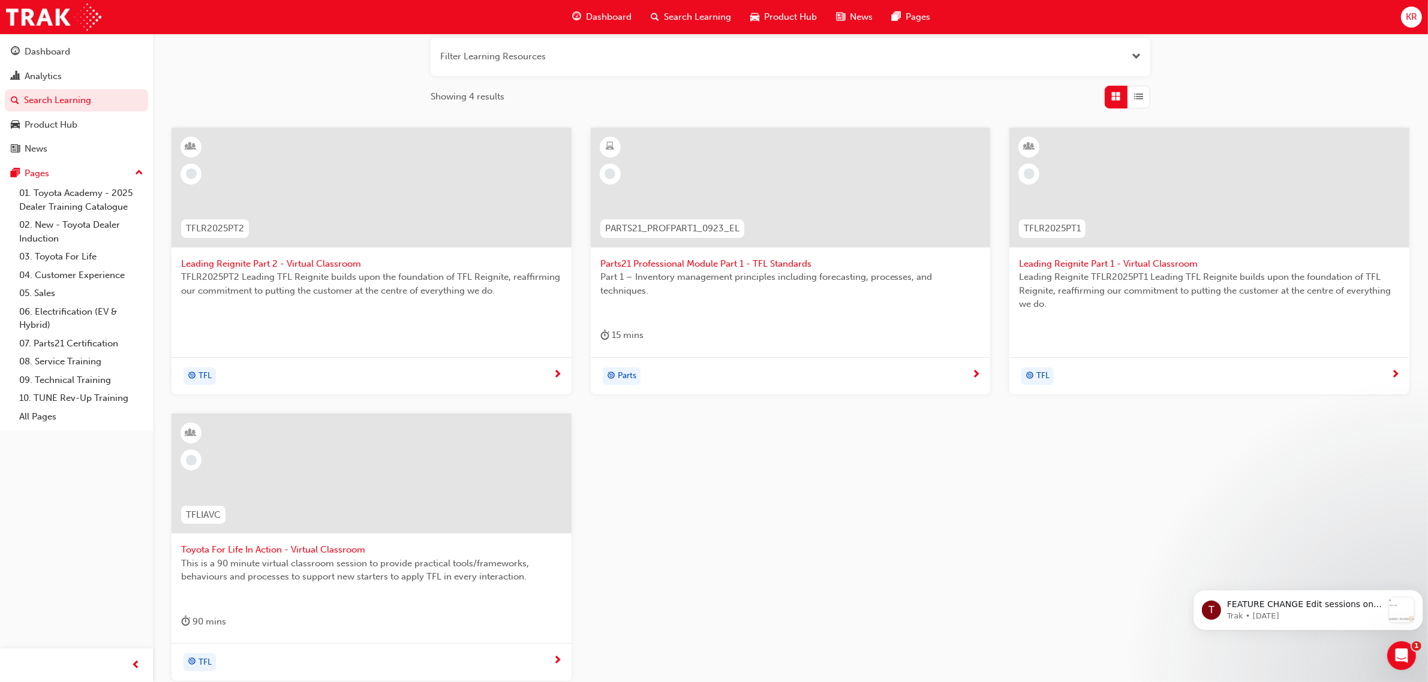
click at [282, 547] on span "Toyota For Life In Action - Virtual Classroom" at bounding box center [371, 550] width 381 height 14
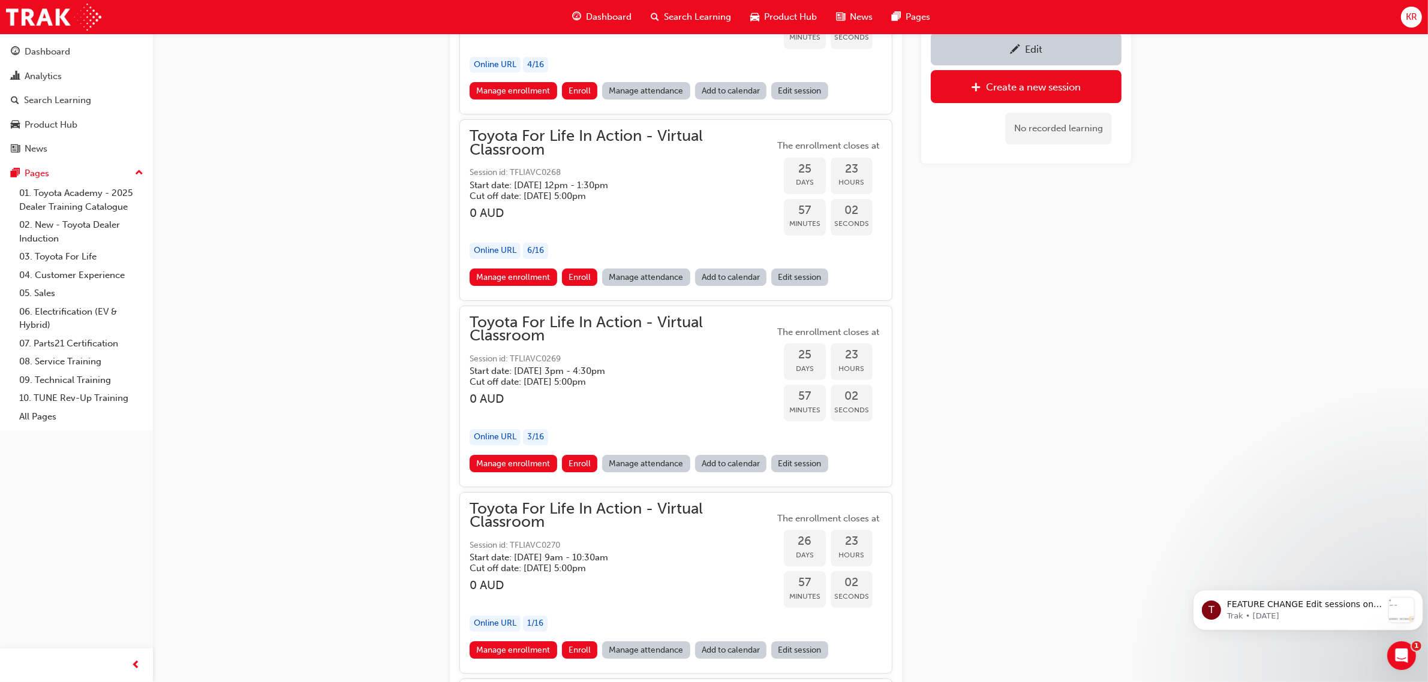
scroll to position [12425, 0]
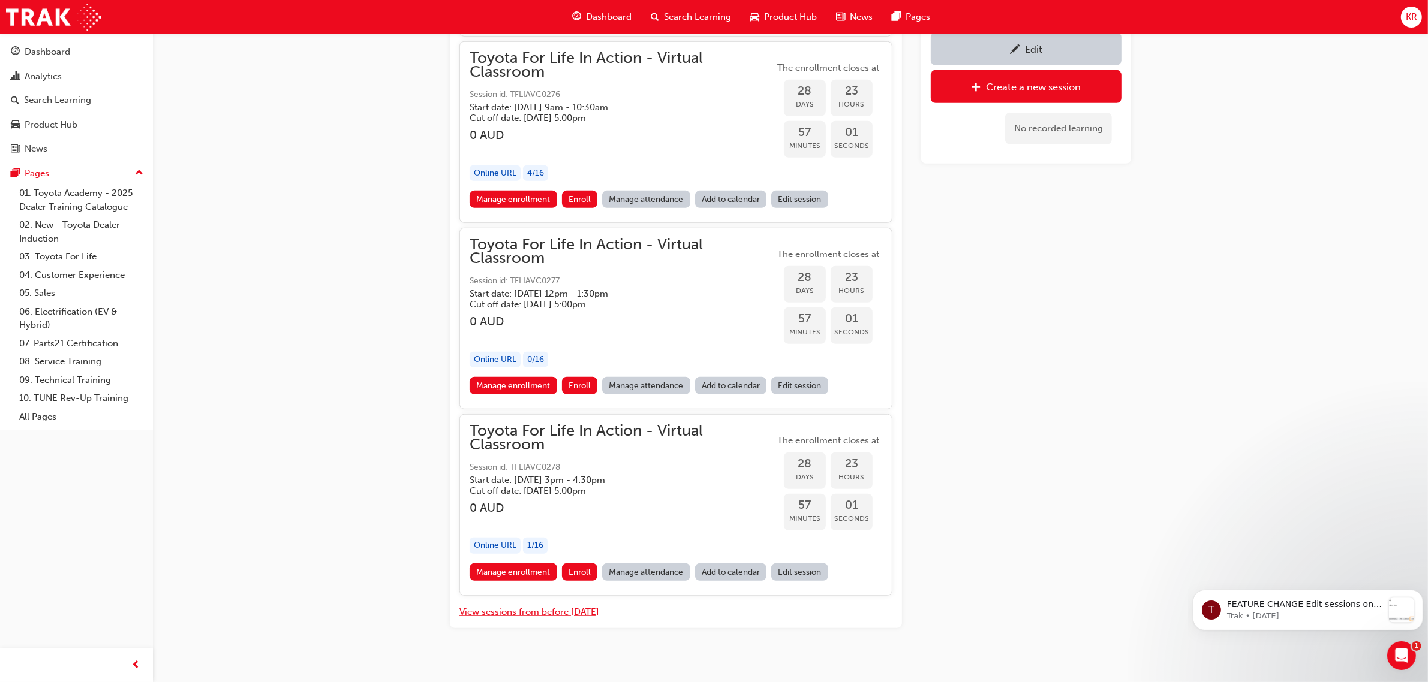
click at [522, 606] on button "View sessions from before [DATE]" at bounding box center [529, 613] width 140 height 14
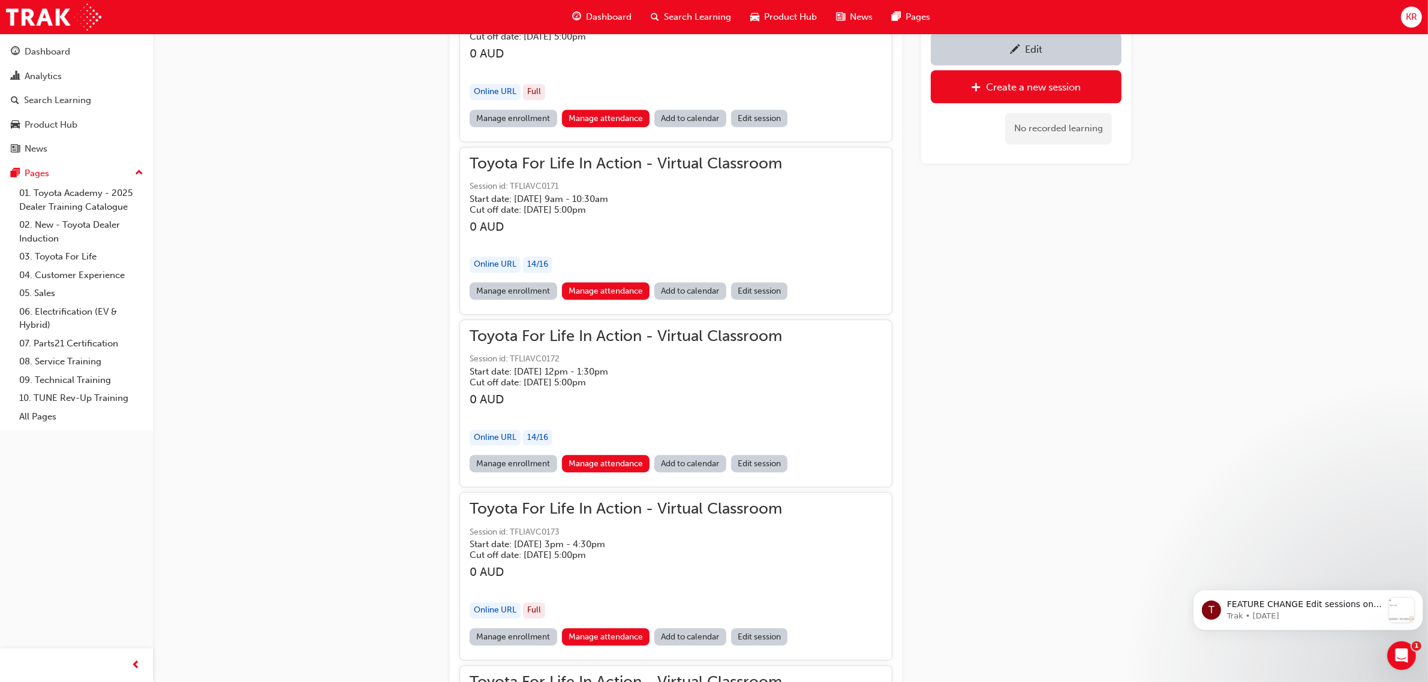
scroll to position [84173, 0]
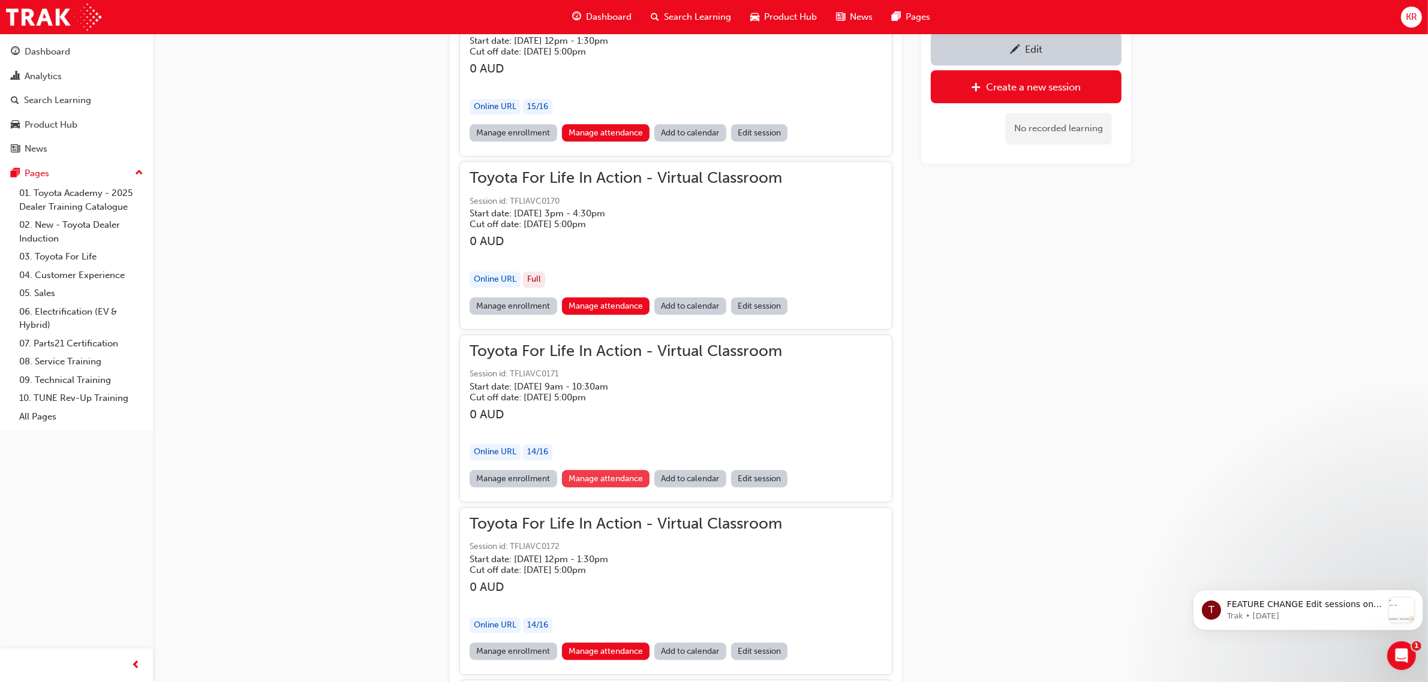
click at [580, 470] on link "Manage attendance" at bounding box center [606, 478] width 88 height 17
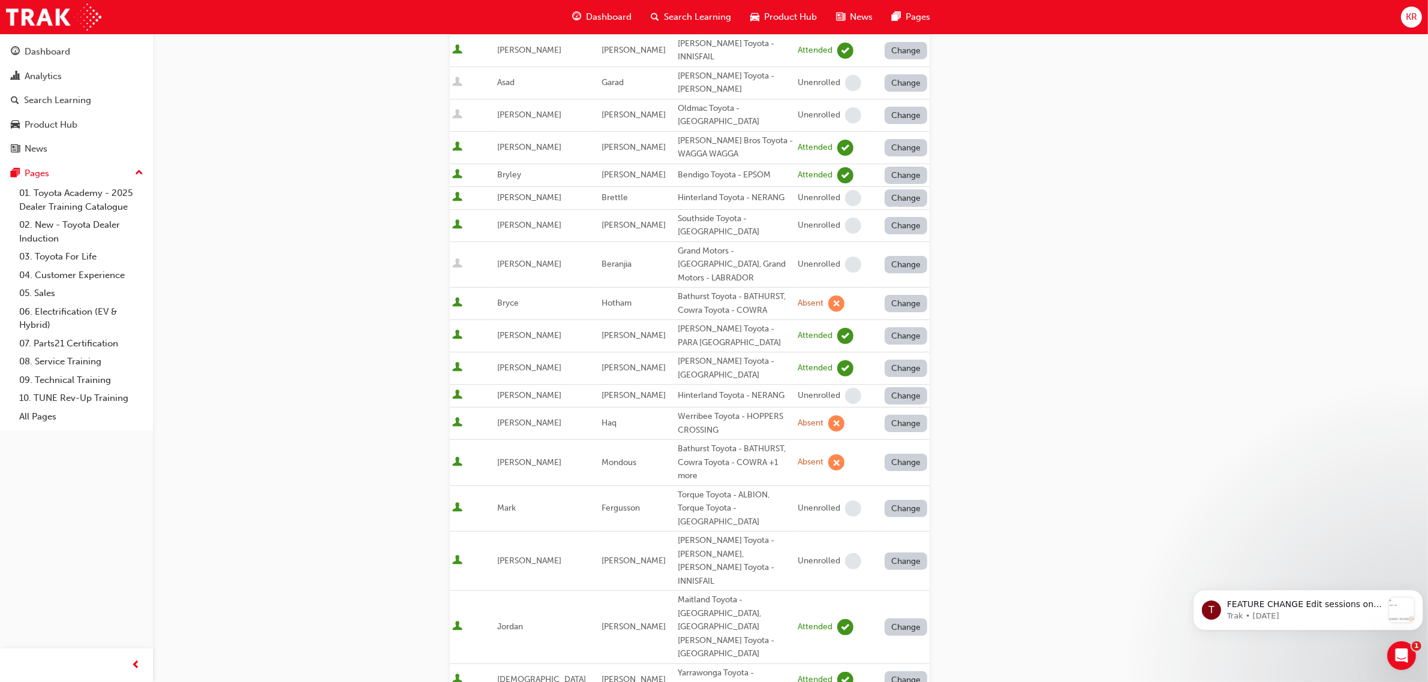
scroll to position [225, 0]
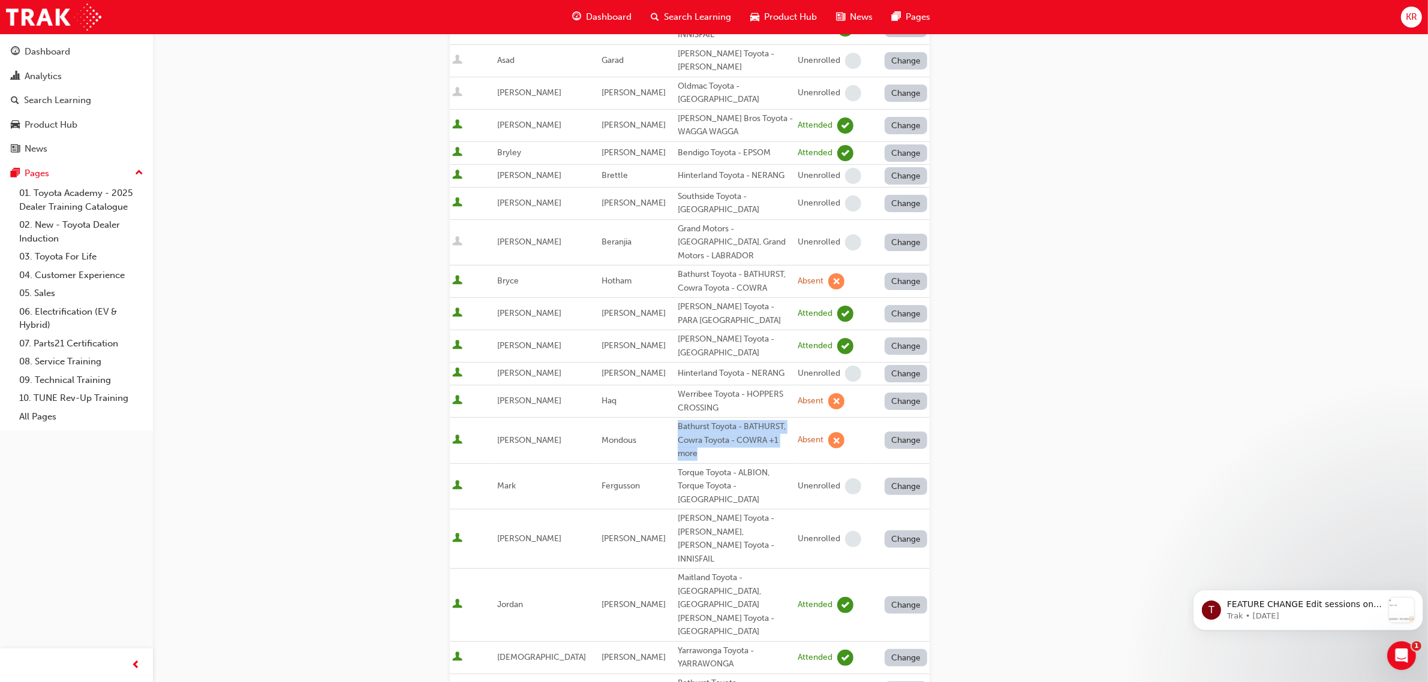
drag, startPoint x: 678, startPoint y: 430, endPoint x: 658, endPoint y: 408, distance: 30.1
click at [678, 420] on div "Bathurst Toyota - BATHURST, Cowra Toyota - COWRA +1 more" at bounding box center [735, 440] width 115 height 41
copy div "Bathurst Toyota - BATHURST, Cowra Toyota - COWRA +1 more"
click at [1406, 14] on span "KR" at bounding box center [1410, 17] width 11 height 14
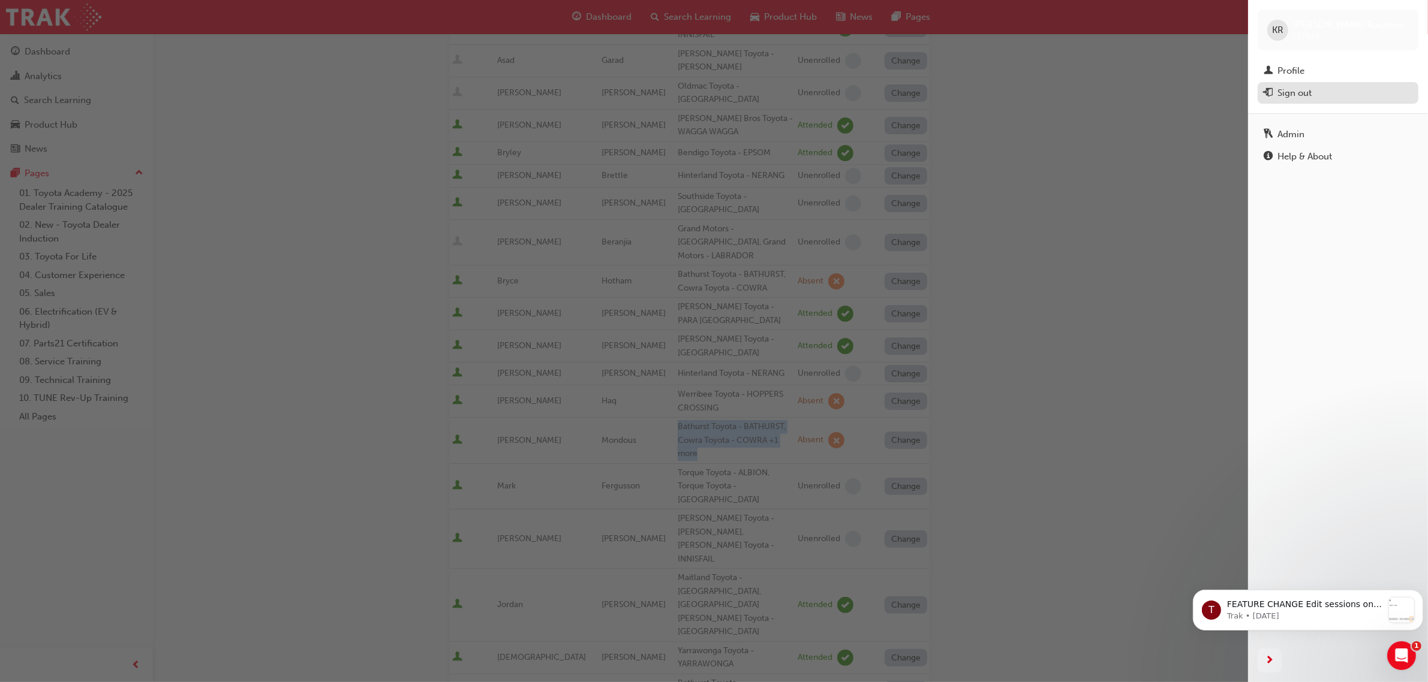
click at [1290, 94] on div "Sign out" at bounding box center [1294, 93] width 34 height 14
